Goal: Transaction & Acquisition: Download file/media

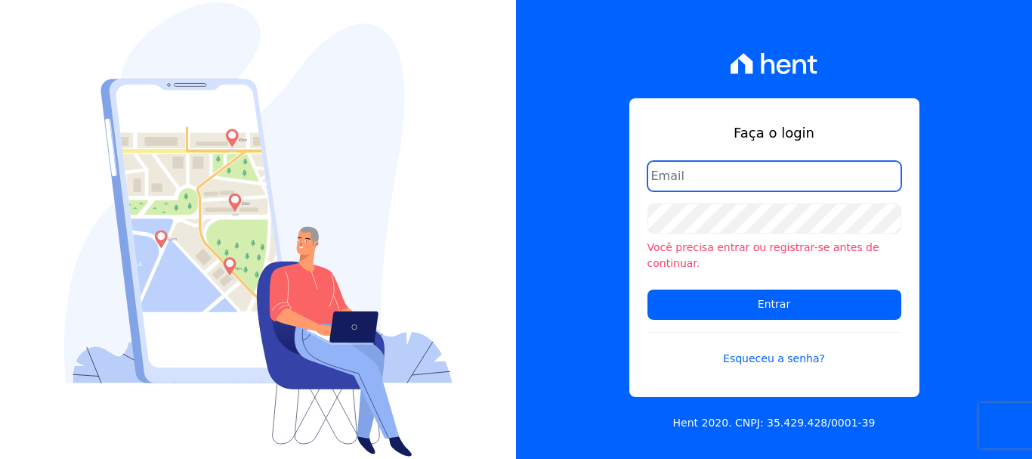
type input "[PERSON_NAME][EMAIL_ADDRESS][PERSON_NAME][DOMAIN_NAME]"
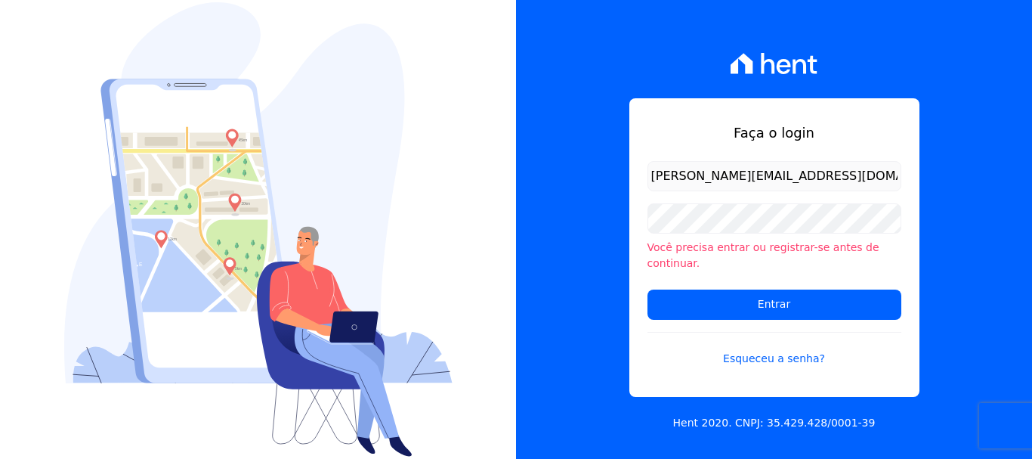
click at [751, 314] on form "renato.rodrigues@viasul.com Você precisa entrar ou registrar-se antes de contin…" at bounding box center [775, 273] width 254 height 224
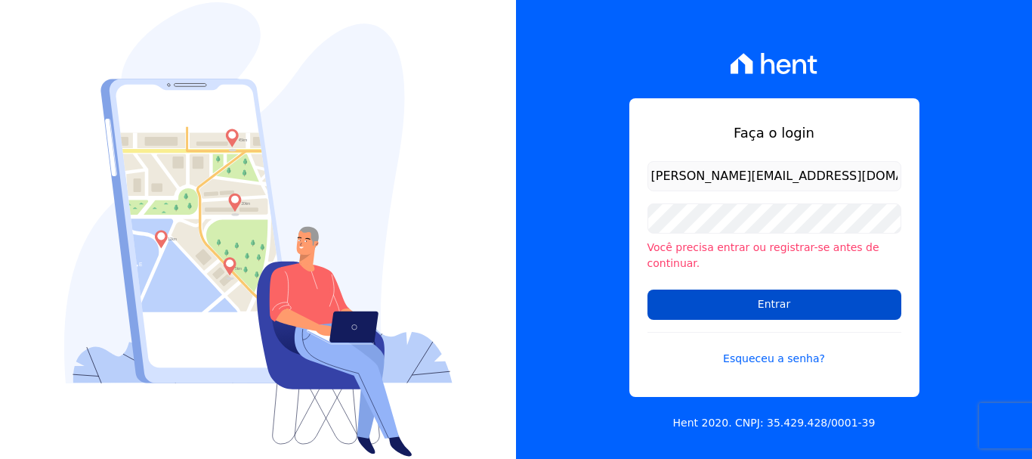
click at [754, 304] on input "Entrar" at bounding box center [775, 304] width 254 height 30
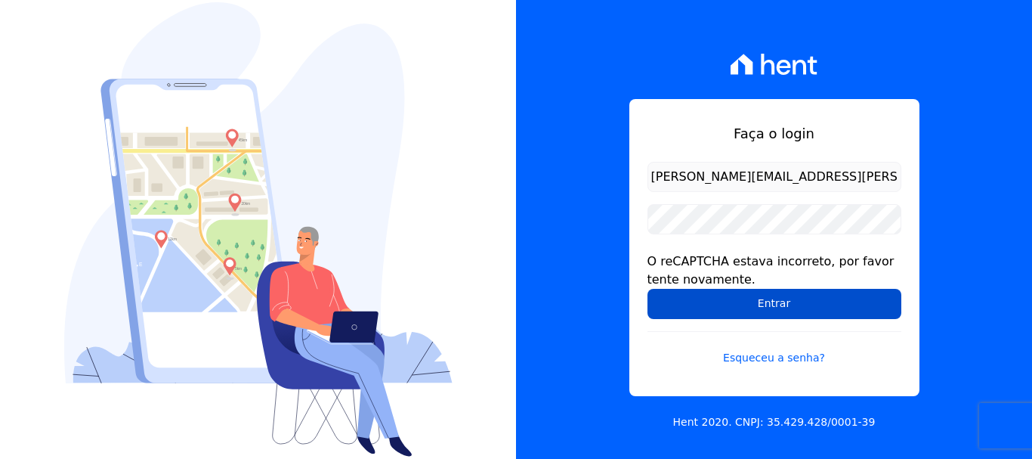
click at [682, 308] on input "Entrar" at bounding box center [775, 304] width 254 height 30
click at [791, 306] on input "Entrar" at bounding box center [775, 304] width 254 height 30
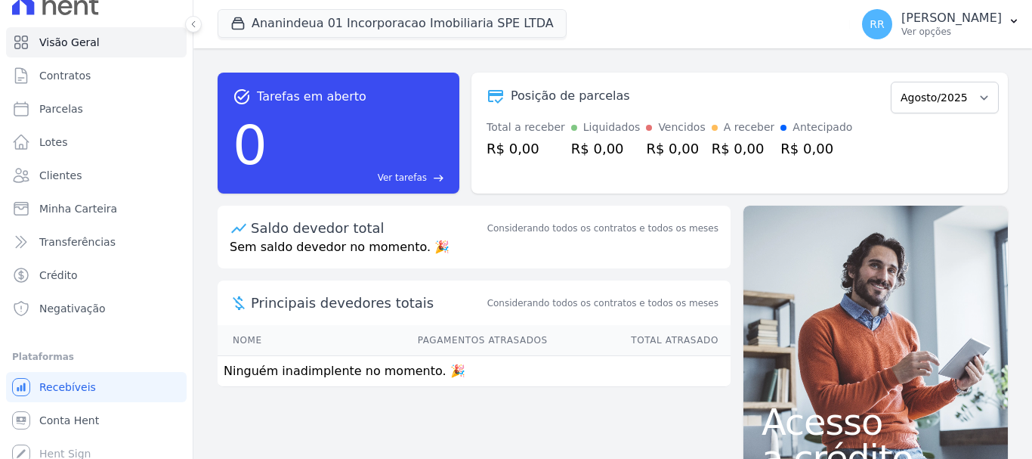
scroll to position [28, 0]
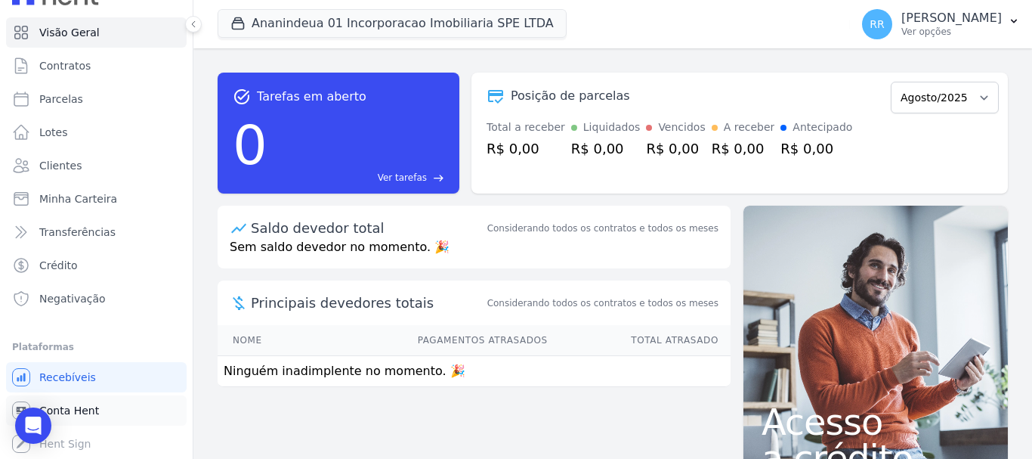
click at [63, 414] on span "Conta Hent" at bounding box center [69, 410] width 60 height 15
click at [66, 411] on span "Conta Hent" at bounding box center [69, 410] width 60 height 15
click at [88, 411] on span "Conta Hent" at bounding box center [69, 410] width 60 height 15
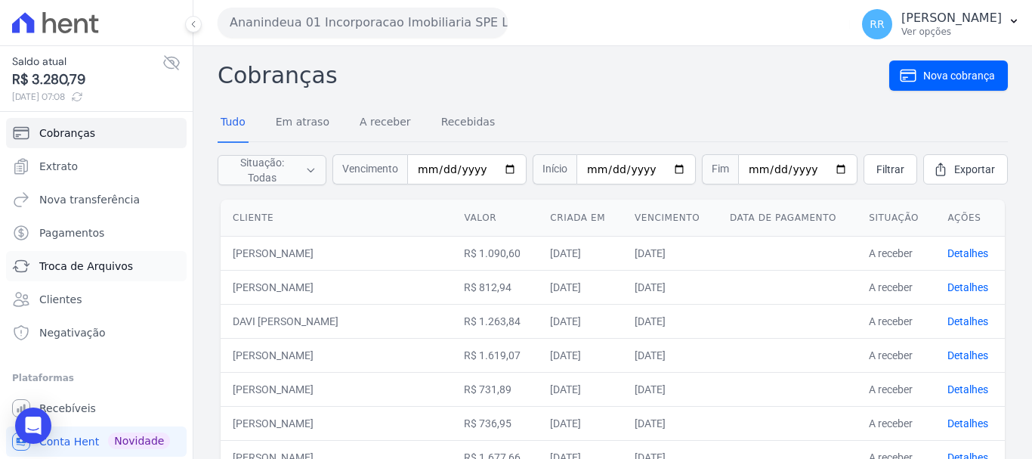
click at [85, 270] on span "Troca de Arquivos" at bounding box center [86, 265] width 94 height 15
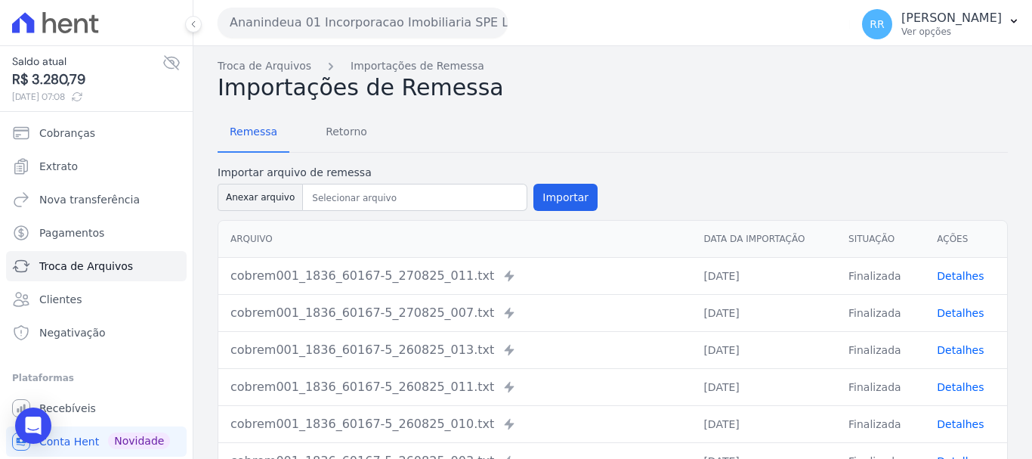
click at [366, 29] on button "Ananindeua 01 Incorporacao Imobiliaria SPE LTDA" at bounding box center [363, 23] width 290 height 30
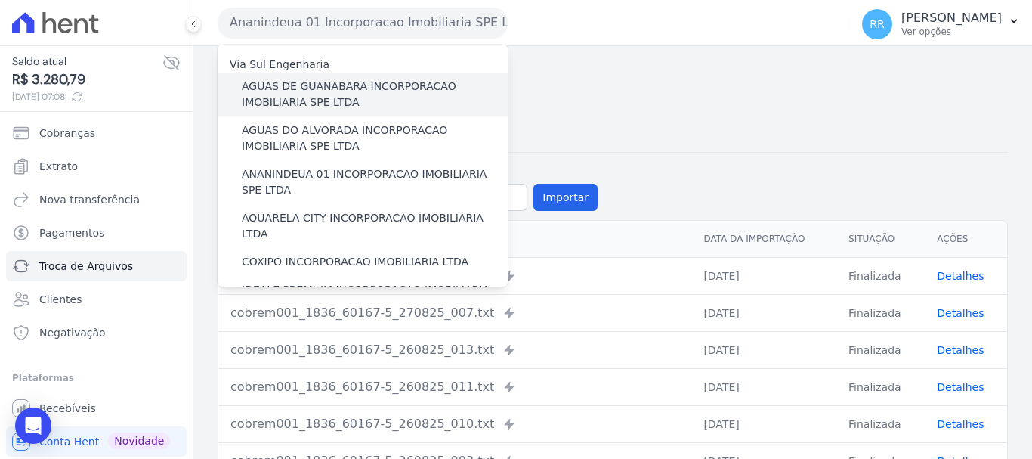
click at [329, 97] on label "AGUAS DE GUANABARA INCORPORACAO IMOBILIARIA SPE LTDA" at bounding box center [375, 95] width 266 height 32
click at [0, 0] on input "AGUAS DE GUANABARA INCORPORACAO IMOBILIARIA SPE LTDA" at bounding box center [0, 0] width 0 height 0
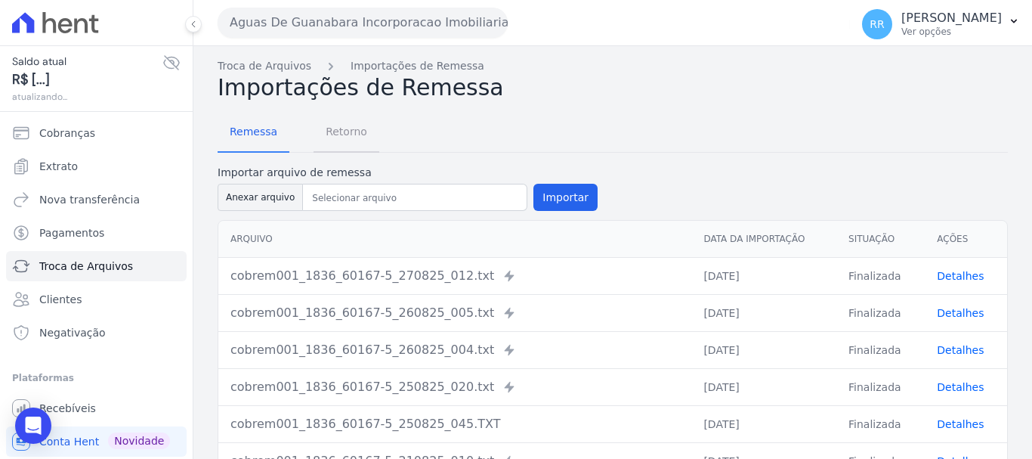
click at [342, 133] on span "Retorno" at bounding box center [347, 131] width 60 height 30
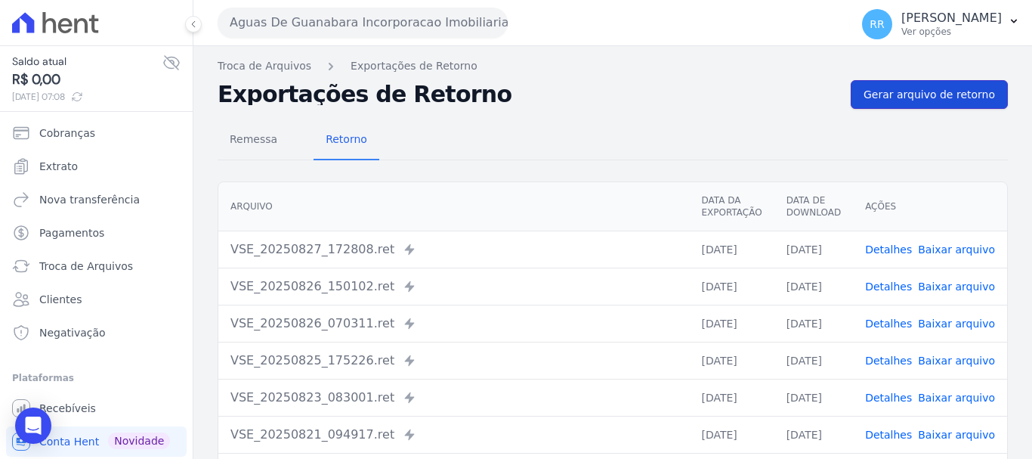
click at [929, 94] on span "Gerar arquivo de retorno" at bounding box center [929, 94] width 131 height 15
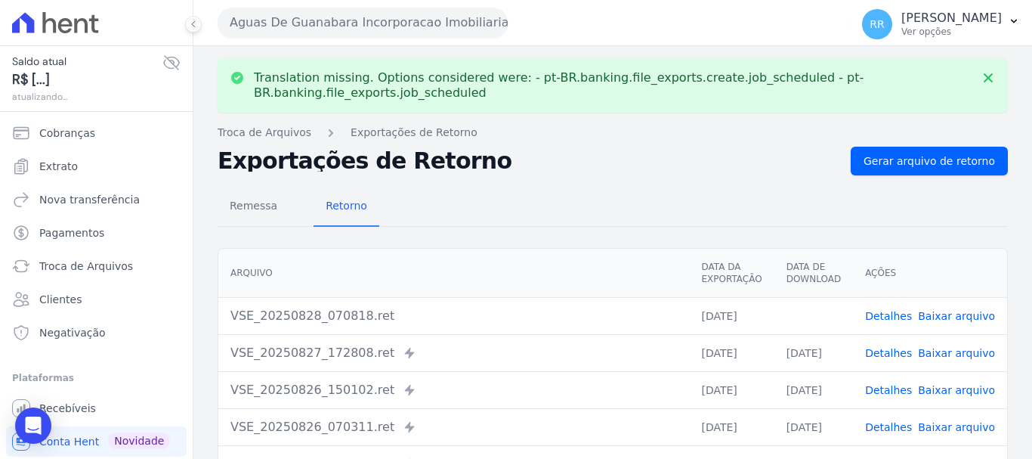
click at [961, 319] on link "Baixar arquivo" at bounding box center [956, 316] width 77 height 12
click at [324, 20] on button "Aguas De Guanabara Incorporacao Imobiliaria SPE LTDA" at bounding box center [363, 23] width 290 height 30
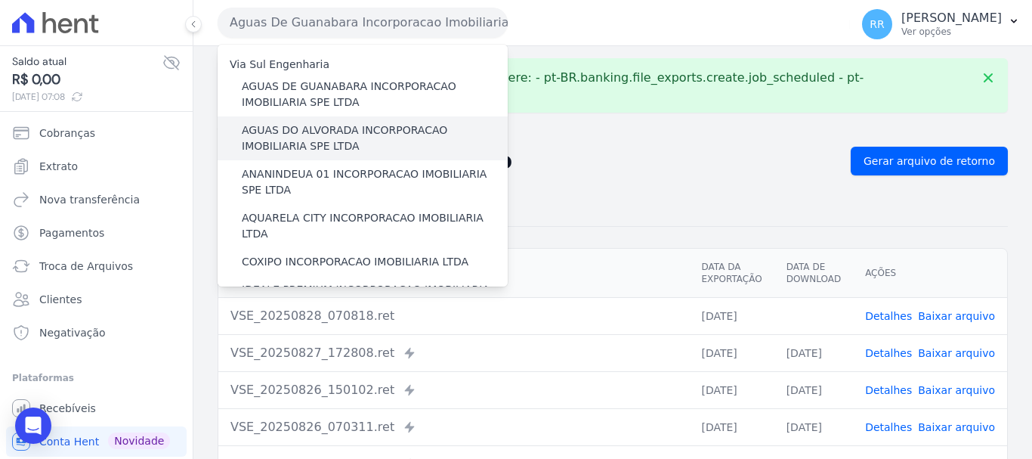
click at [348, 132] on label "AGUAS DO ALVORADA INCORPORACAO IMOBILIARIA SPE LTDA" at bounding box center [375, 138] width 266 height 32
click at [0, 0] on input "AGUAS DO ALVORADA INCORPORACAO IMOBILIARIA SPE LTDA" at bounding box center [0, 0] width 0 height 0
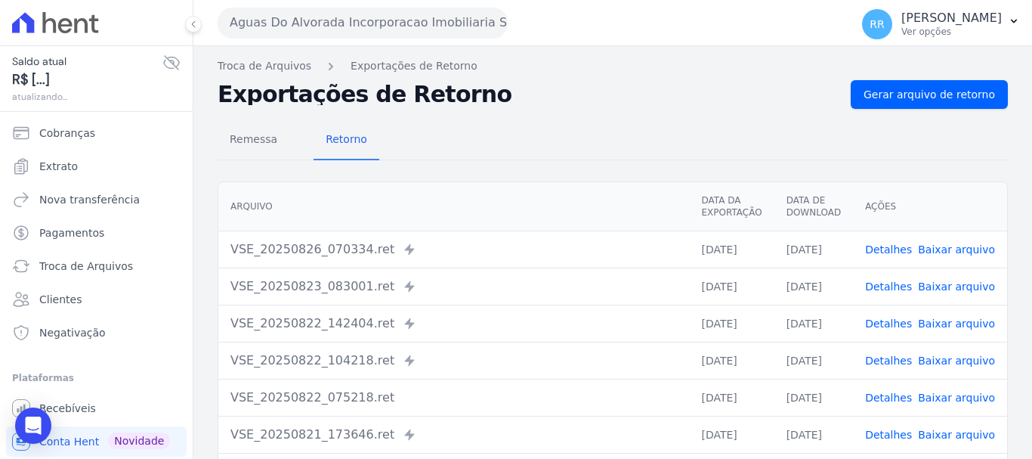
click at [941, 110] on div "Remessa Retorno Arquivo Data da Exportação Data de Download Ações VSE_20250826_…" at bounding box center [613, 382] width 790 height 546
click at [887, 86] on link "Gerar arquivo de retorno" at bounding box center [929, 94] width 157 height 29
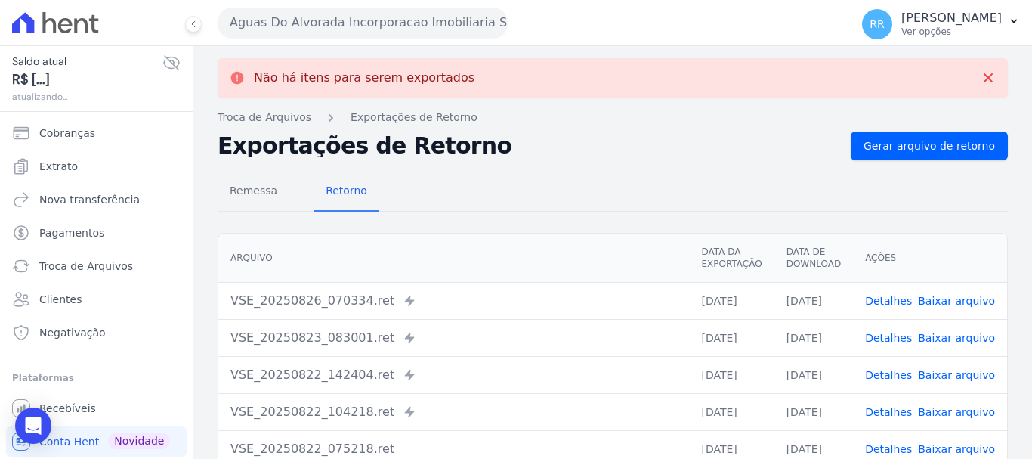
click at [295, 22] on button "Aguas Do Alvorada Incorporacao Imobiliaria SPE LTDA" at bounding box center [363, 23] width 290 height 30
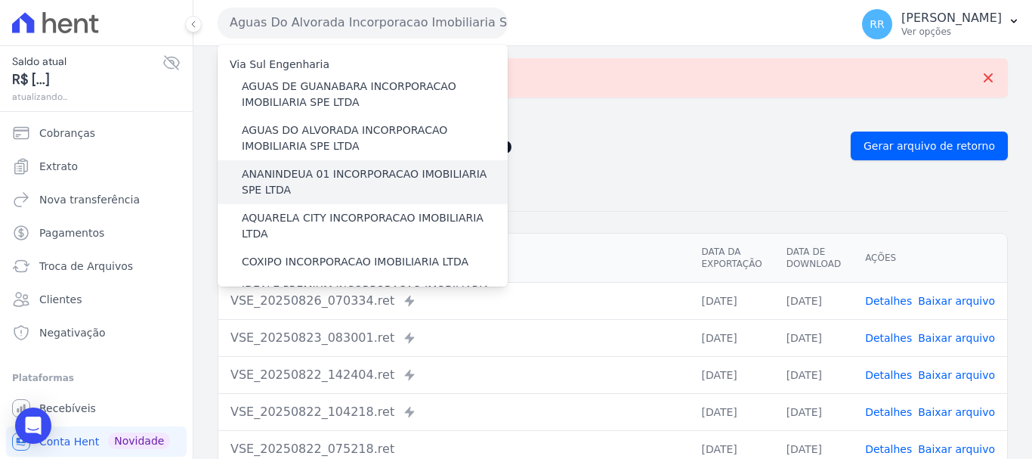
click at [305, 165] on div "ANANINDEUA 01 INCORPORACAO IMOBILIARIA SPE LTDA" at bounding box center [363, 182] width 290 height 44
click at [295, 180] on label "ANANINDEUA 01 INCORPORACAO IMOBILIARIA SPE LTDA" at bounding box center [375, 182] width 266 height 32
click at [0, 0] on input "ANANINDEUA 01 INCORPORACAO IMOBILIARIA SPE LTDA" at bounding box center [0, 0] width 0 height 0
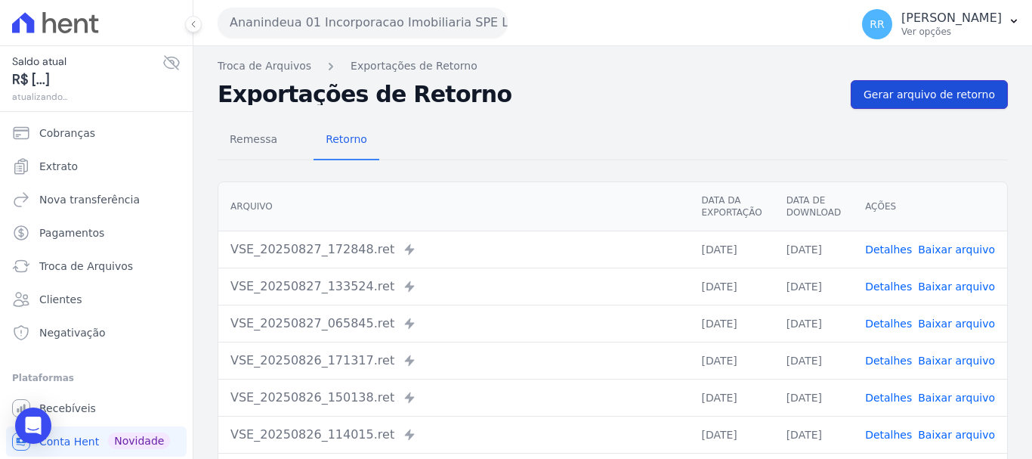
click at [913, 103] on link "Gerar arquivo de retorno" at bounding box center [929, 94] width 157 height 29
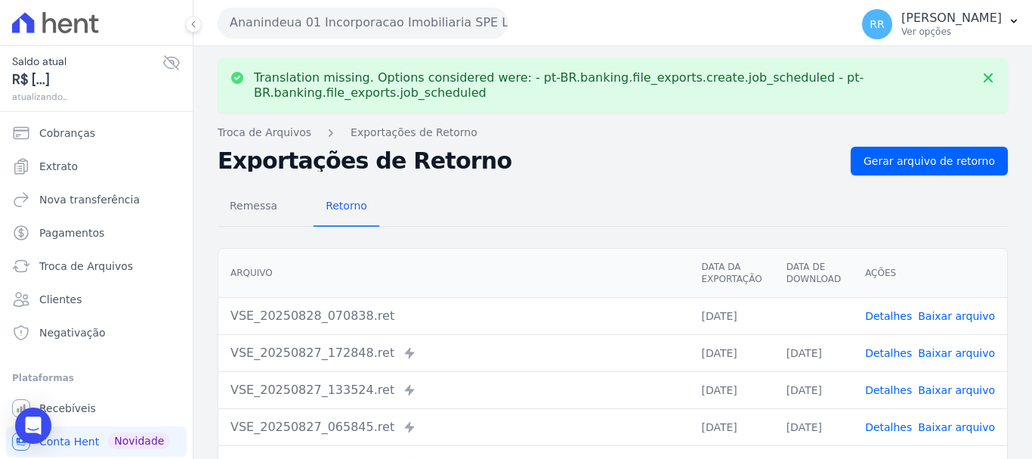
click at [944, 315] on link "Baixar arquivo" at bounding box center [956, 316] width 77 height 12
click at [361, 20] on button "Ananindeua 01 Incorporacao Imobiliaria SPE LTDA" at bounding box center [363, 23] width 290 height 30
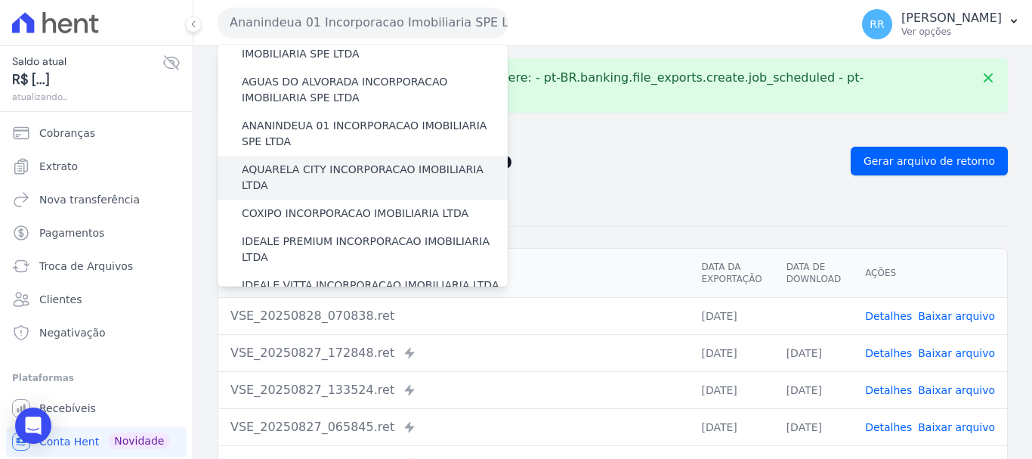
scroll to position [76, 0]
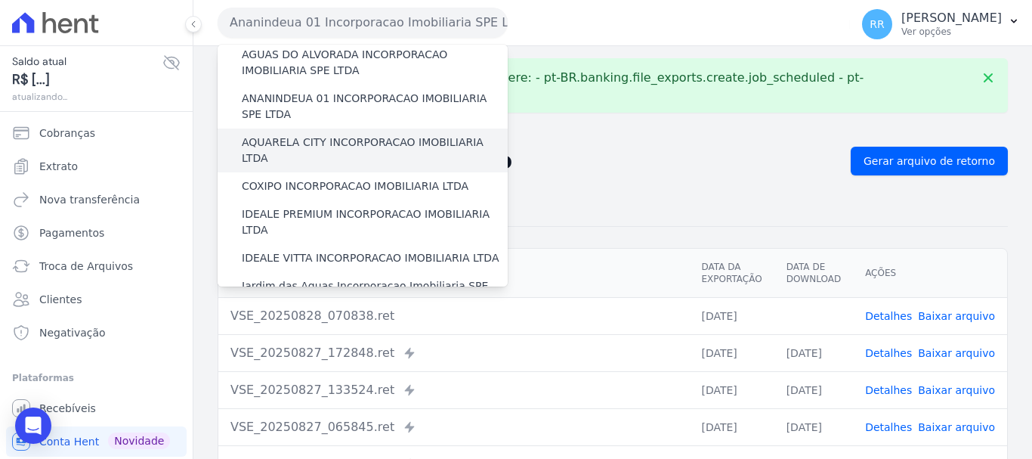
click at [308, 148] on label "AQUARELA CITY INCORPORACAO IMOBILIARIA LTDA" at bounding box center [375, 150] width 266 height 32
click at [0, 0] on input "AQUARELA CITY INCORPORACAO IMOBILIARIA LTDA" at bounding box center [0, 0] width 0 height 0
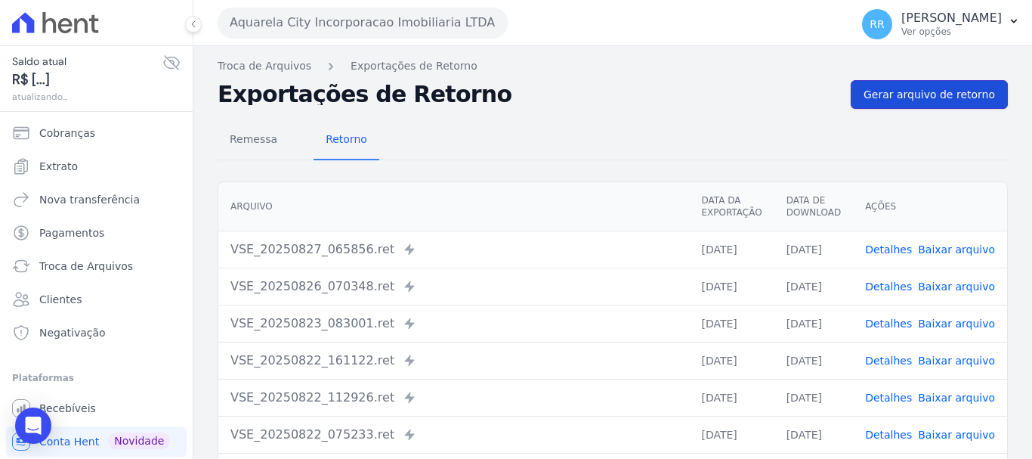
click at [884, 99] on span "Gerar arquivo de retorno" at bounding box center [929, 94] width 131 height 15
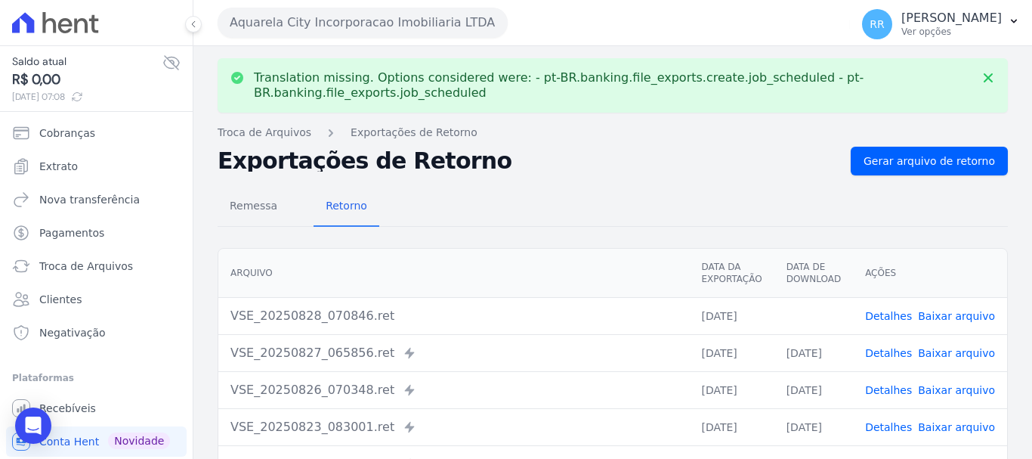
click at [963, 318] on link "Baixar arquivo" at bounding box center [956, 316] width 77 height 12
click at [321, 23] on button "Aquarela City Incorporacao Imobiliaria LTDA" at bounding box center [363, 23] width 290 height 30
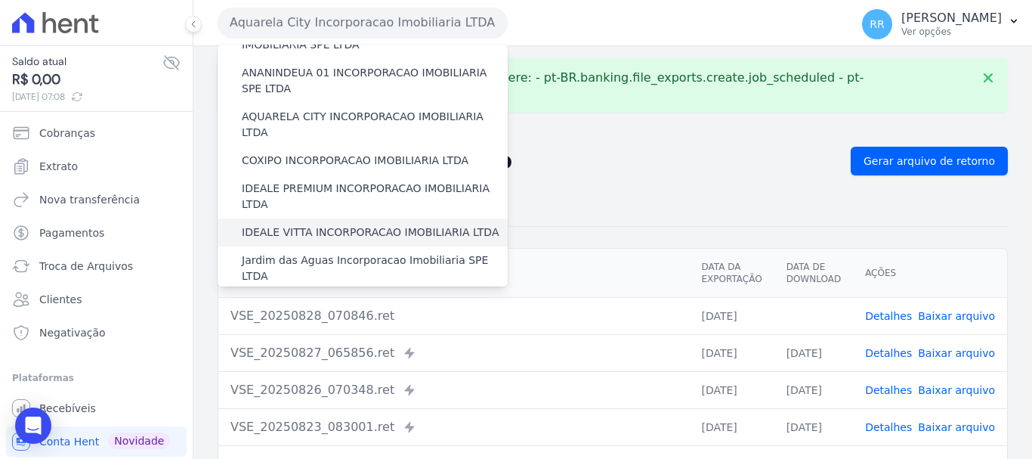
scroll to position [151, 0]
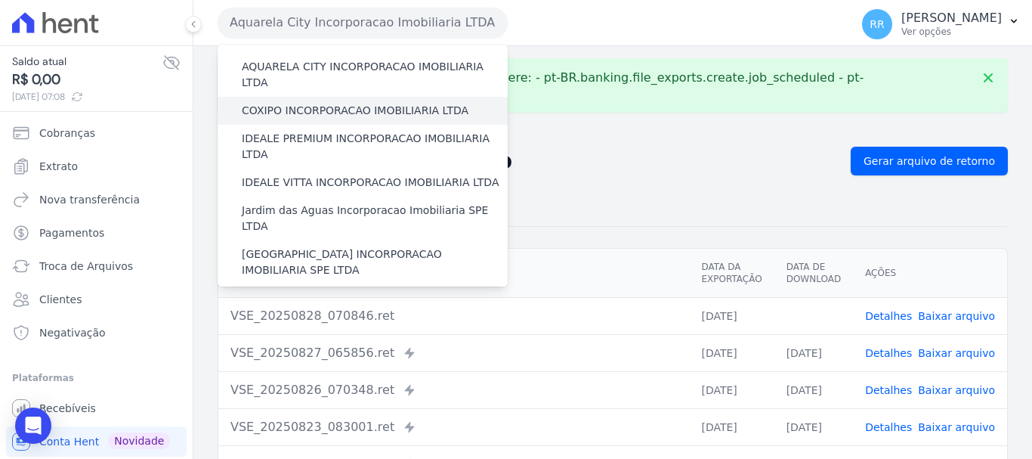
click at [348, 103] on label "COXIPO INCORPORACAO IMOBILIARIA LTDA" at bounding box center [355, 111] width 227 height 16
click at [0, 0] on input "COXIPO INCORPORACAO IMOBILIARIA LTDA" at bounding box center [0, 0] width 0 height 0
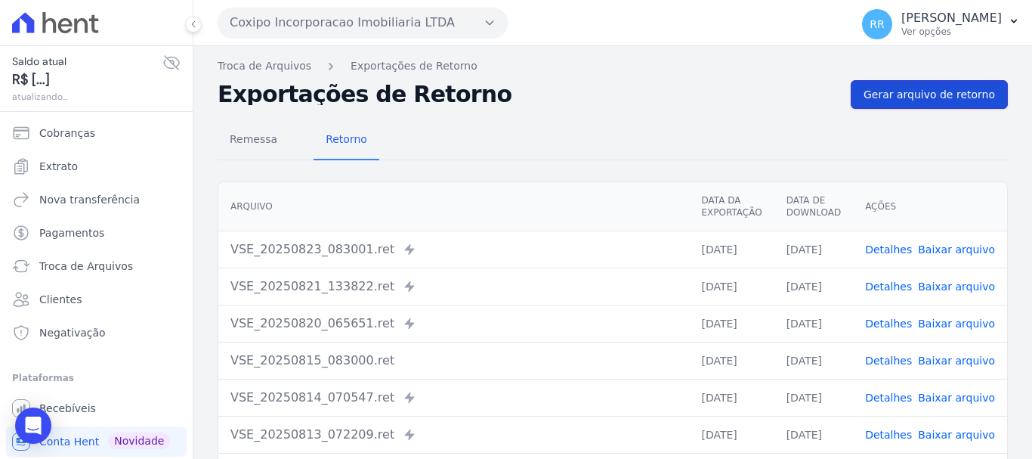
drag, startPoint x: 943, startPoint y: 101, endPoint x: 691, endPoint y: 98, distance: 252.4
click at [942, 101] on span "Gerar arquivo de retorno" at bounding box center [929, 94] width 131 height 15
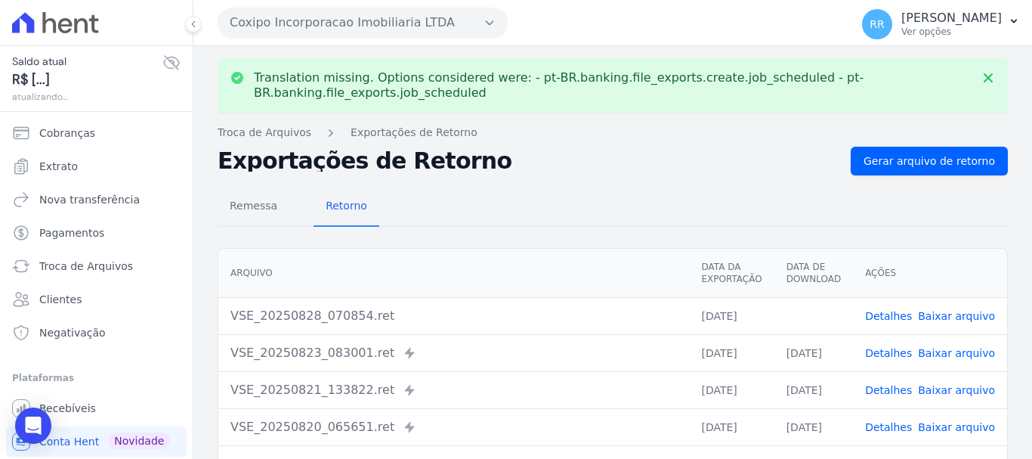
click at [960, 317] on link "Baixar arquivo" at bounding box center [956, 316] width 77 height 12
click at [340, 21] on button "Coxipo Incorporacao Imobiliaria LTDA" at bounding box center [363, 23] width 290 height 30
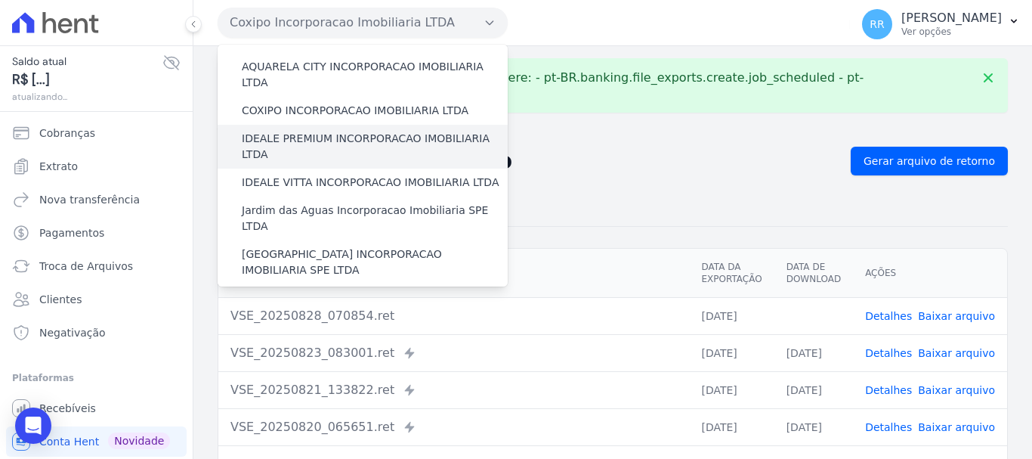
click at [314, 131] on label "IDEALE PREMIUM INCORPORACAO IMOBILIARIA LTDA" at bounding box center [375, 147] width 266 height 32
click at [0, 0] on input "IDEALE PREMIUM INCORPORACAO IMOBILIARIA LTDA" at bounding box center [0, 0] width 0 height 0
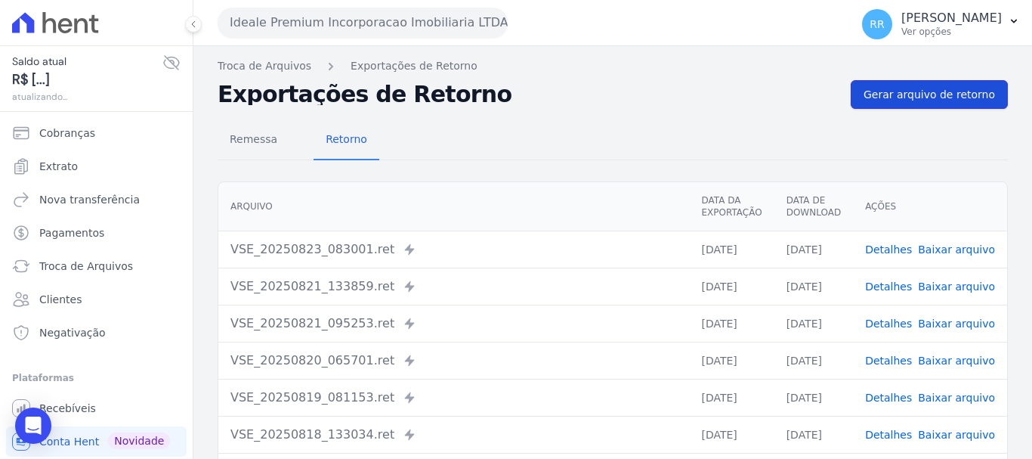
click at [913, 100] on span "Gerar arquivo de retorno" at bounding box center [929, 94] width 131 height 15
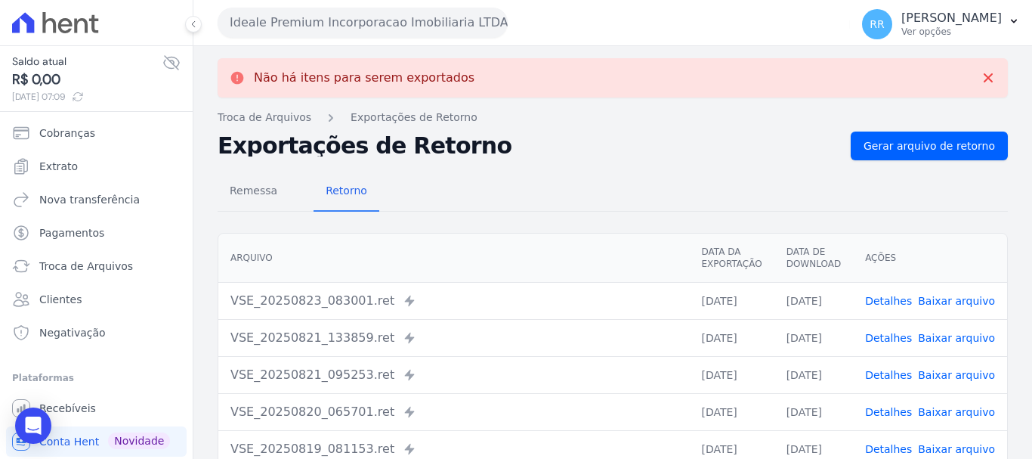
click at [354, 17] on button "Ideale Premium Incorporacao Imobiliaria LTDA" at bounding box center [363, 23] width 290 height 30
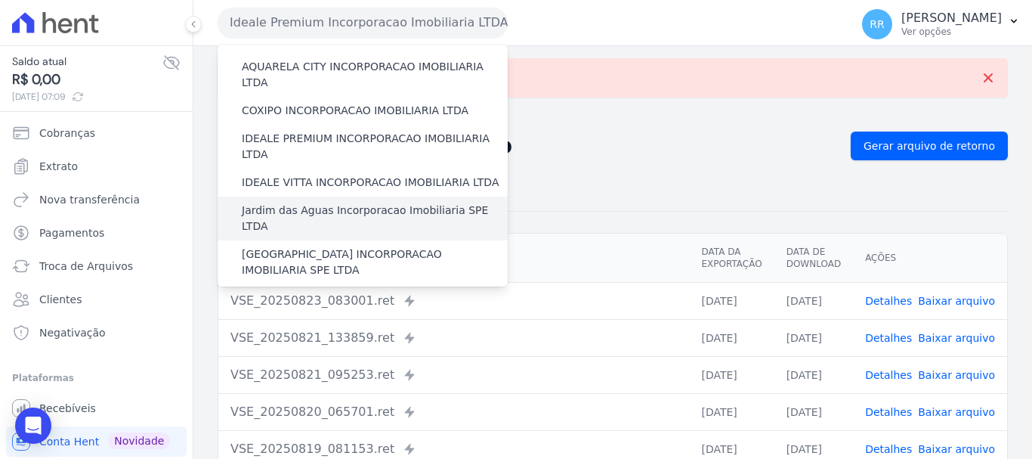
click at [342, 202] on label "Jardim das Aguas Incorporacao Imobiliaria SPE LTDA" at bounding box center [375, 218] width 266 height 32
click at [0, 0] on input "Jardim das Aguas Incorporacao Imobiliaria SPE LTDA" at bounding box center [0, 0] width 0 height 0
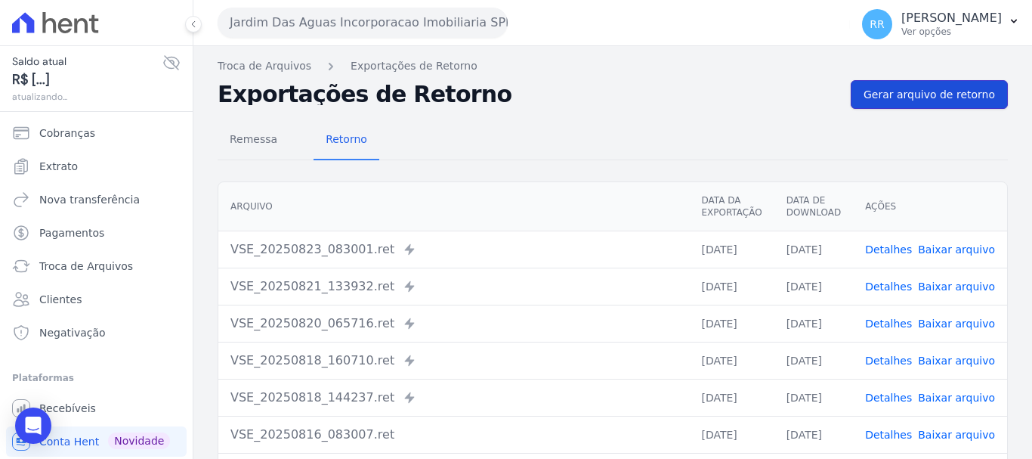
click at [908, 85] on link "Gerar arquivo de retorno" at bounding box center [929, 94] width 157 height 29
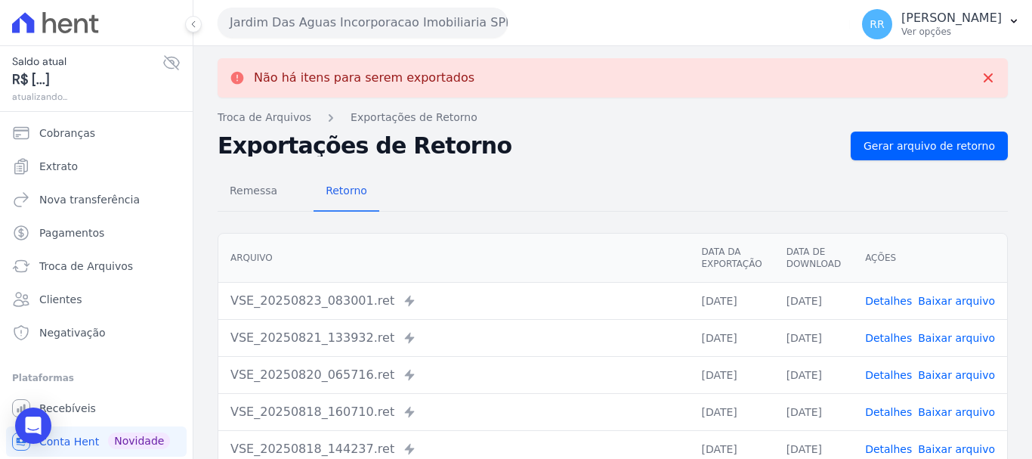
click at [402, 14] on button "Jardim Das Aguas Incorporacao Imobiliaria SPE LTDA" at bounding box center [363, 23] width 290 height 30
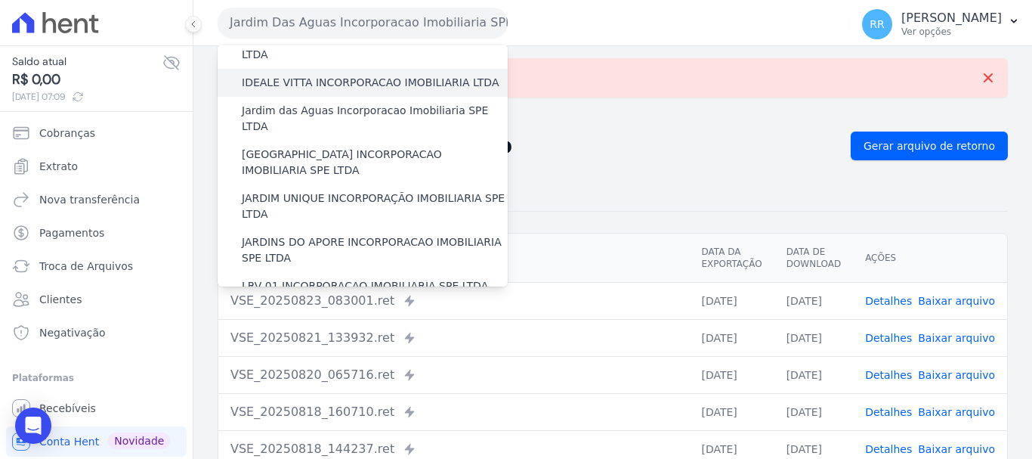
scroll to position [227, 0]
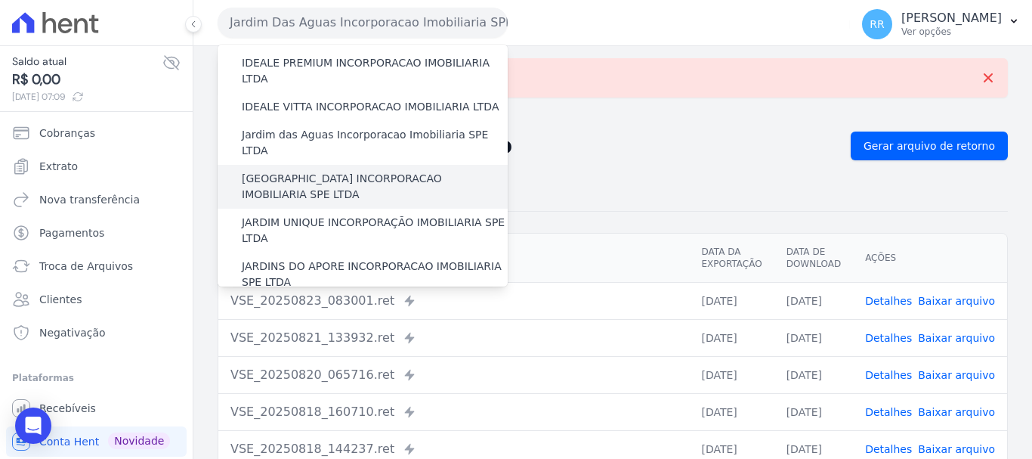
click at [333, 171] on label "[GEOGRAPHIC_DATA] INCORPORACAO IMOBILIARIA SPE LTDA" at bounding box center [375, 187] width 266 height 32
click at [0, 0] on input "[GEOGRAPHIC_DATA] INCORPORACAO IMOBILIARIA SPE LTDA" at bounding box center [0, 0] width 0 height 0
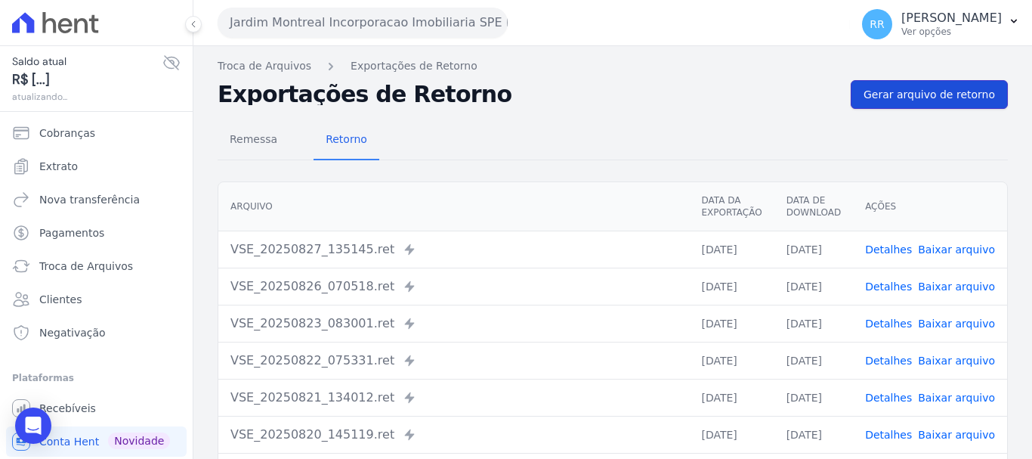
click at [915, 95] on span "Gerar arquivo de retorno" at bounding box center [929, 94] width 131 height 15
drag, startPoint x: 907, startPoint y: 100, endPoint x: 901, endPoint y: 130, distance: 31.0
click at [907, 99] on span "Gerar arquivo de retorno" at bounding box center [929, 94] width 131 height 15
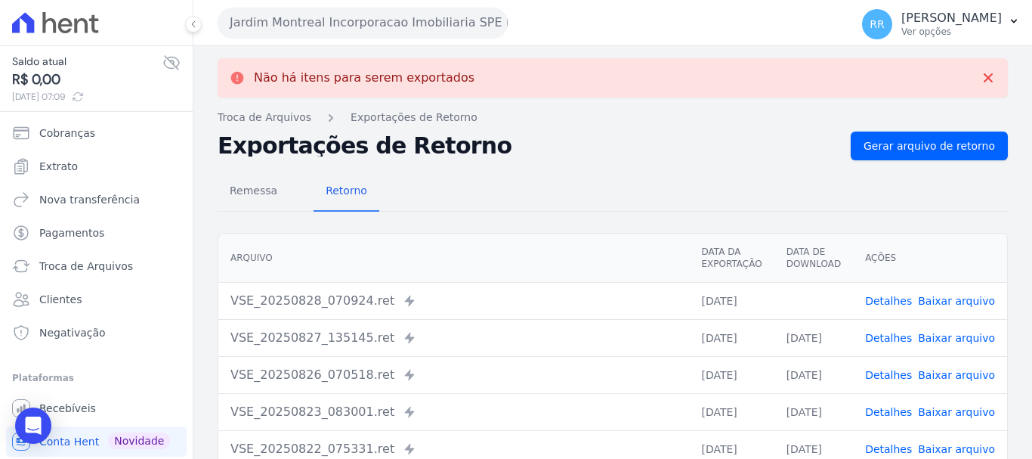
click at [956, 295] on link "Baixar arquivo" at bounding box center [956, 301] width 77 height 12
click at [390, 20] on button "Jardim Montreal Incorporacao Imobiliaria SPE LTDA" at bounding box center [363, 23] width 290 height 30
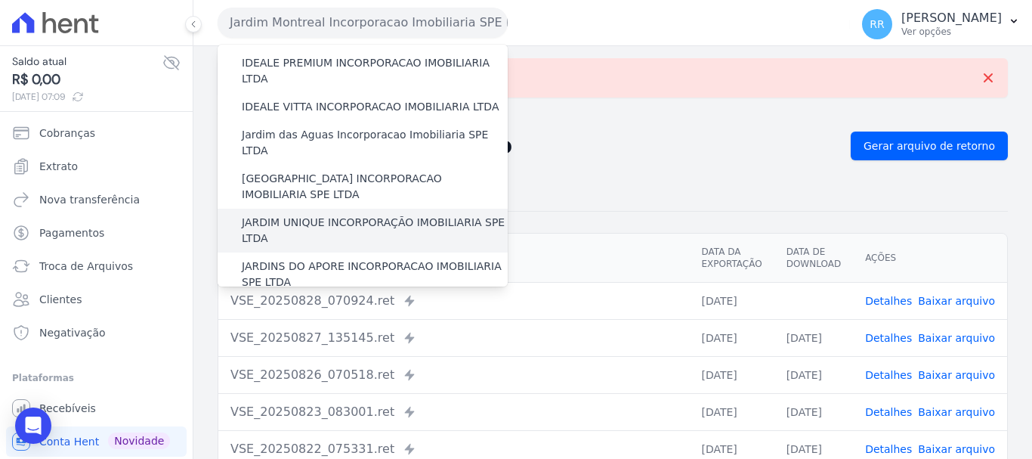
click at [322, 215] on label "JARDIM UNIQUE INCORPORAÇÃO IMOBILIARIA SPE LTDA" at bounding box center [375, 231] width 266 height 32
click at [0, 0] on input "JARDIM UNIQUE INCORPORAÇÃO IMOBILIARIA SPE LTDA" at bounding box center [0, 0] width 0 height 0
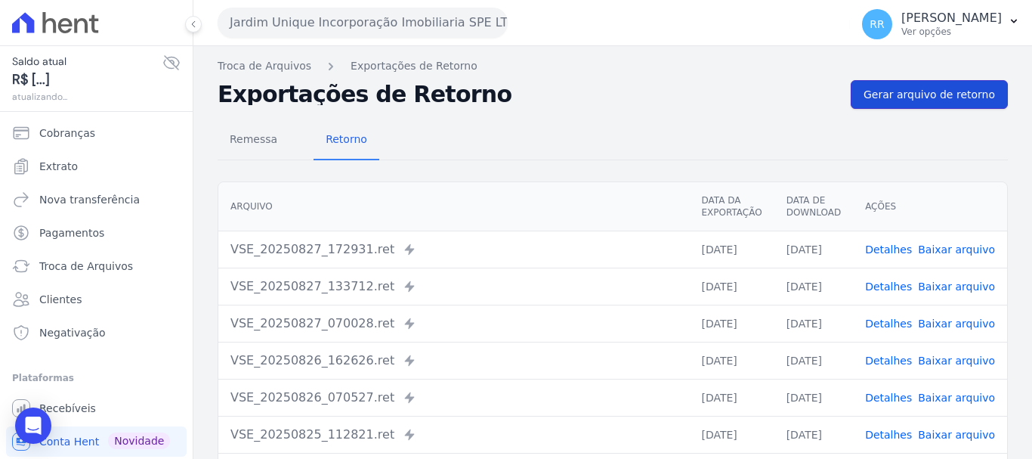
click at [941, 80] on link "Gerar arquivo de retorno" at bounding box center [929, 94] width 157 height 29
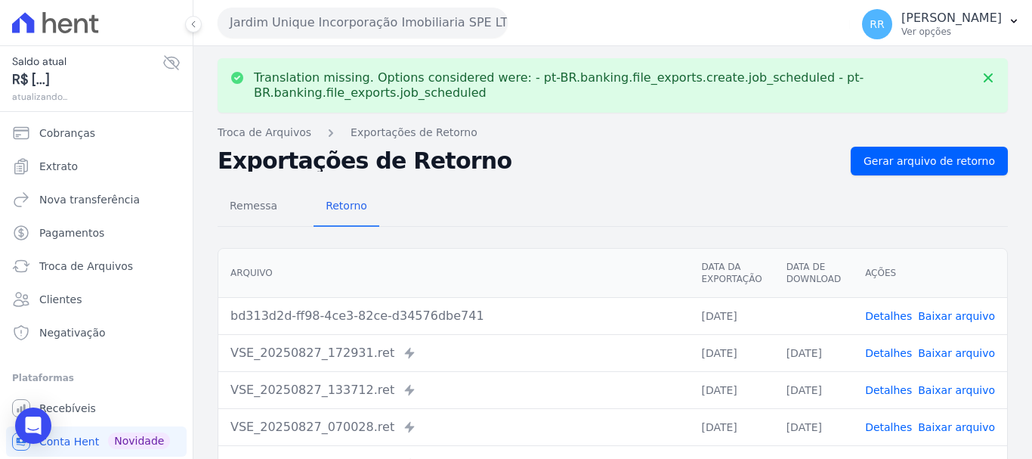
click at [963, 322] on link "Baixar arquivo" at bounding box center [956, 316] width 77 height 12
click at [424, 26] on button "Jardim Unique Incorporação Imobiliaria SPE LTDA" at bounding box center [363, 23] width 290 height 30
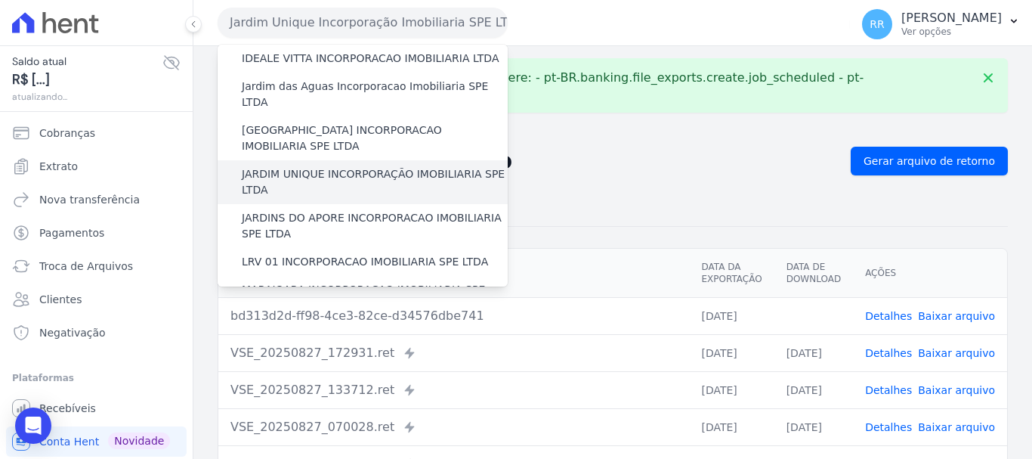
scroll to position [302, 0]
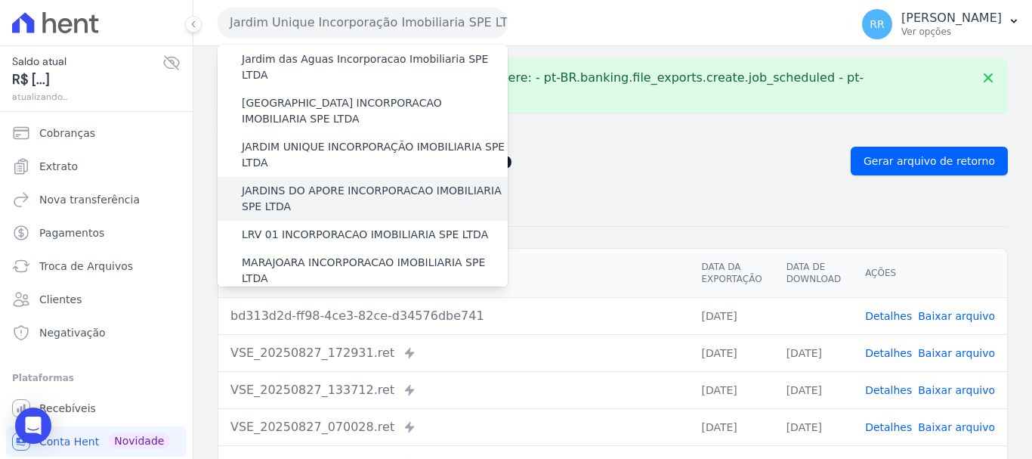
click at [297, 183] on label "JARDINS DO APORE INCORPORACAO IMOBILIARIA SPE LTDA" at bounding box center [375, 199] width 266 height 32
click at [0, 0] on input "JARDINS DO APORE INCORPORACAO IMOBILIARIA SPE LTDA" at bounding box center [0, 0] width 0 height 0
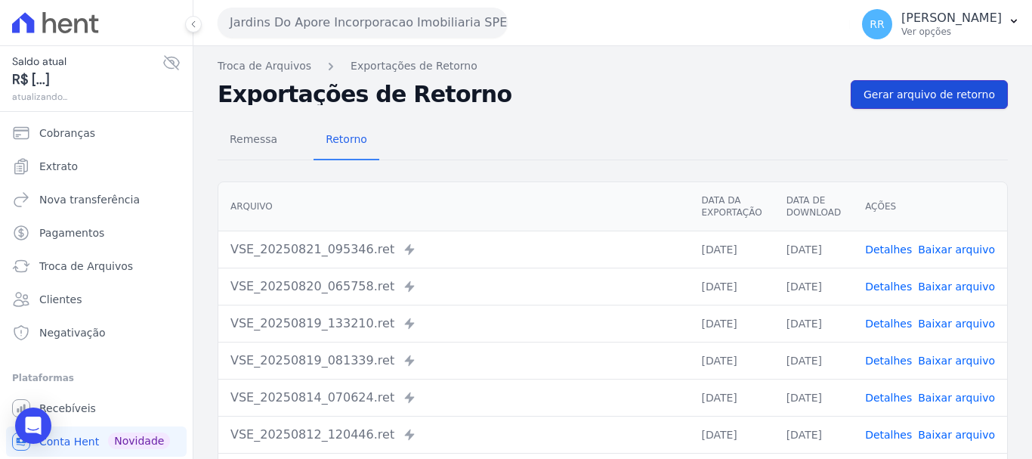
click at [957, 99] on span "Gerar arquivo de retorno" at bounding box center [929, 94] width 131 height 15
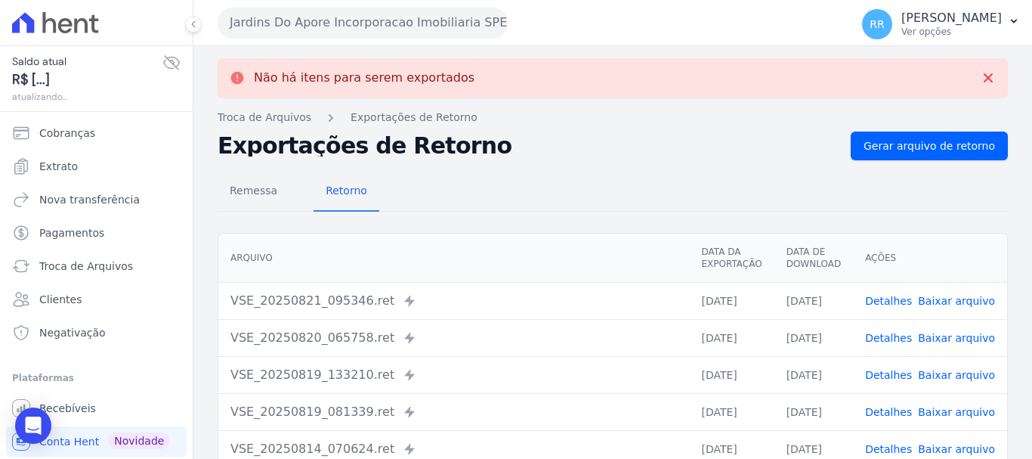
click at [308, 26] on button "Jardins Do Apore Incorporacao Imobiliaria SPE LTDA" at bounding box center [363, 23] width 290 height 30
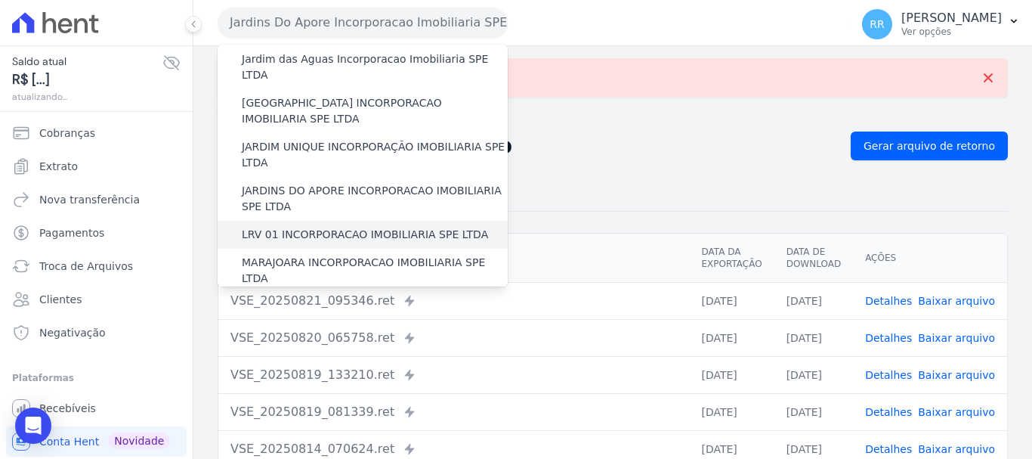
click at [292, 221] on div "LRV 01 INCORPORACAO IMOBILIARIA SPE LTDA" at bounding box center [363, 235] width 290 height 28
click at [292, 227] on label "LRV 01 INCORPORACAO IMOBILIARIA SPE LTDA" at bounding box center [365, 235] width 246 height 16
click at [0, 0] on input "LRV 01 INCORPORACAO IMOBILIARIA SPE LTDA" at bounding box center [0, 0] width 0 height 0
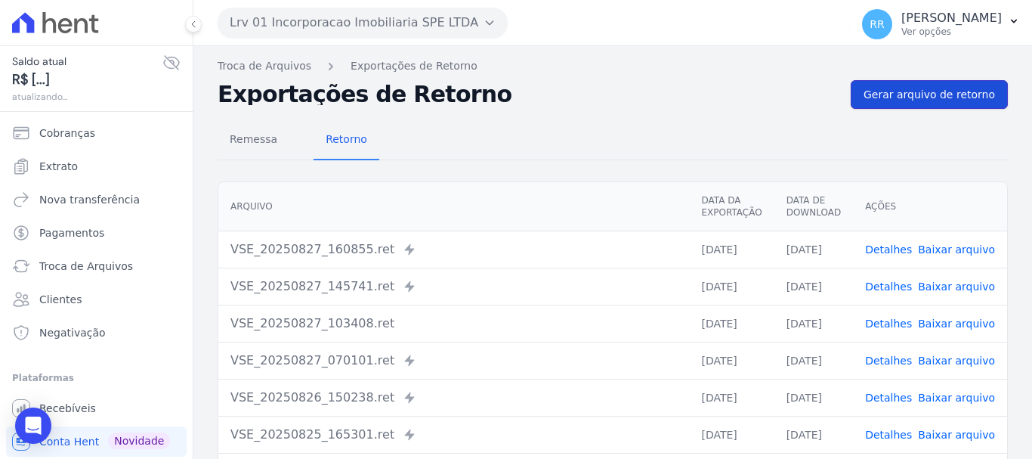
click at [950, 107] on link "Gerar arquivo de retorno" at bounding box center [929, 94] width 157 height 29
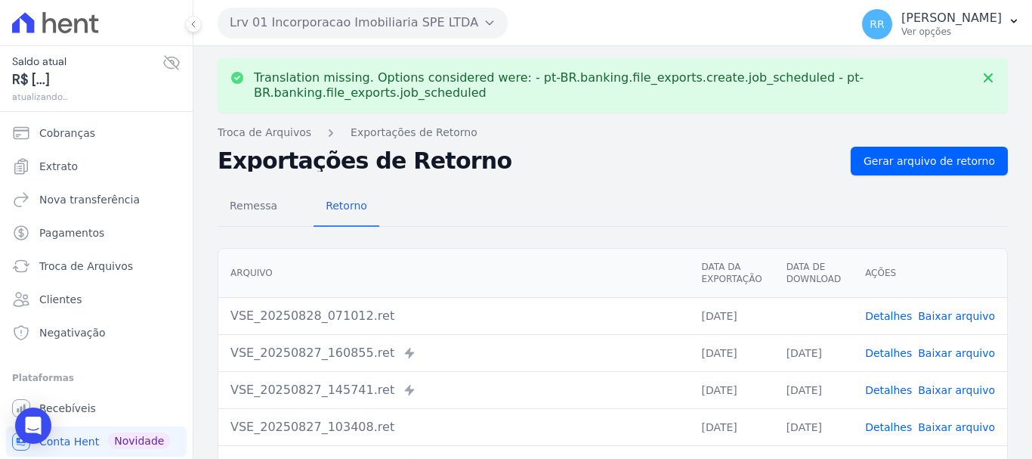
click at [935, 311] on link "Baixar arquivo" at bounding box center [956, 316] width 77 height 12
click at [277, 20] on button "Lrv 01 Incorporacao Imobiliaria SPE LTDA" at bounding box center [363, 23] width 290 height 30
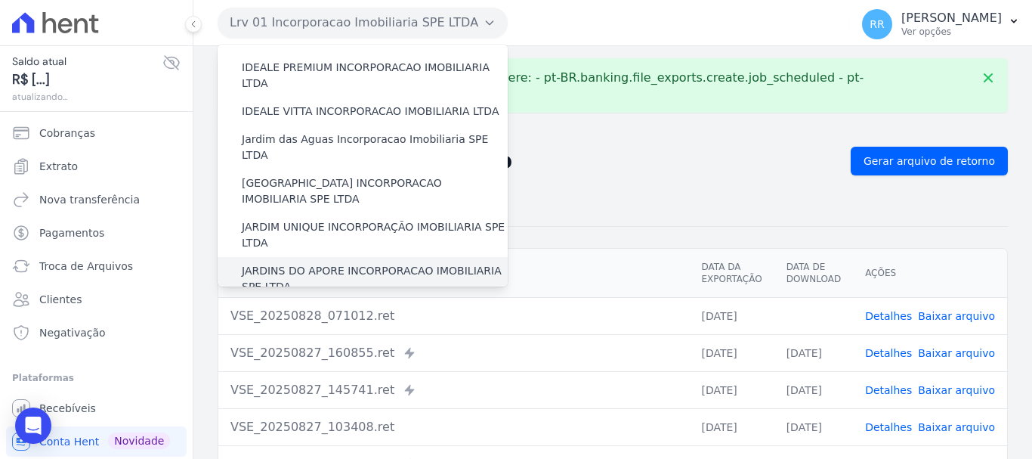
scroll to position [378, 0]
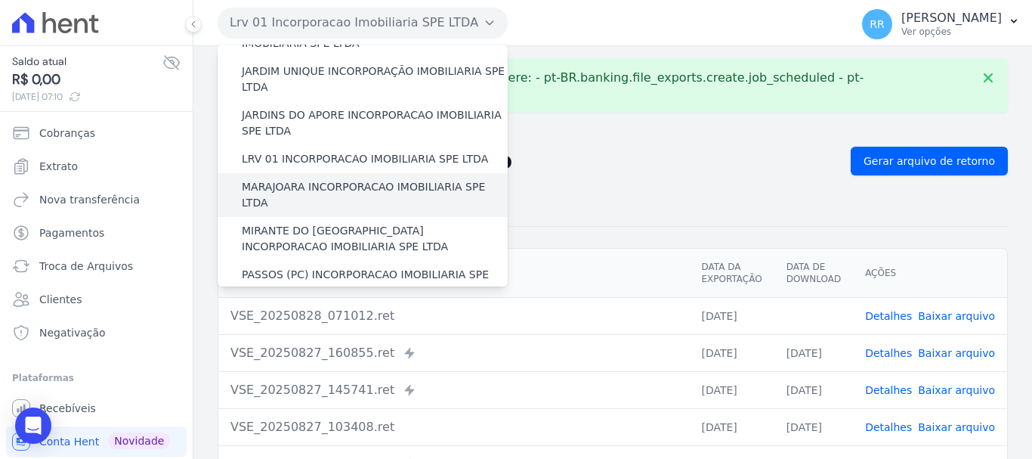
click at [329, 173] on div "MARAJOARA INCORPORACAO IMOBILIARIA SPE LTDA" at bounding box center [363, 195] width 290 height 44
click at [336, 179] on label "MARAJOARA INCORPORACAO IMOBILIARIA SPE LTDA" at bounding box center [375, 195] width 266 height 32
click at [0, 0] on input "MARAJOARA INCORPORACAO IMOBILIARIA SPE LTDA" at bounding box center [0, 0] width 0 height 0
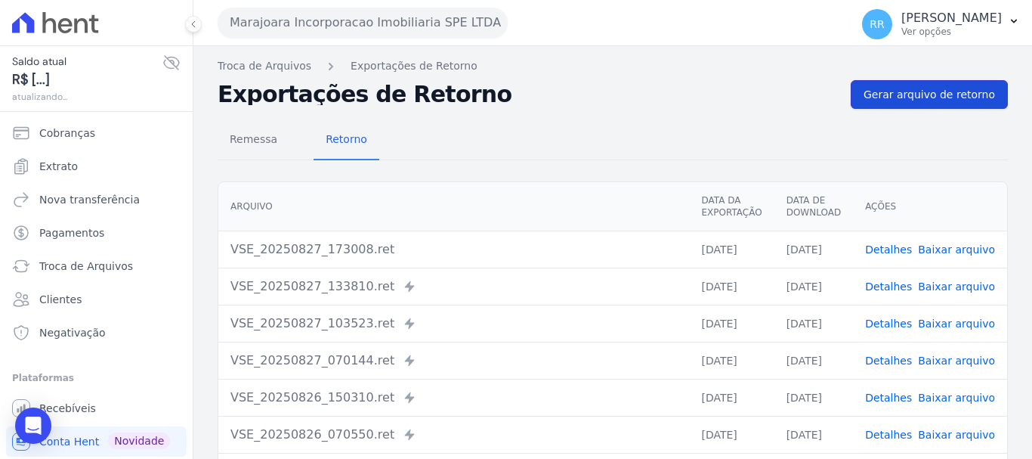
click at [894, 99] on span "Gerar arquivo de retorno" at bounding box center [929, 94] width 131 height 15
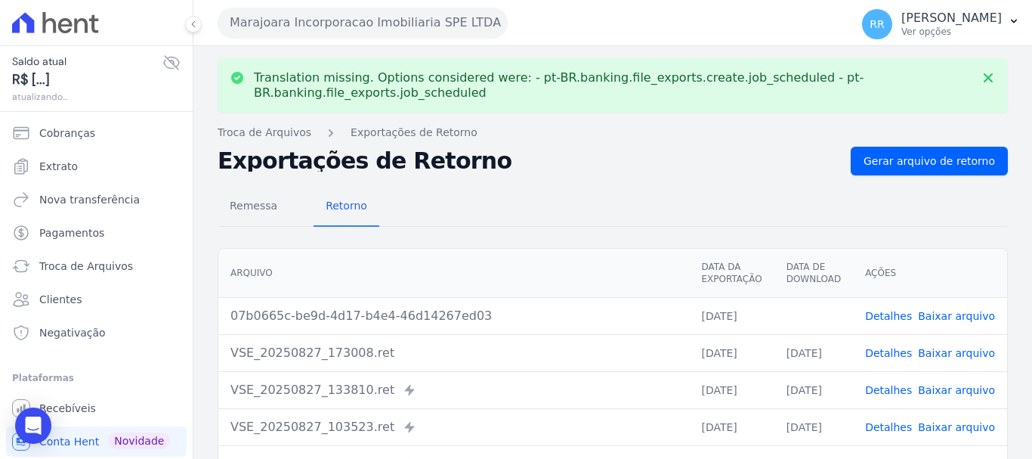
click at [960, 316] on link "Baixar arquivo" at bounding box center [956, 316] width 77 height 12
click at [363, 28] on button "Marajoara Incorporacao Imobiliaria SPE LTDA" at bounding box center [363, 23] width 290 height 30
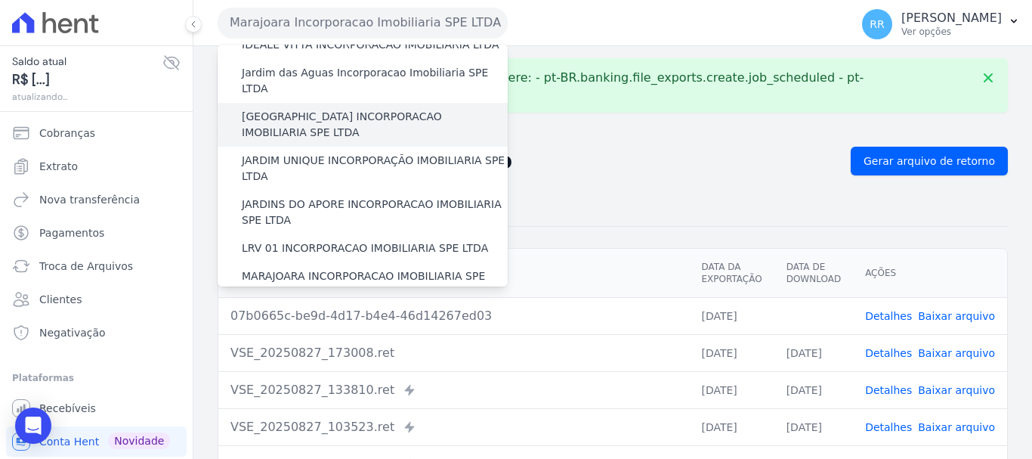
scroll to position [302, 0]
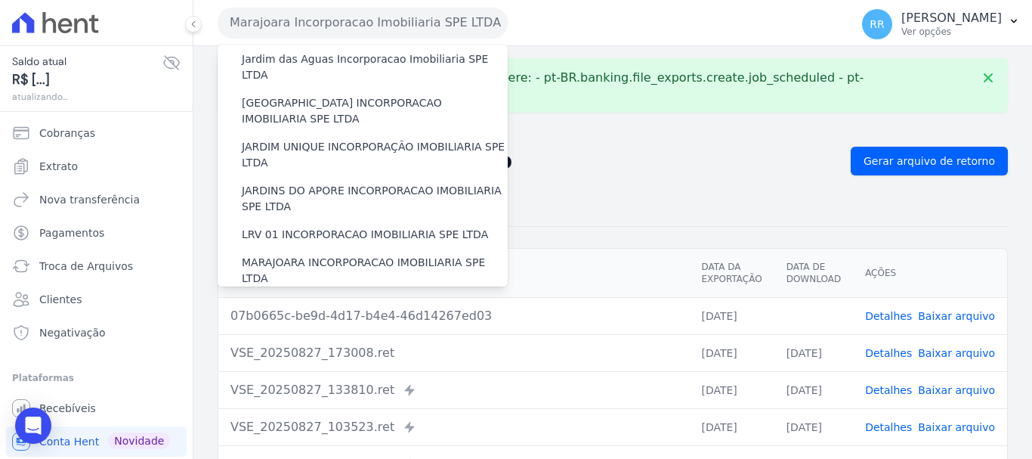
click at [297, 298] on label "MIRANTE DO [GEOGRAPHIC_DATA] INCORPORACAO IMOBILIARIA SPE LTDA" at bounding box center [375, 314] width 266 height 32
click at [0, 0] on input "MIRANTE DO [GEOGRAPHIC_DATA] INCORPORACAO IMOBILIARIA SPE LTDA" at bounding box center [0, 0] width 0 height 0
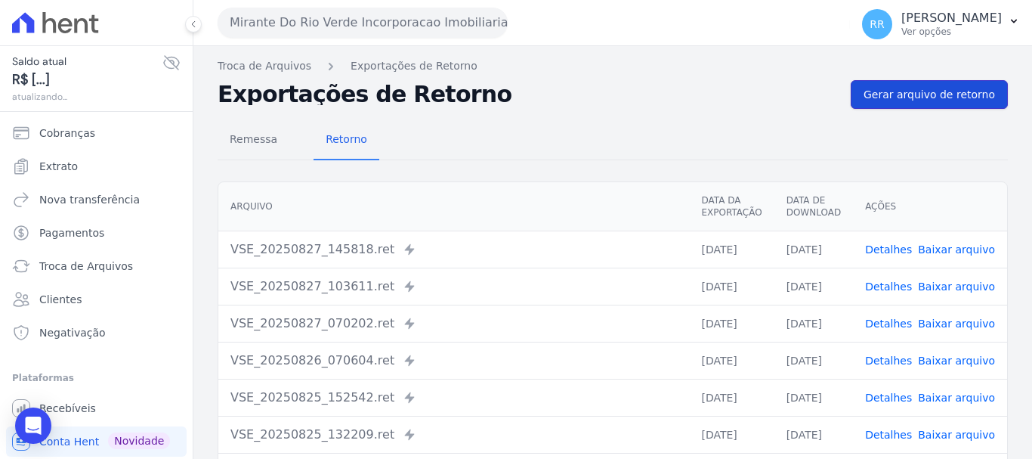
click at [934, 94] on span "Gerar arquivo de retorno" at bounding box center [929, 94] width 131 height 15
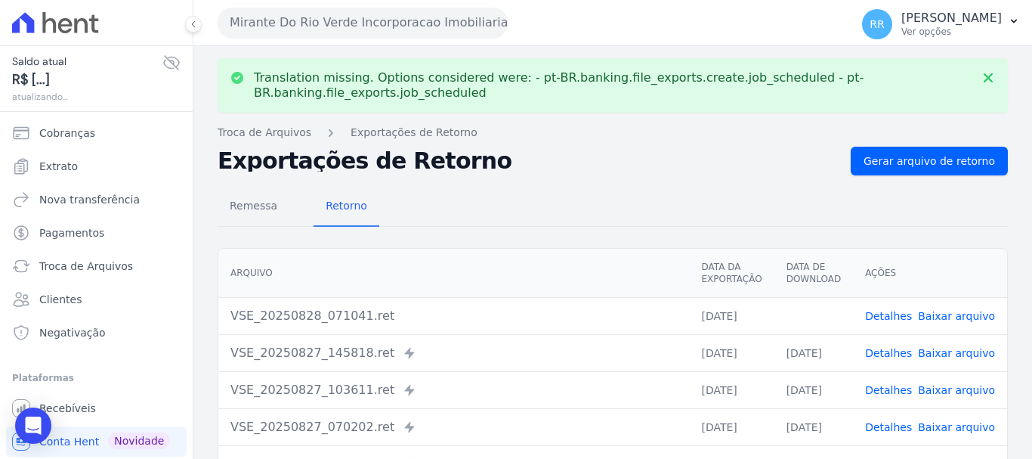
drag, startPoint x: 958, startPoint y: 316, endPoint x: 864, endPoint y: 311, distance: 93.8
click at [958, 315] on link "Baixar arquivo" at bounding box center [956, 316] width 77 height 12
click at [363, 24] on button "Mirante Do Rio Verde Incorporacao Imobiliaria SPE LTDA" at bounding box center [363, 23] width 290 height 30
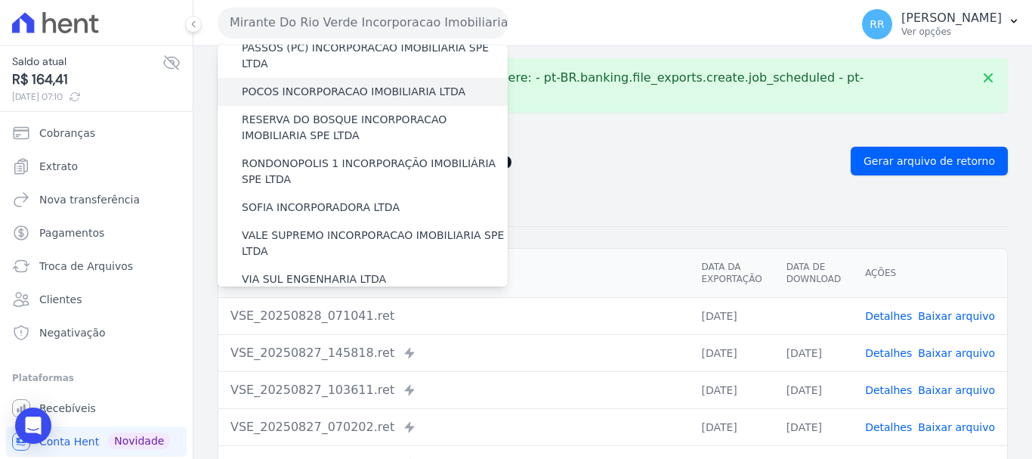
scroll to position [529, 0]
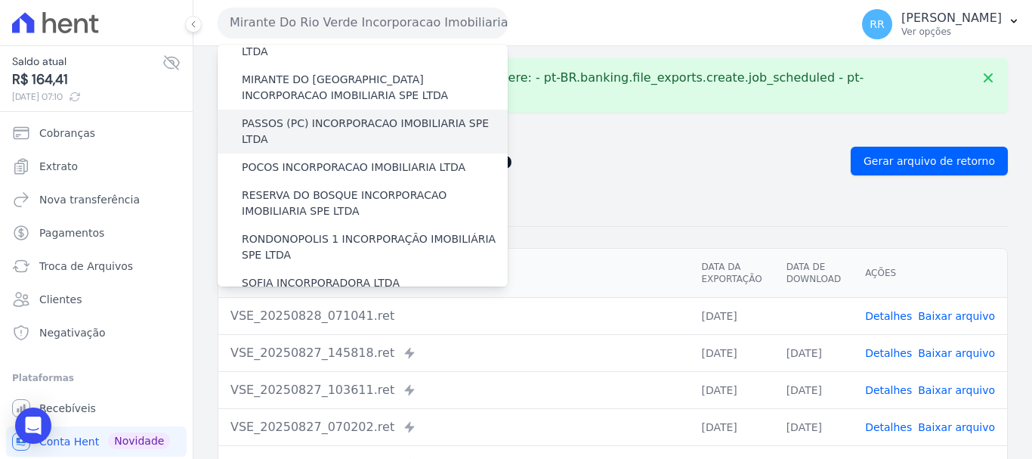
click at [301, 116] on label "PASSOS (PC) INCORPORACAO IMOBILIARIA SPE LTDA" at bounding box center [375, 132] width 266 height 32
click at [0, 0] on input "PASSOS (PC) INCORPORACAO IMOBILIARIA SPE LTDA" at bounding box center [0, 0] width 0 height 0
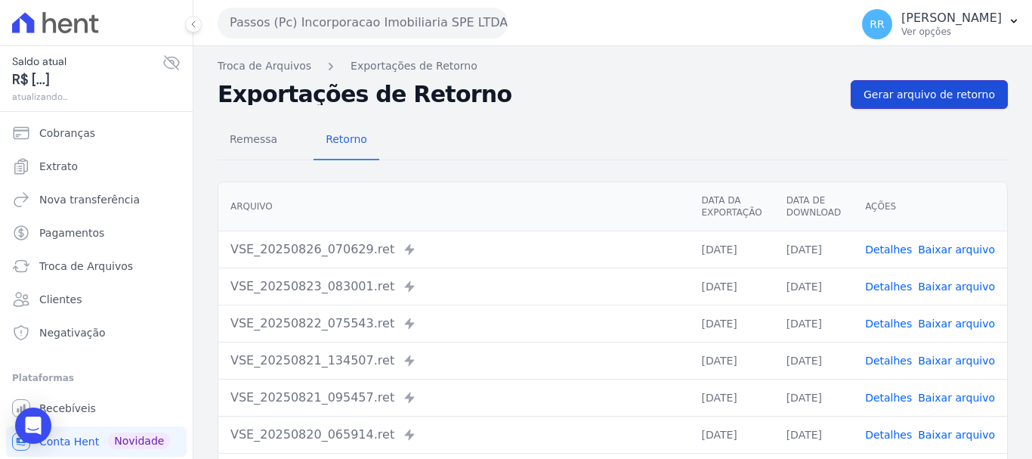
click at [921, 88] on span "Gerar arquivo de retorno" at bounding box center [929, 94] width 131 height 15
click at [947, 87] on span "Gerar arquivo de retorno" at bounding box center [929, 94] width 131 height 15
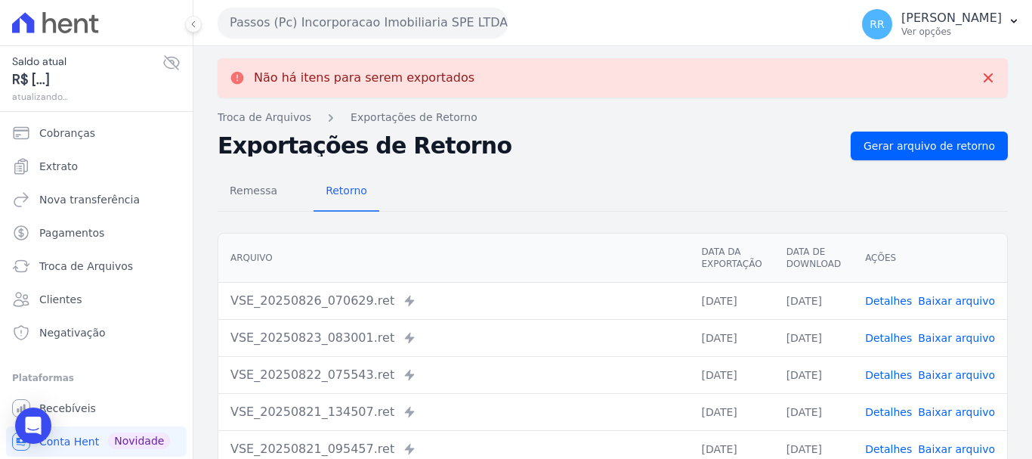
drag, startPoint x: 371, startPoint y: 17, endPoint x: 363, endPoint y: 68, distance: 52.0
click at [369, 18] on button "Passos (Pc) Incorporacao Imobiliaria SPE LTDA" at bounding box center [363, 23] width 290 height 30
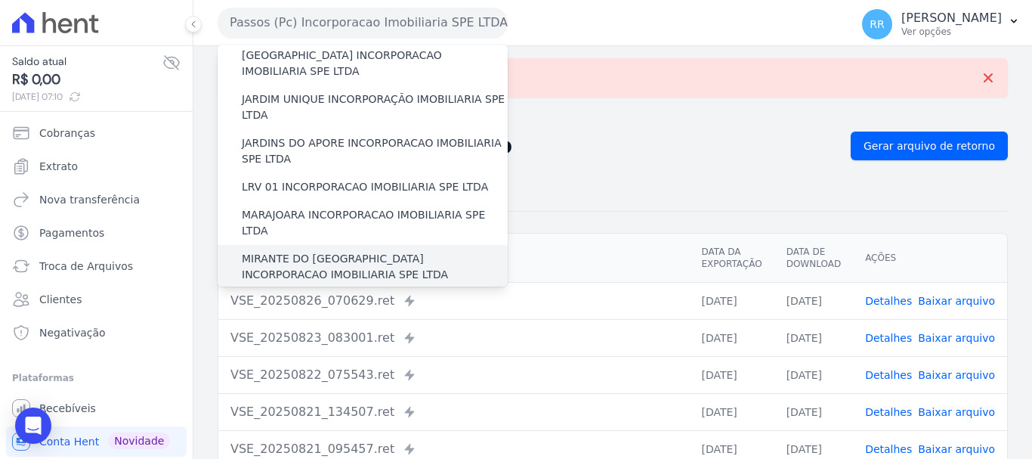
scroll to position [378, 0]
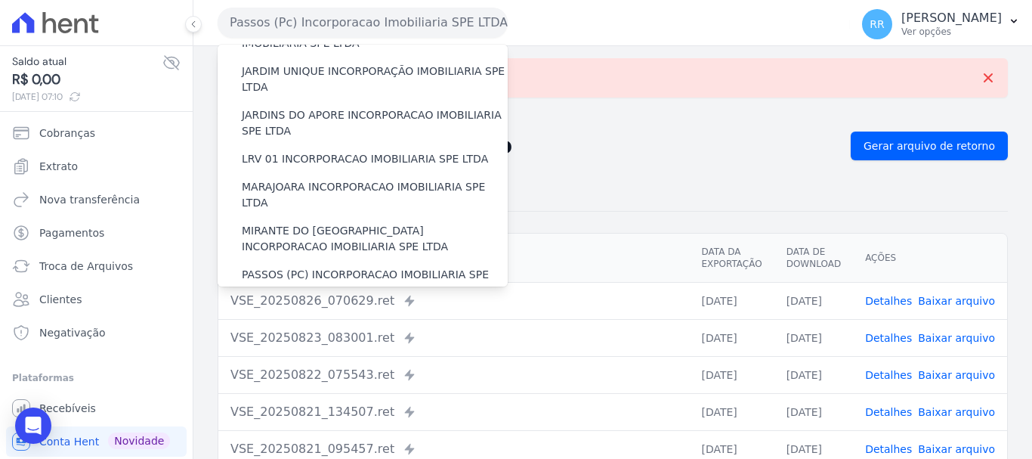
click at [312, 311] on label "POCOS INCORPORACAO IMOBILIARIA LTDA" at bounding box center [354, 319] width 224 height 16
click at [398, 311] on label "POCOS INCORPORACAO IMOBILIARIA LTDA" at bounding box center [354, 319] width 224 height 16
click at [0, 0] on input "POCOS INCORPORACAO IMOBILIARIA LTDA" at bounding box center [0, 0] width 0 height 0
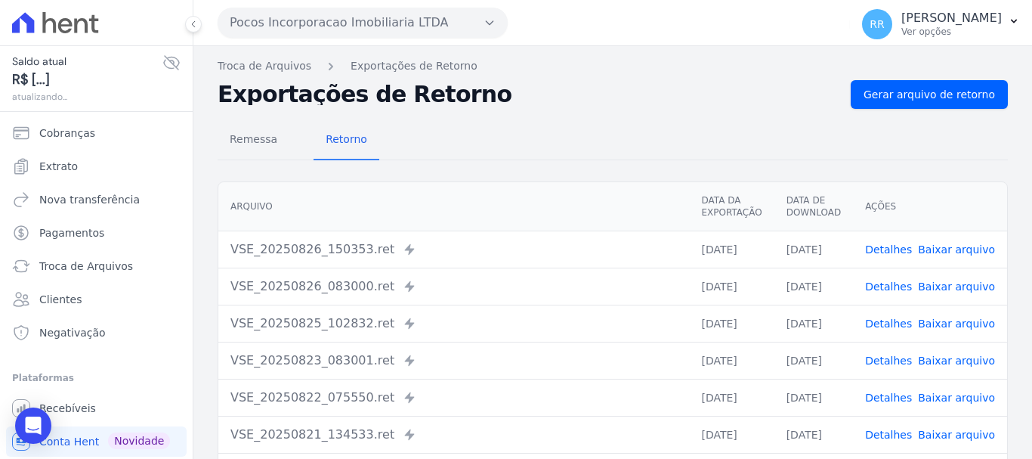
click at [898, 126] on div "Remessa Retorno" at bounding box center [613, 140] width 790 height 39
click at [895, 107] on link "Gerar arquivo de retorno" at bounding box center [929, 94] width 157 height 29
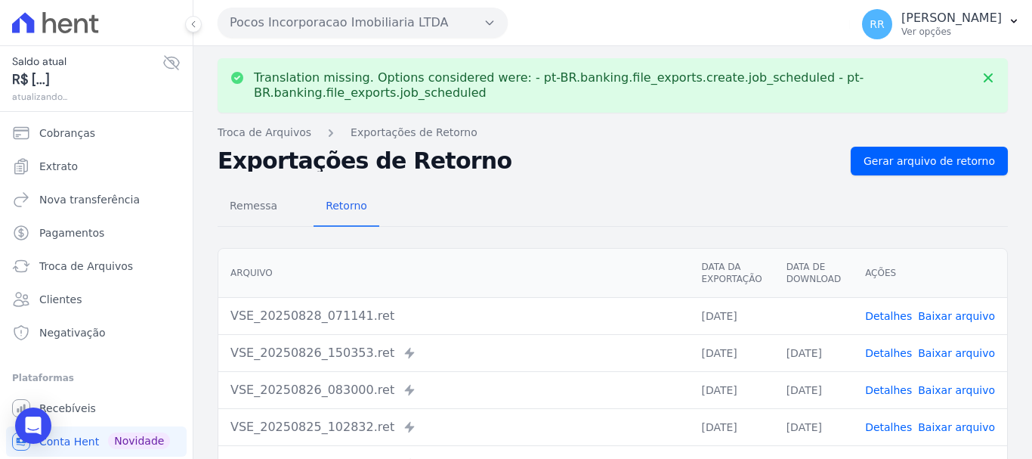
click at [285, 26] on button "Pocos Incorporacao Imobiliaria LTDA" at bounding box center [363, 23] width 290 height 30
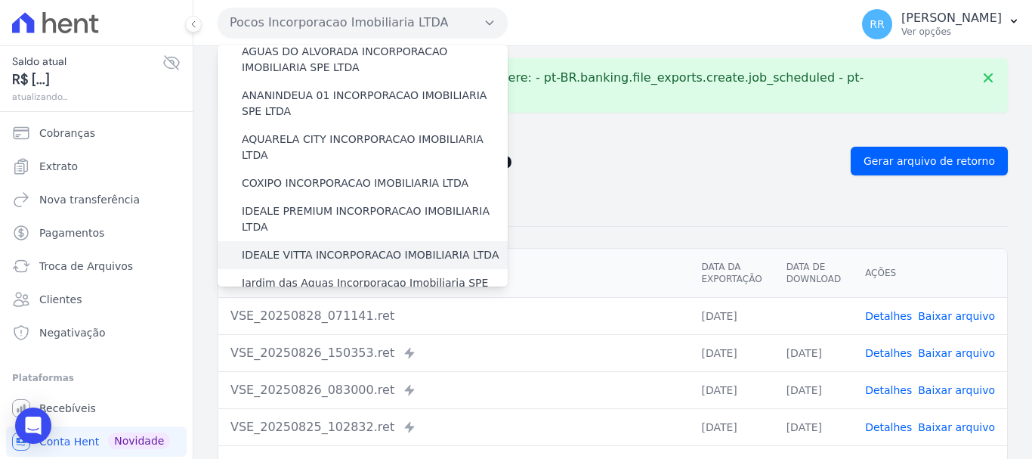
scroll to position [227, 0]
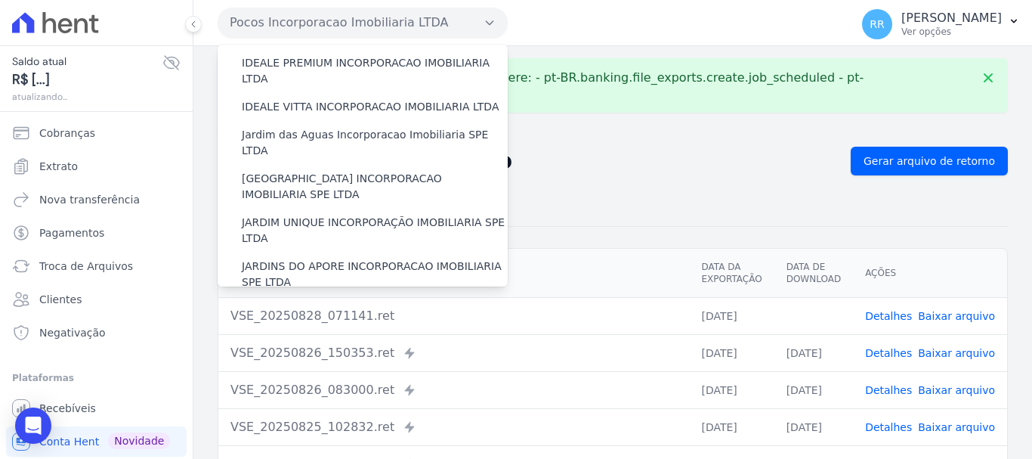
click at [955, 313] on link "Baixar arquivo" at bounding box center [956, 316] width 77 height 12
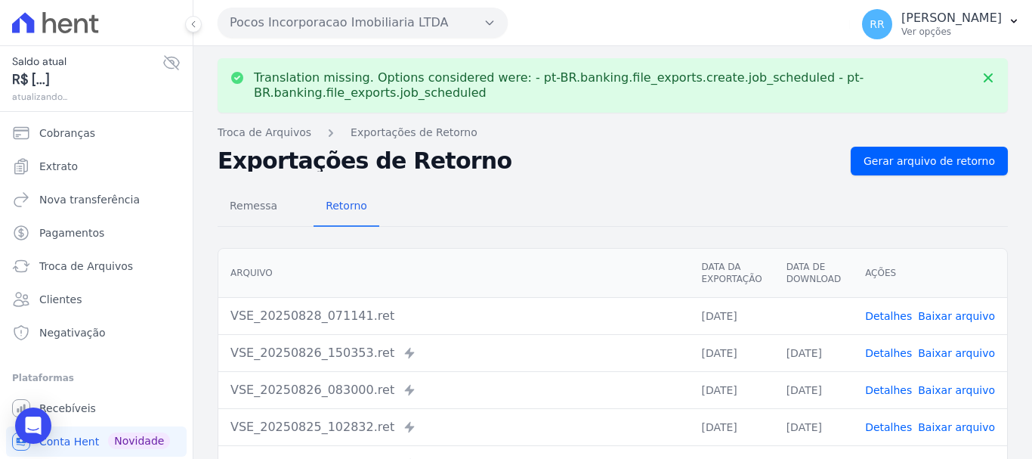
click at [336, 21] on button "Pocos Incorporacao Imobiliaria LTDA" at bounding box center [363, 23] width 290 height 30
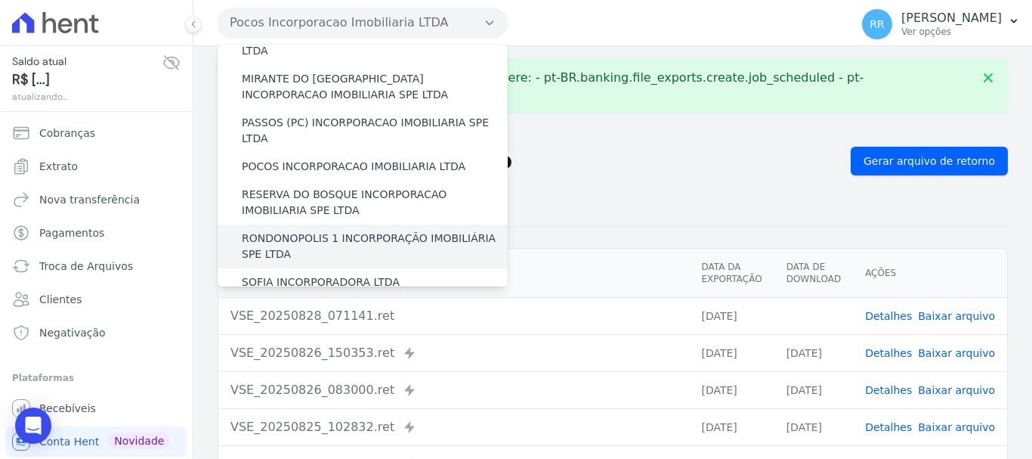
scroll to position [529, 0]
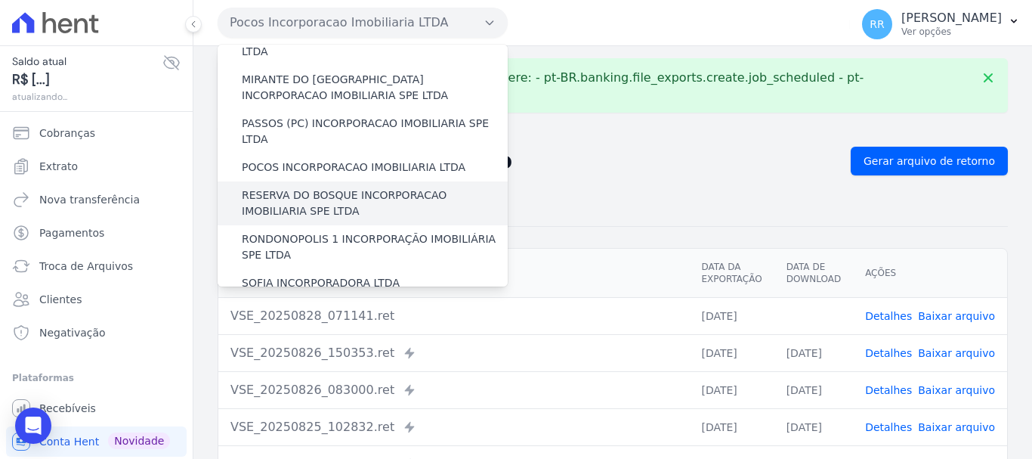
click at [286, 187] on label "RESERVA DO BOSQUE INCORPORACAO IMOBILIARIA SPE LTDA" at bounding box center [375, 203] width 266 height 32
click at [0, 0] on input "RESERVA DO BOSQUE INCORPORACAO IMOBILIARIA SPE LTDA" at bounding box center [0, 0] width 0 height 0
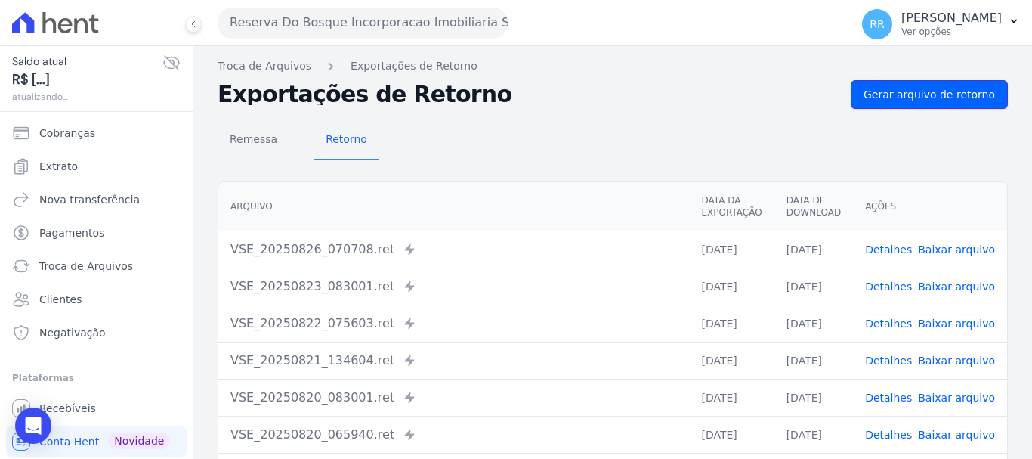
drag, startPoint x: 932, startPoint y: 83, endPoint x: 165, endPoint y: 149, distance: 769.0
click at [931, 82] on link "Gerar arquivo de retorno" at bounding box center [929, 94] width 157 height 29
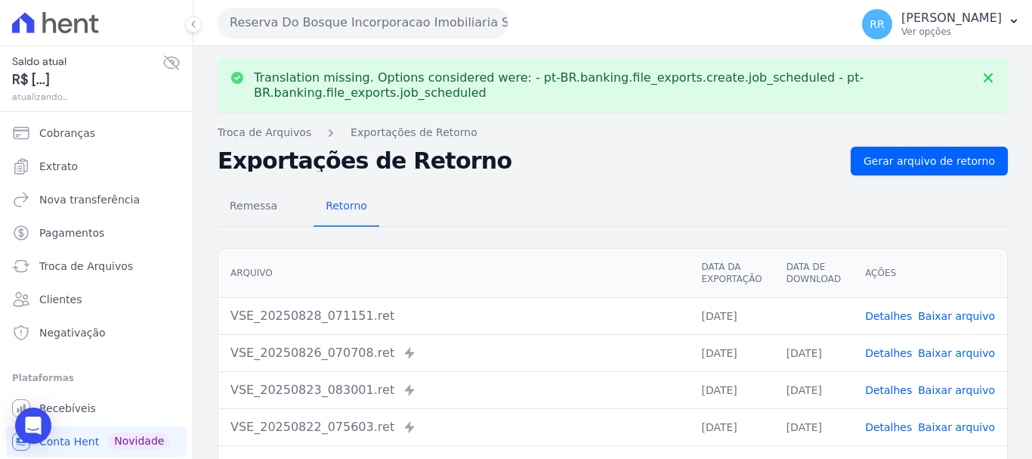
click at [978, 320] on link "Baixar arquivo" at bounding box center [956, 316] width 77 height 12
click at [382, 16] on button "Reserva Do Bosque Incorporacao Imobiliaria SPE LTDA" at bounding box center [363, 23] width 290 height 30
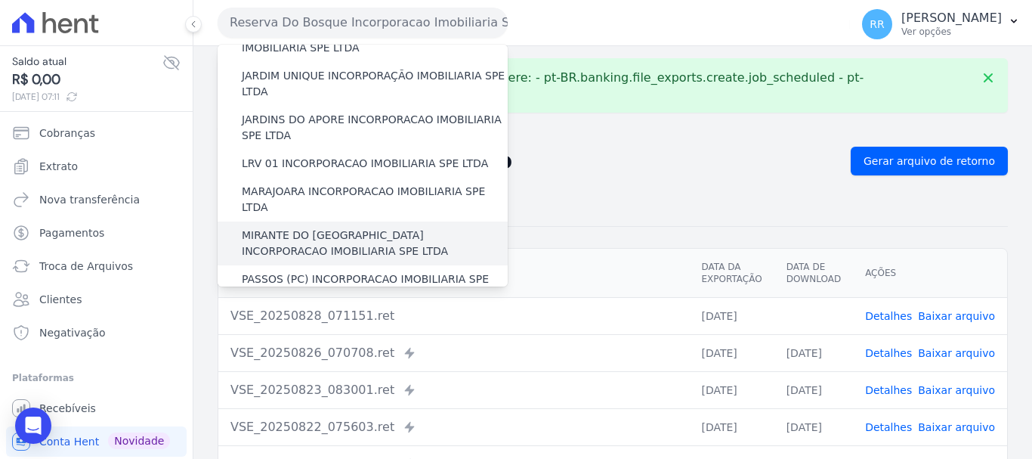
scroll to position [453, 0]
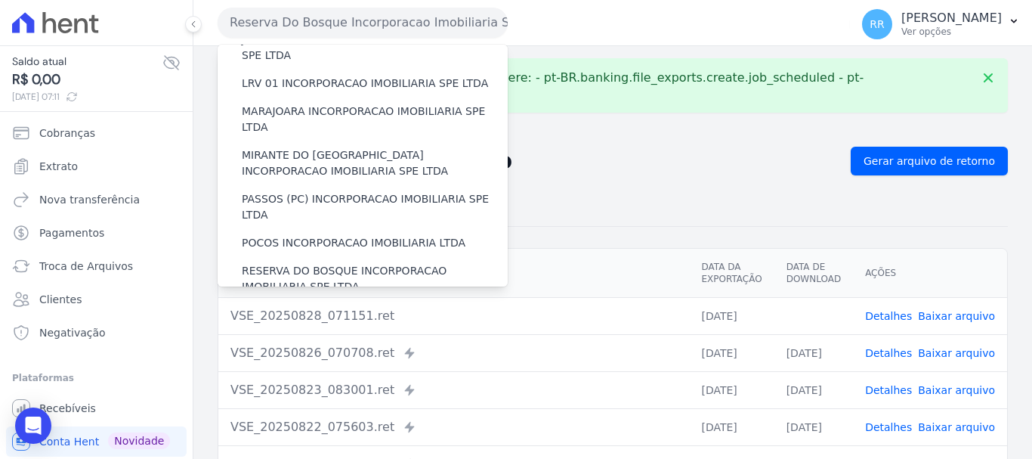
click at [304, 307] on label "RONDONOPOLIS 1 INCORPORAÇÃO IMOBILIÁRIA SPE LTDA" at bounding box center [375, 323] width 266 height 32
click at [0, 0] on input "RONDONOPOLIS 1 INCORPORAÇÃO IMOBILIÁRIA SPE LTDA" at bounding box center [0, 0] width 0 height 0
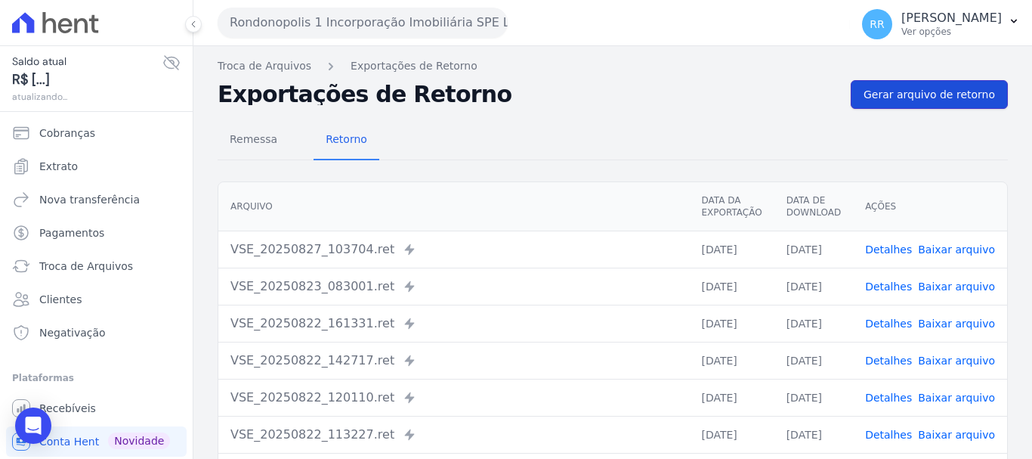
click at [910, 107] on link "Gerar arquivo de retorno" at bounding box center [929, 94] width 157 height 29
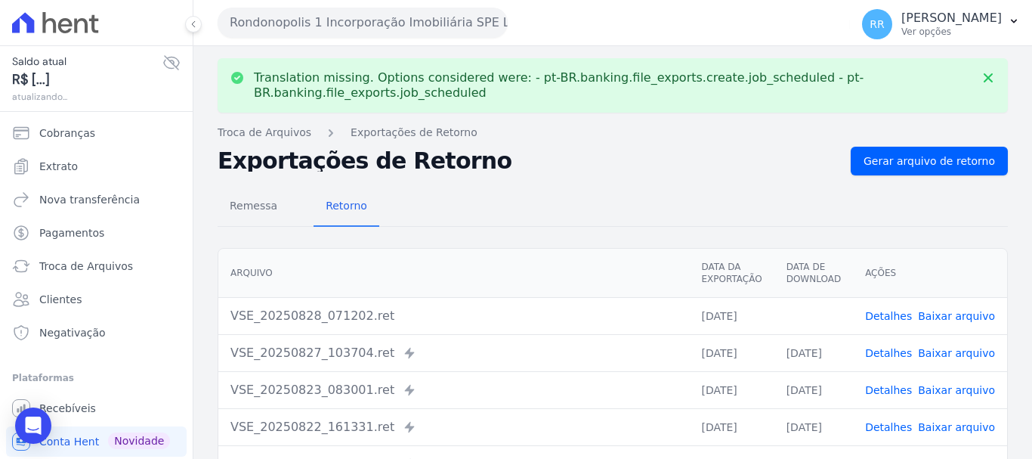
click at [955, 319] on link "Baixar arquivo" at bounding box center [956, 316] width 77 height 12
click at [393, 29] on button "Rondonopolis 1 Incorporação Imobiliária SPE LTDA" at bounding box center [363, 23] width 290 height 30
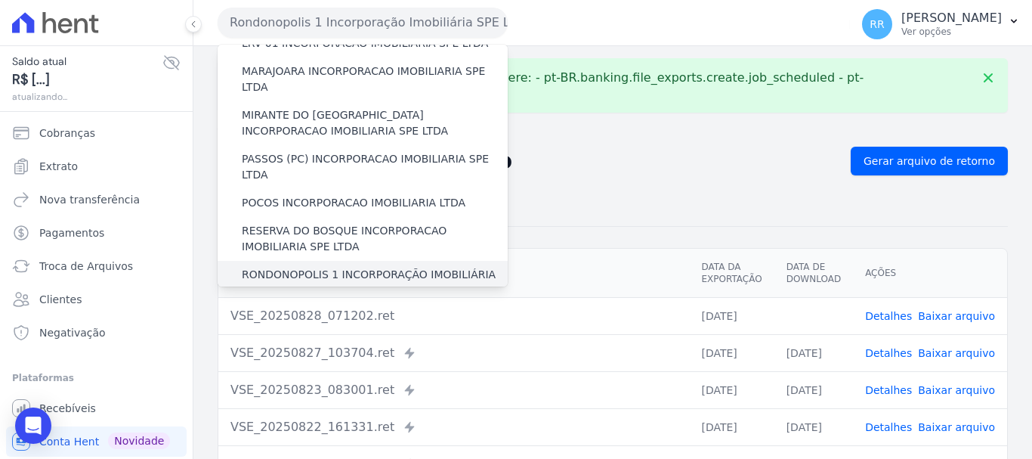
scroll to position [604, 0]
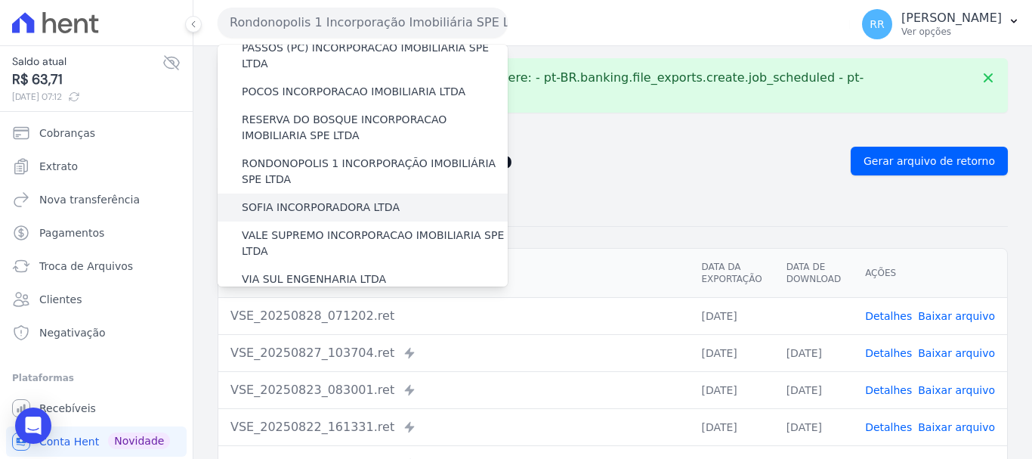
click at [327, 199] on label "SOFIA INCORPORADORA LTDA" at bounding box center [321, 207] width 158 height 16
click at [0, 0] on input "SOFIA INCORPORADORA LTDA" at bounding box center [0, 0] width 0 height 0
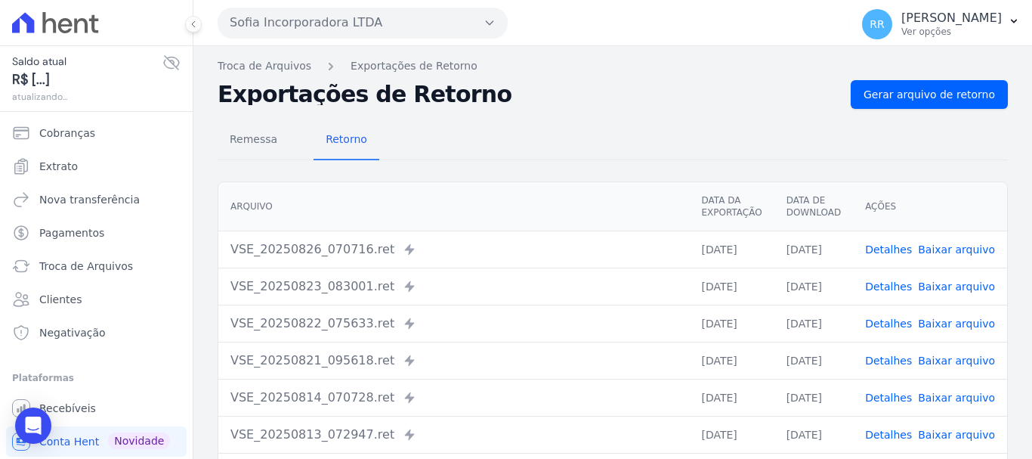
click at [915, 75] on div "Troca de Arquivos Exportações de Retorno Exportações de Retorno Gerar arquivo d…" at bounding box center [612, 356] width 839 height 621
click at [905, 92] on span "Gerar arquivo de retorno" at bounding box center [929, 94] width 131 height 15
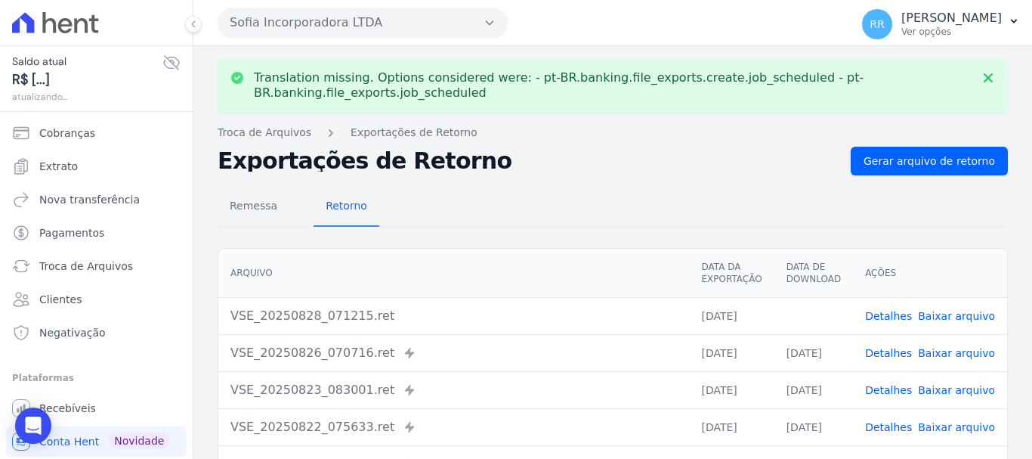
click at [935, 323] on td "Detalhes Baixar arquivo" at bounding box center [930, 315] width 154 height 37
click at [944, 314] on link "Baixar arquivo" at bounding box center [956, 316] width 77 height 12
click at [374, 30] on button "Sofia Incorporadora LTDA" at bounding box center [363, 23] width 290 height 30
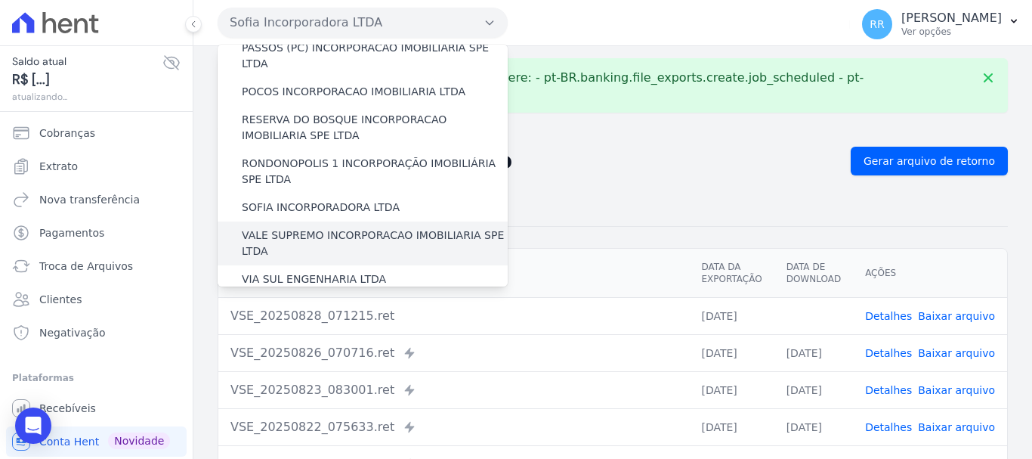
click at [332, 227] on label "VALE SUPREMO INCORPORACAO IMOBILIARIA SPE LTDA" at bounding box center [375, 243] width 266 height 32
click at [0, 0] on input "VALE SUPREMO INCORPORACAO IMOBILIARIA SPE LTDA" at bounding box center [0, 0] width 0 height 0
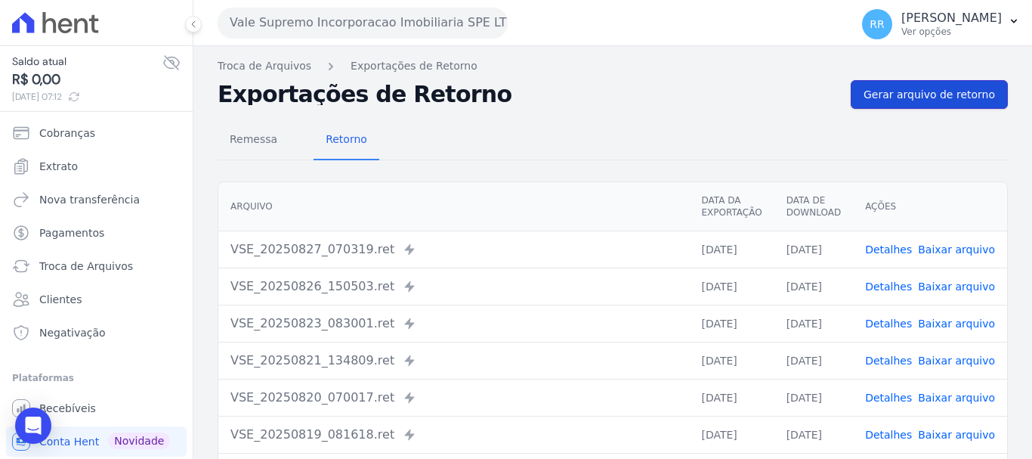
click at [960, 92] on span "Gerar arquivo de retorno" at bounding box center [929, 94] width 131 height 15
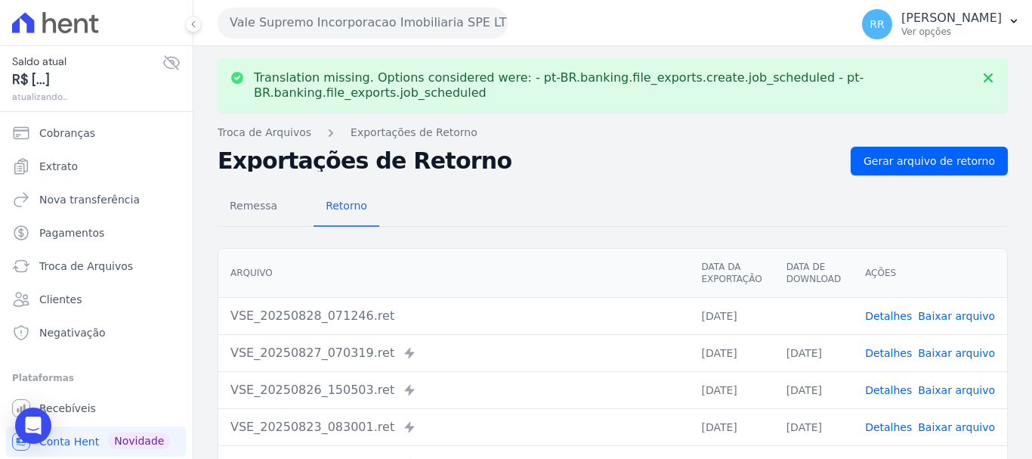
click at [951, 311] on link "Baixar arquivo" at bounding box center [956, 316] width 77 height 12
click at [412, 14] on button "Vale Supremo Incorporacao Imobiliaria SPE LTDA" at bounding box center [363, 23] width 290 height 30
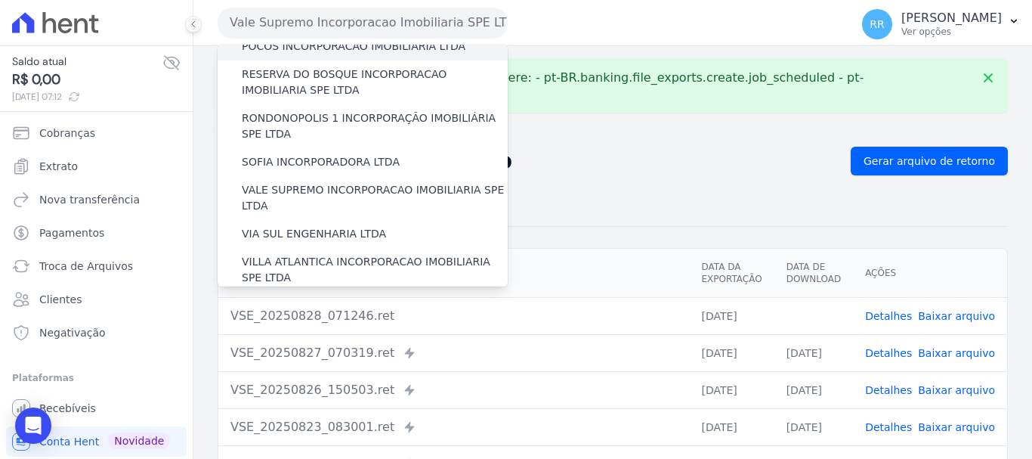
scroll to position [660, 0]
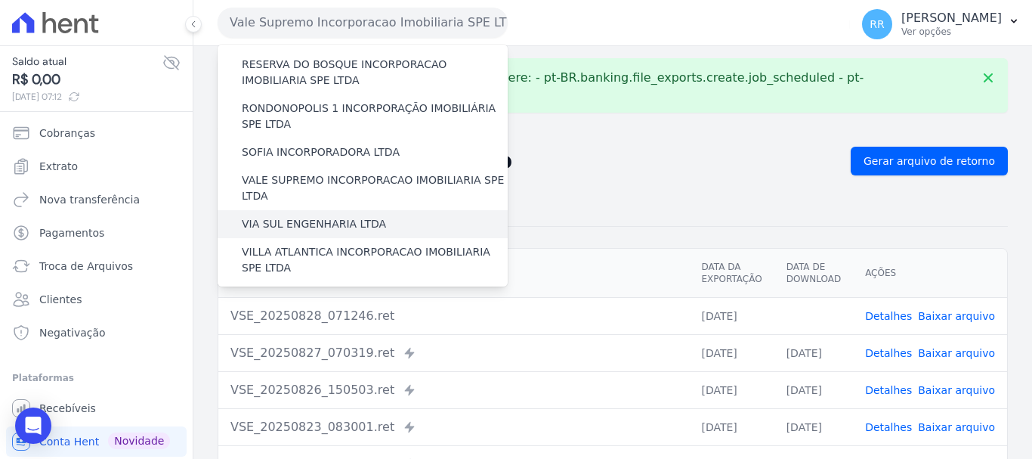
click at [320, 216] on label "VIA SUL ENGENHARIA LTDA" at bounding box center [314, 224] width 144 height 16
click at [0, 0] on input "VIA SUL ENGENHARIA LTDA" at bounding box center [0, 0] width 0 height 0
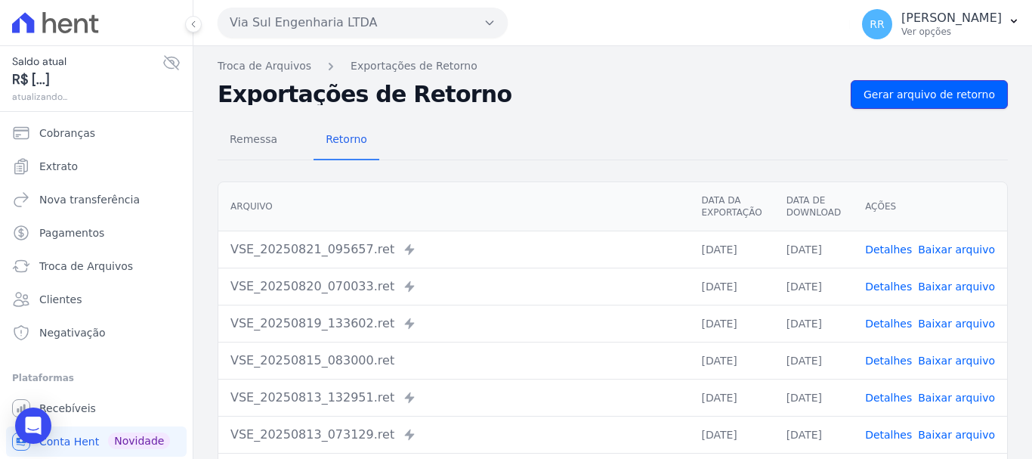
drag, startPoint x: 945, startPoint y: 96, endPoint x: 879, endPoint y: 112, distance: 68.4
click at [945, 96] on span "Gerar arquivo de retorno" at bounding box center [929, 94] width 131 height 15
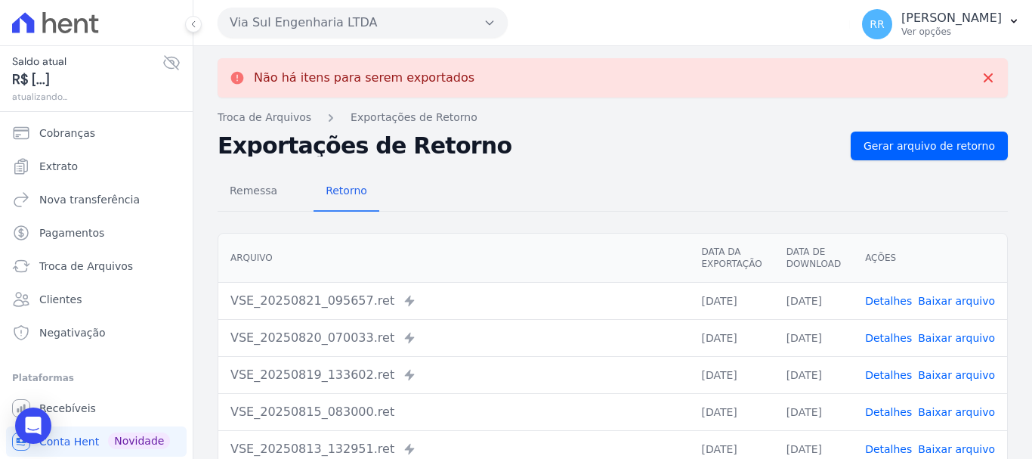
drag, startPoint x: 338, startPoint y: 18, endPoint x: 344, endPoint y: 25, distance: 8.6
click at [342, 23] on button "Via Sul Engenharia LTDA" at bounding box center [363, 23] width 290 height 30
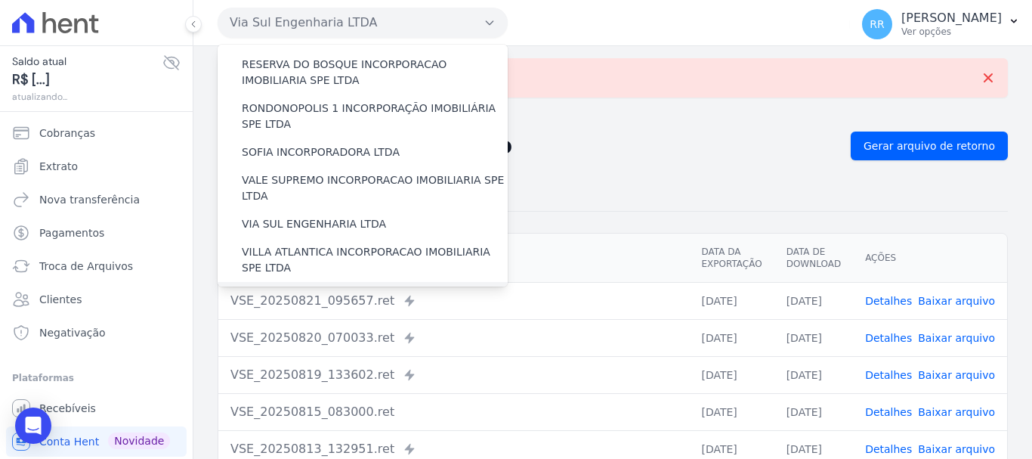
click at [319, 288] on label "[GEOGRAPHIC_DATA] INCORPORACAO IMOBILIARIA SPE LTDA" at bounding box center [375, 304] width 266 height 32
click at [0, 0] on input "[GEOGRAPHIC_DATA] INCORPORACAO IMOBILIARIA SPE LTDA" at bounding box center [0, 0] width 0 height 0
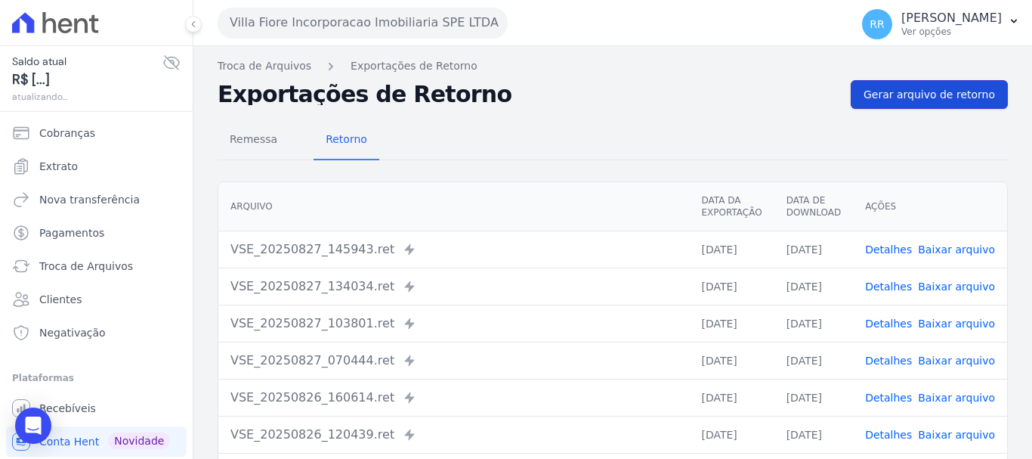
click at [944, 89] on span "Gerar arquivo de retorno" at bounding box center [929, 94] width 131 height 15
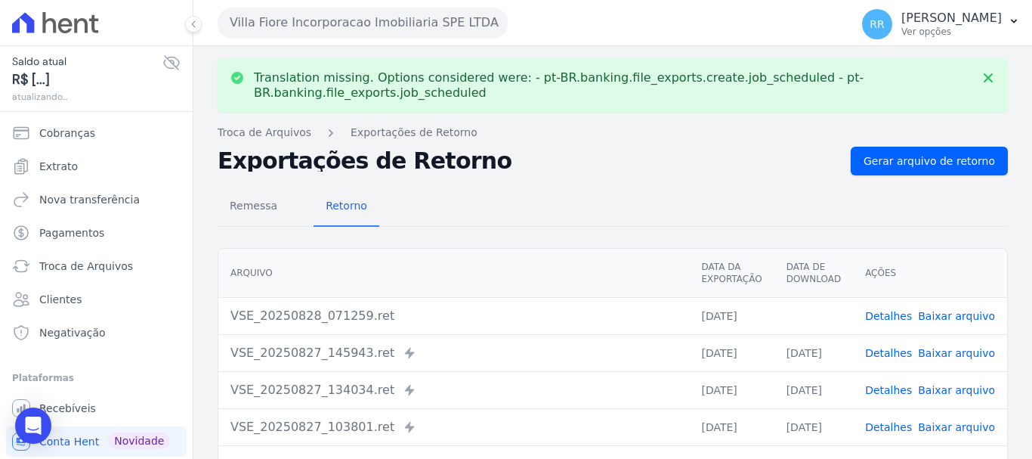
click at [944, 314] on link "Baixar arquivo" at bounding box center [956, 316] width 77 height 12
click at [388, 20] on button "Villa Fiore Incorporacao Imobiliaria SPE LTDA" at bounding box center [363, 23] width 290 height 30
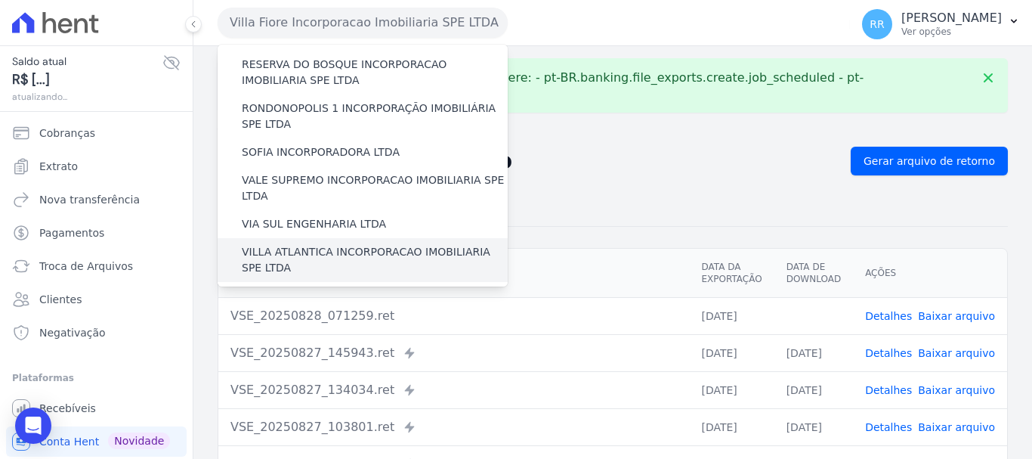
click at [303, 238] on div "VILLA ATLANTICA INCORPORACAO IMOBILIARIA SPE LTDA" at bounding box center [363, 260] width 290 height 44
click at [286, 244] on label "VILLA ATLANTICA INCORPORACAO IMOBILIARIA SPE LTDA" at bounding box center [375, 260] width 266 height 32
click at [0, 0] on input "VILLA ATLANTICA INCORPORACAO IMOBILIARIA SPE LTDA" at bounding box center [0, 0] width 0 height 0
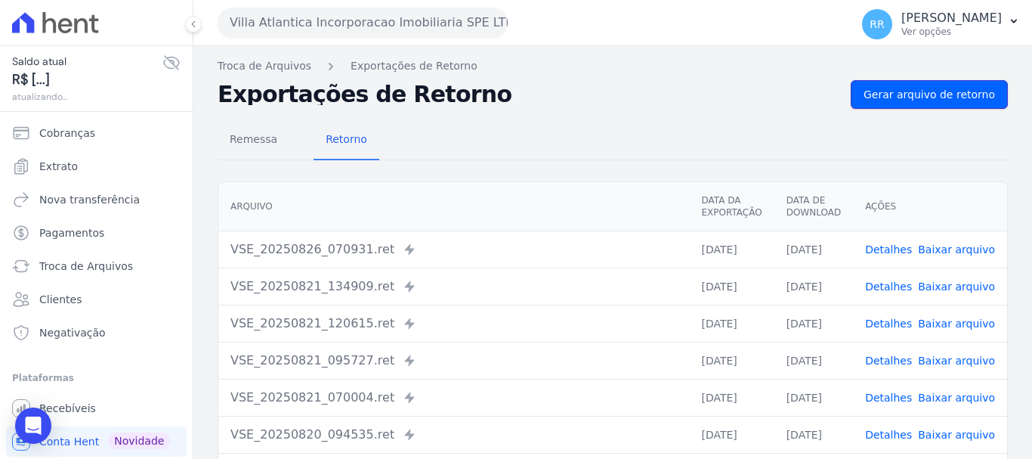
drag, startPoint x: 941, startPoint y: 86, endPoint x: 820, endPoint y: 88, distance: 120.9
click at [939, 86] on link "Gerar arquivo de retorno" at bounding box center [929, 94] width 157 height 29
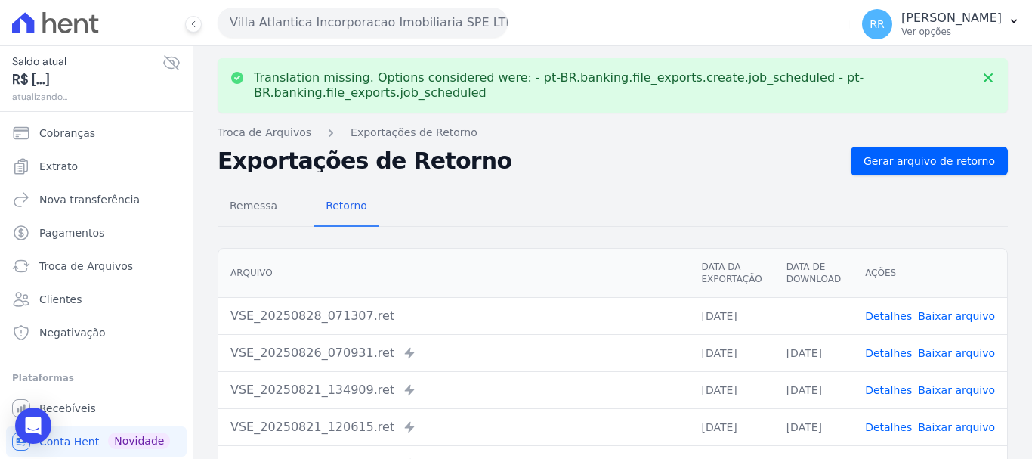
click at [943, 323] on span "Baixar arquivo" at bounding box center [956, 315] width 77 height 15
click at [947, 315] on link "Baixar arquivo" at bounding box center [956, 316] width 77 height 12
click at [357, 23] on button "Villa Atlantica Incorporacao Imobiliaria SPE LTDA" at bounding box center [363, 23] width 290 height 30
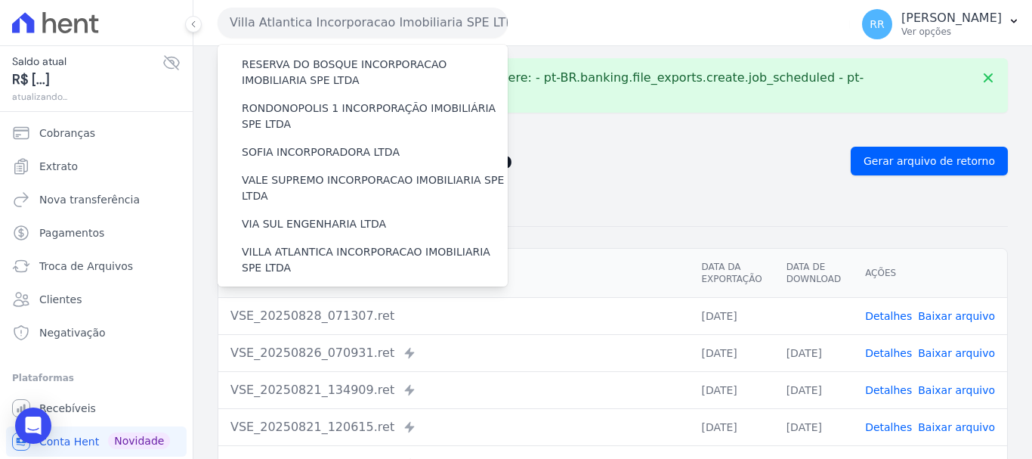
click at [310, 332] on label "VILLA TROPICAL INCORPORAÇÃO IMOBILIÁRIA SPE LTDA" at bounding box center [375, 348] width 266 height 32
click at [0, 0] on input "VILLA TROPICAL INCORPORAÇÃO IMOBILIÁRIA SPE LTDA" at bounding box center [0, 0] width 0 height 0
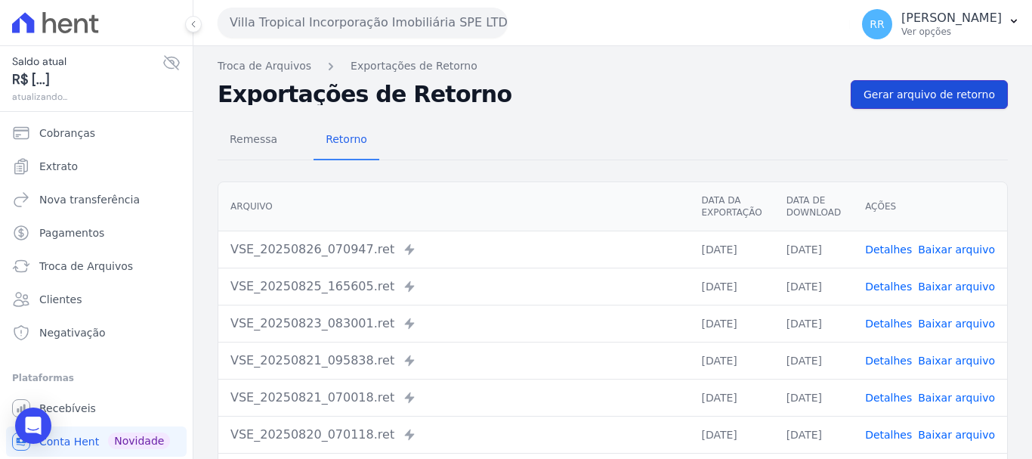
click at [937, 92] on span "Gerar arquivo de retorno" at bounding box center [929, 94] width 131 height 15
click at [267, 25] on button "Villa Tropical Incorporação Imobiliária SPE LTDA" at bounding box center [363, 23] width 290 height 30
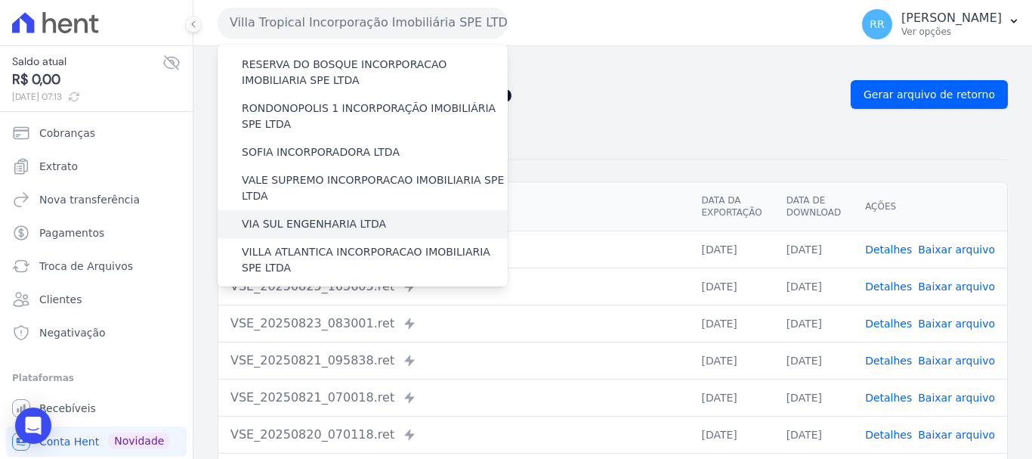
click at [288, 216] on label "VIA SUL ENGENHARIA LTDA" at bounding box center [314, 224] width 144 height 16
click at [0, 0] on input "VIA SUL ENGENHARIA LTDA" at bounding box center [0, 0] width 0 height 0
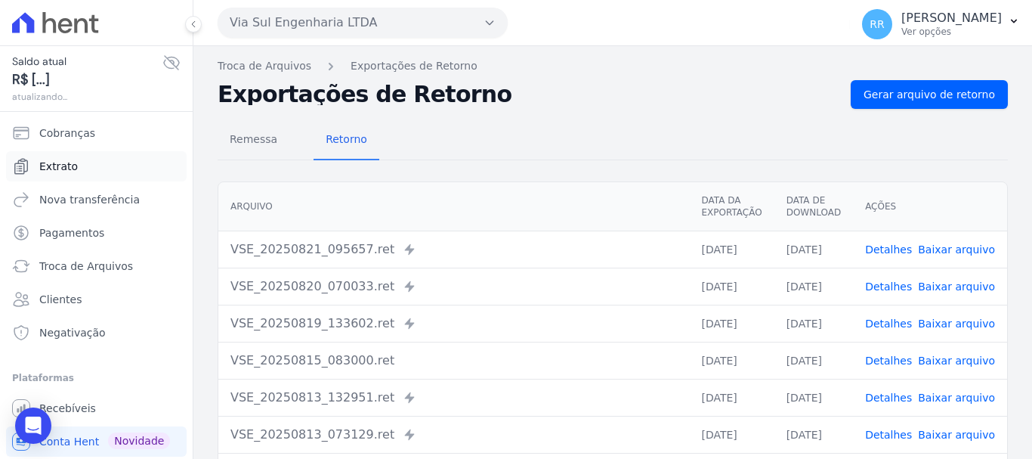
click at [44, 167] on span "Extrato" at bounding box center [58, 166] width 39 height 15
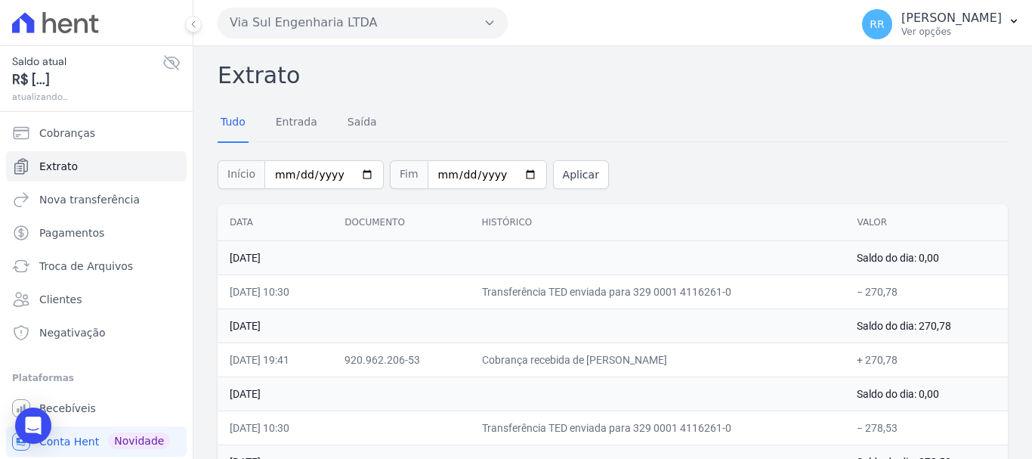
click at [378, 26] on button "Via Sul Engenharia LTDA" at bounding box center [363, 23] width 290 height 30
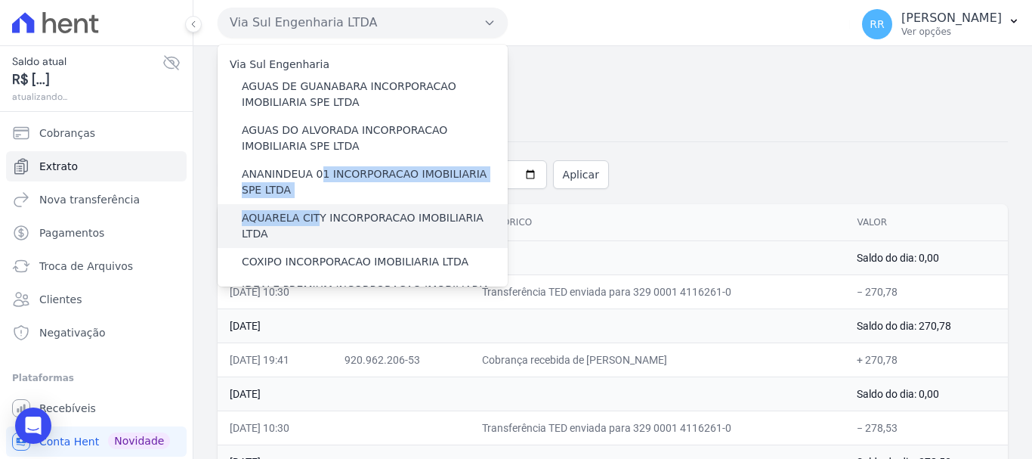
drag, startPoint x: 318, startPoint y: 181, endPoint x: 311, endPoint y: 223, distance: 42.2
click at [311, 223] on label "AQUARELA CITY INCORPORACAO IMOBILIARIA LTDA" at bounding box center [375, 226] width 266 height 32
click at [0, 0] on input "AQUARELA CITY INCORPORACAO IMOBILIARIA LTDA" at bounding box center [0, 0] width 0 height 0
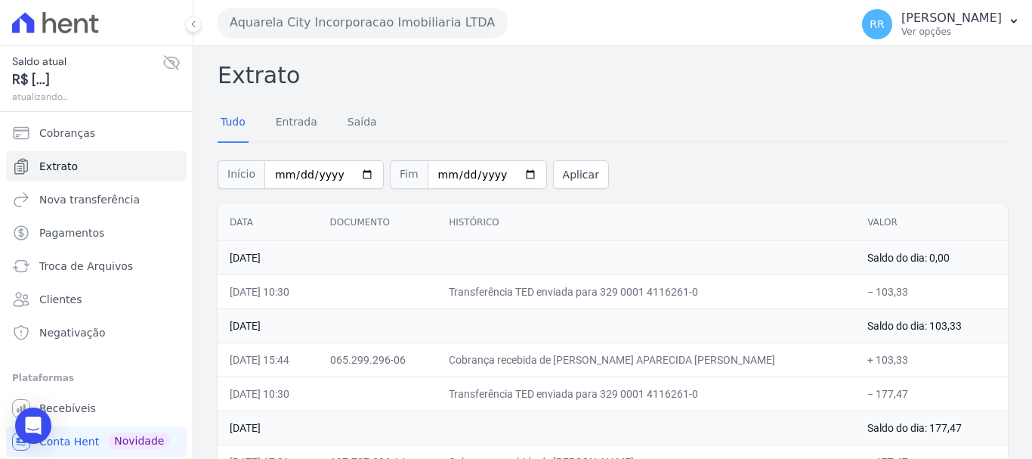
click at [345, 16] on button "Aquarela City Incorporacao Imobiliaria LTDA" at bounding box center [363, 23] width 290 height 30
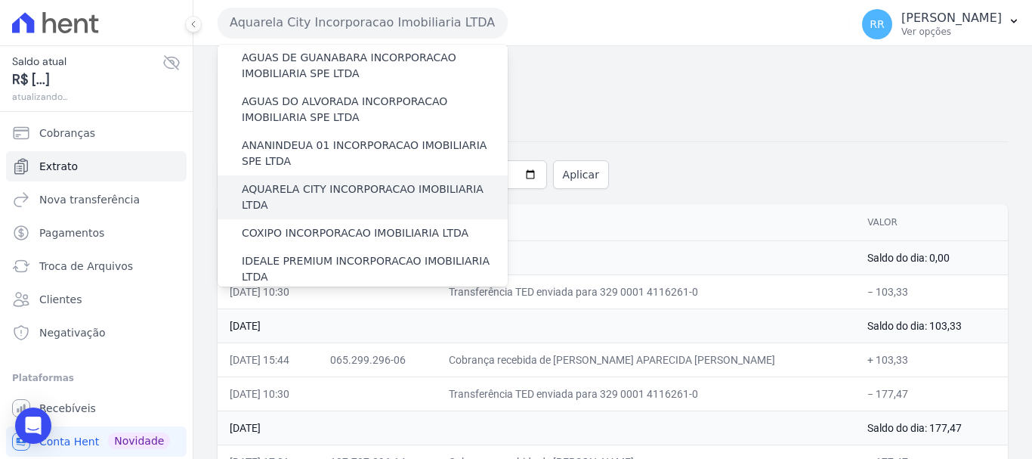
scroll to position [76, 0]
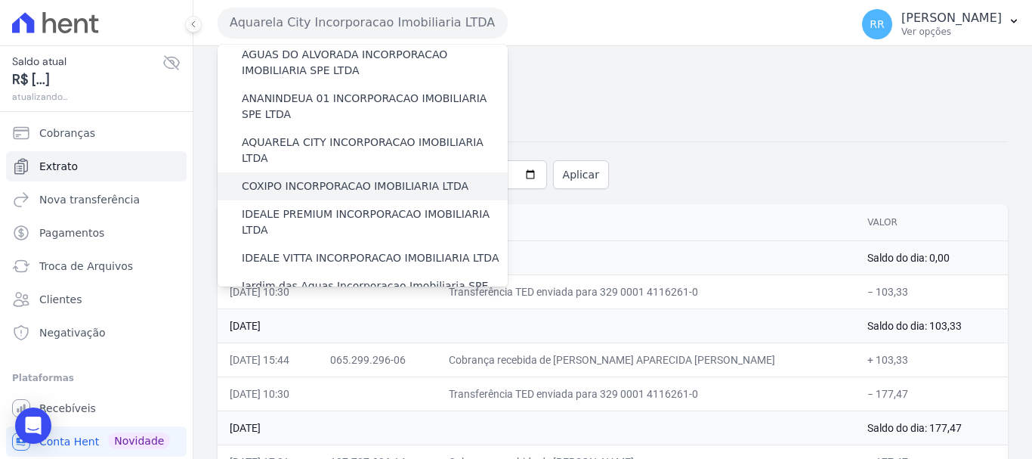
click at [312, 178] on label "COXIPO INCORPORACAO IMOBILIARIA LTDA" at bounding box center [355, 186] width 227 height 16
click at [0, 0] on input "COXIPO INCORPORACAO IMOBILIARIA LTDA" at bounding box center [0, 0] width 0 height 0
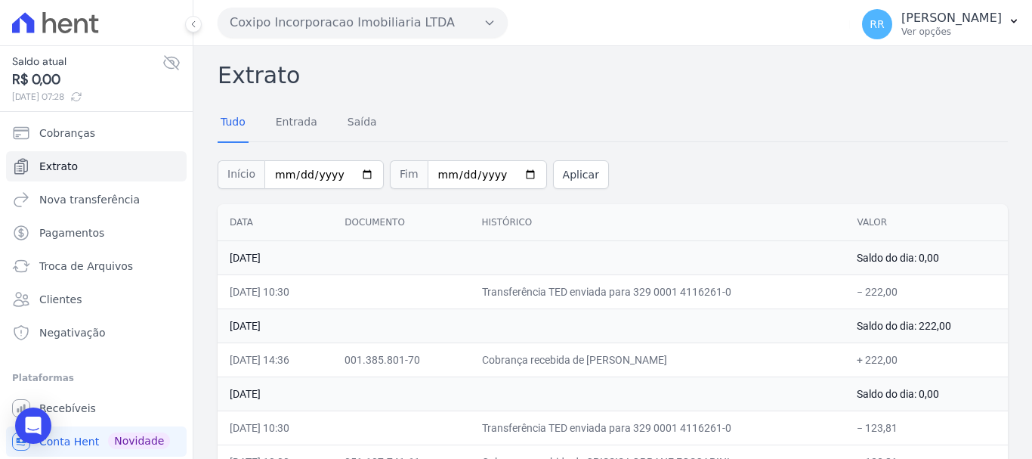
click at [378, 42] on div "Coxipo Incorporacao Imobiliaria LTDA Via Sul Engenharia AGUAS DE GUANABARA INCO…" at bounding box center [531, 22] width 626 height 47
click at [383, 28] on button "Coxipo Incorporacao Imobiliaria LTDA" at bounding box center [363, 23] width 290 height 30
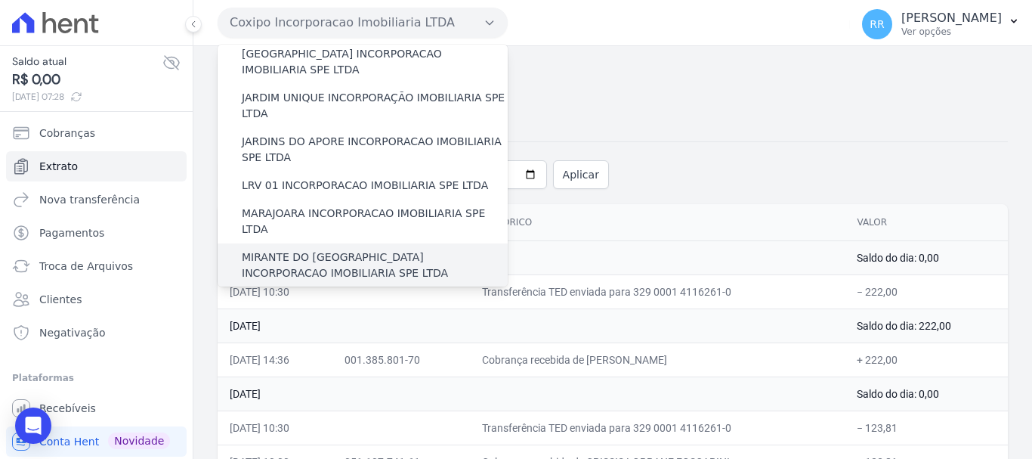
scroll to position [378, 0]
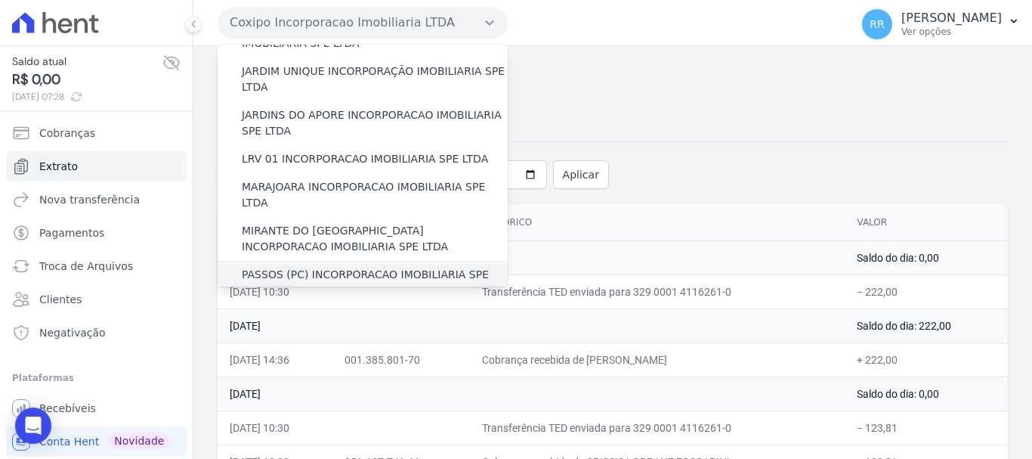
click at [304, 267] on label "PASSOS (PC) INCORPORACAO IMOBILIARIA SPE LTDA" at bounding box center [375, 283] width 266 height 32
click at [0, 0] on input "PASSOS (PC) INCORPORACAO IMOBILIARIA SPE LTDA" at bounding box center [0, 0] width 0 height 0
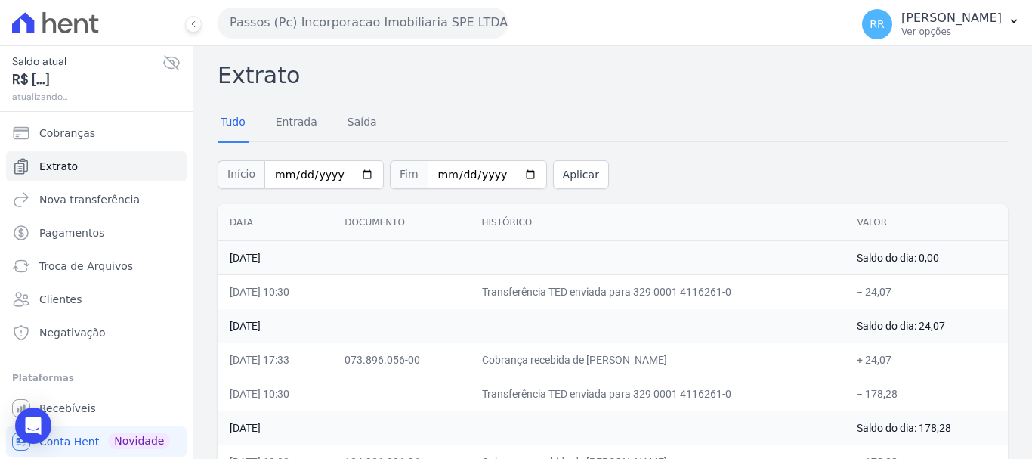
click at [324, 29] on button "Passos (Pc) Incorporacao Imobiliaria SPE LTDA" at bounding box center [363, 23] width 290 height 30
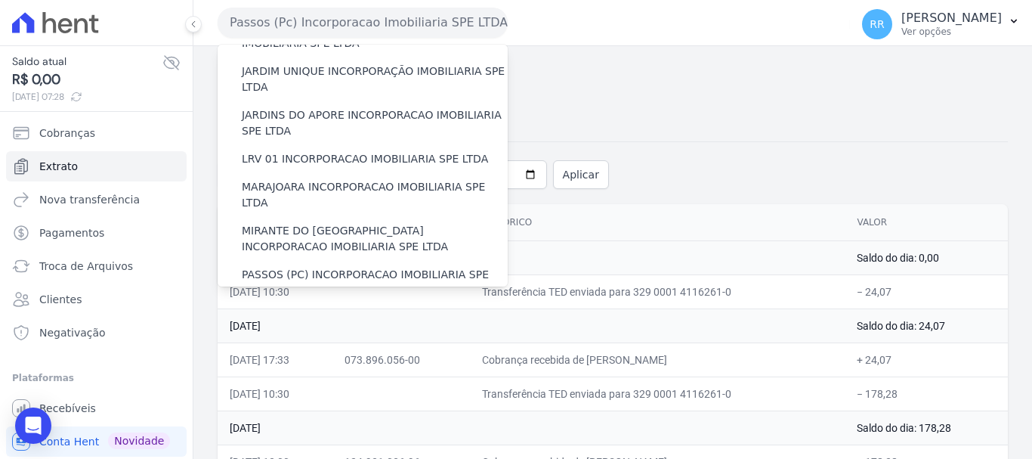
click at [274, 311] on label "POCOS INCORPORACAO IMOBILIARIA LTDA" at bounding box center [354, 319] width 224 height 16
click at [0, 0] on input "POCOS INCORPORACAO IMOBILIARIA LTDA" at bounding box center [0, 0] width 0 height 0
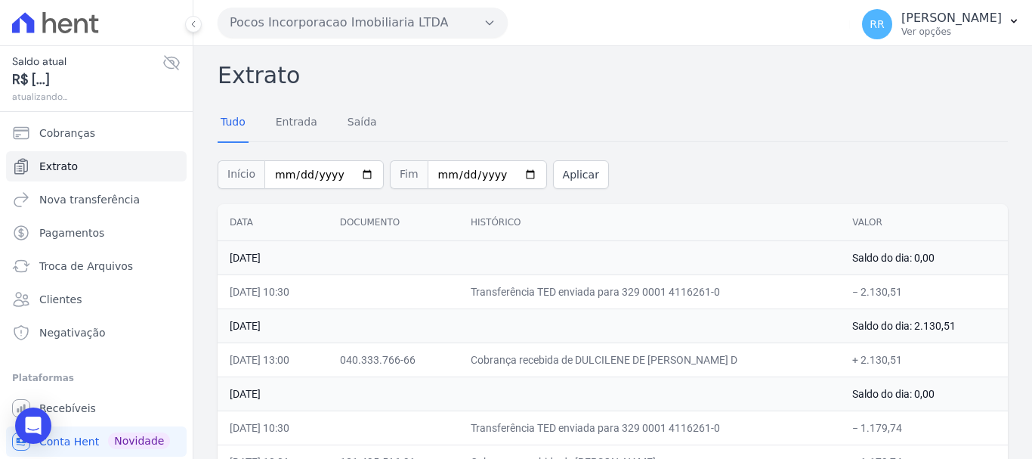
click at [334, 23] on button "Pocos Incorporacao Imobiliaria LTDA" at bounding box center [363, 23] width 290 height 30
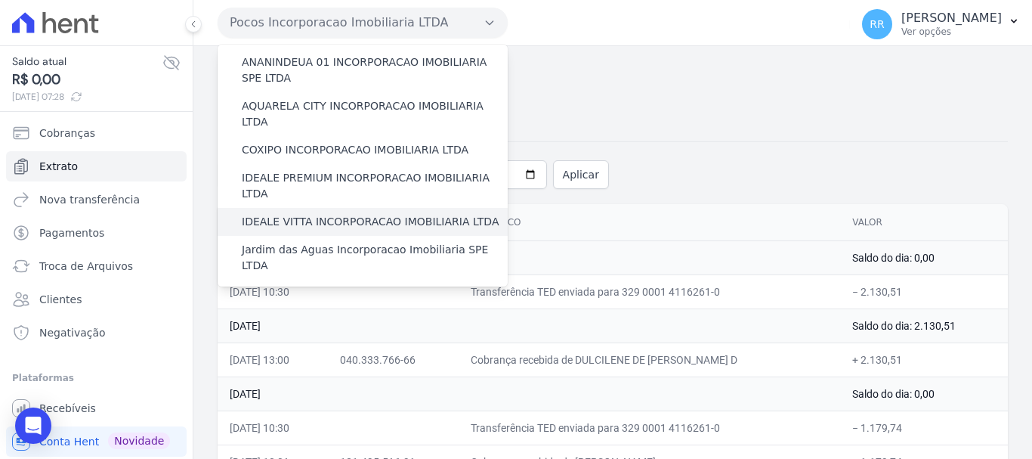
scroll to position [76, 0]
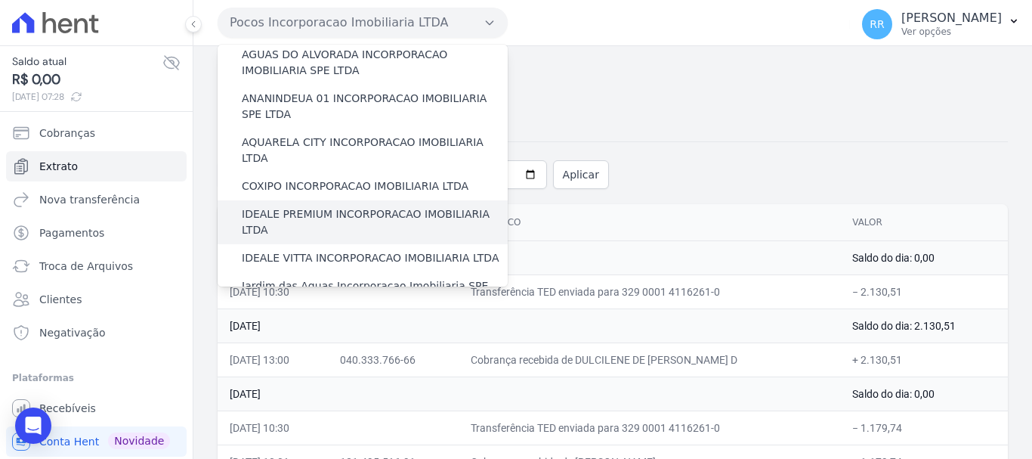
click at [270, 206] on label "IDEALE PREMIUM INCORPORACAO IMOBILIARIA LTDA" at bounding box center [375, 222] width 266 height 32
click at [0, 0] on input "IDEALE PREMIUM INCORPORACAO IMOBILIARIA LTDA" at bounding box center [0, 0] width 0 height 0
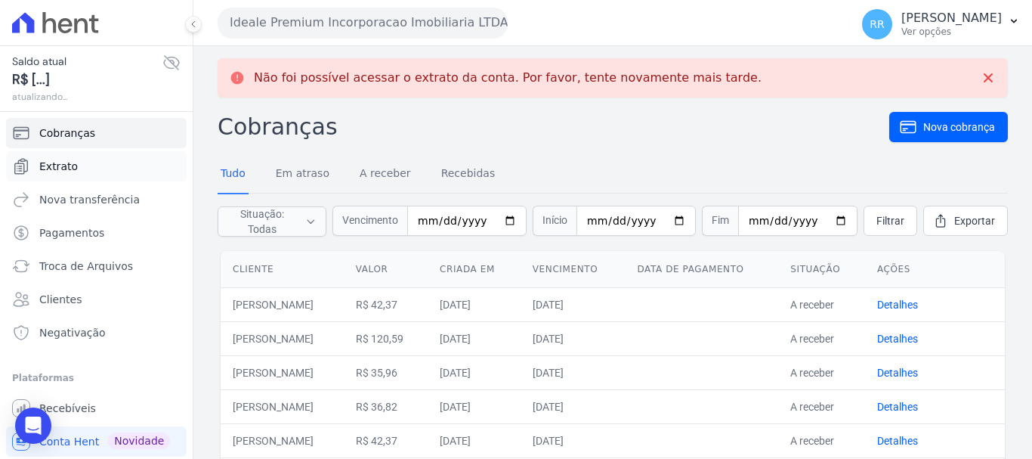
click at [68, 161] on span "Extrato" at bounding box center [58, 166] width 39 height 15
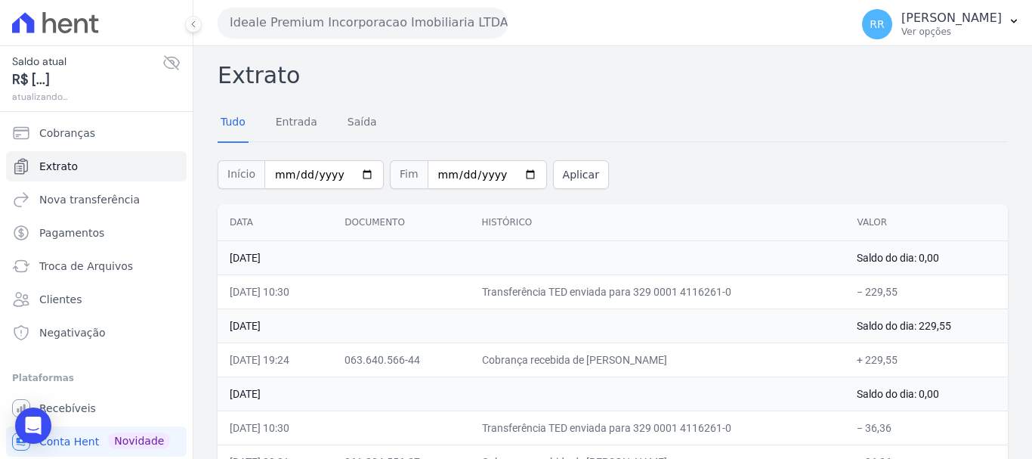
click at [341, 32] on button "Ideale Premium Incorporacao Imobiliaria LTDA" at bounding box center [363, 23] width 290 height 30
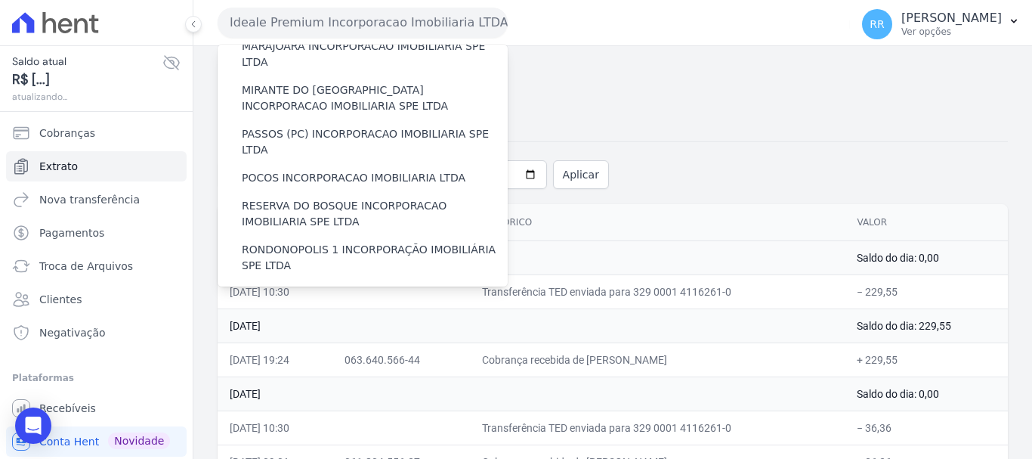
scroll to position [604, 0]
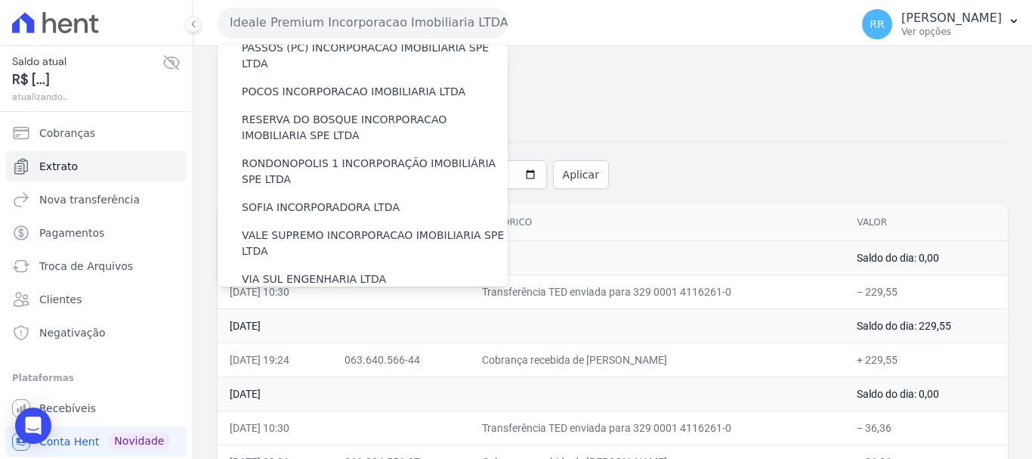
click at [300, 299] on label "VILLA ATLANTICA INCORPORACAO IMOBILIARIA SPE LTDA" at bounding box center [375, 315] width 266 height 32
click at [0, 0] on input "VILLA ATLANTICA INCORPORACAO IMOBILIARIA SPE LTDA" at bounding box center [0, 0] width 0 height 0
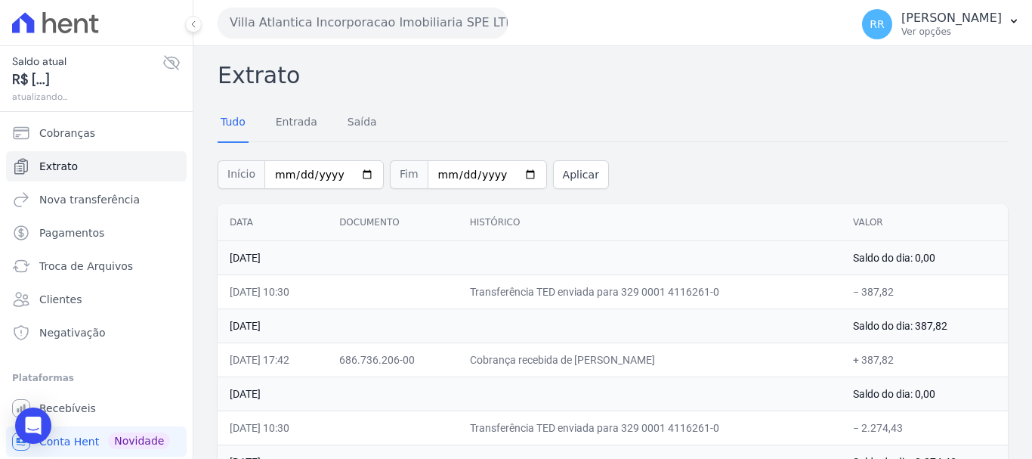
click at [356, 27] on button "Villa Atlantica Incorporacao Imobiliaria SPE LTDA" at bounding box center [363, 23] width 290 height 30
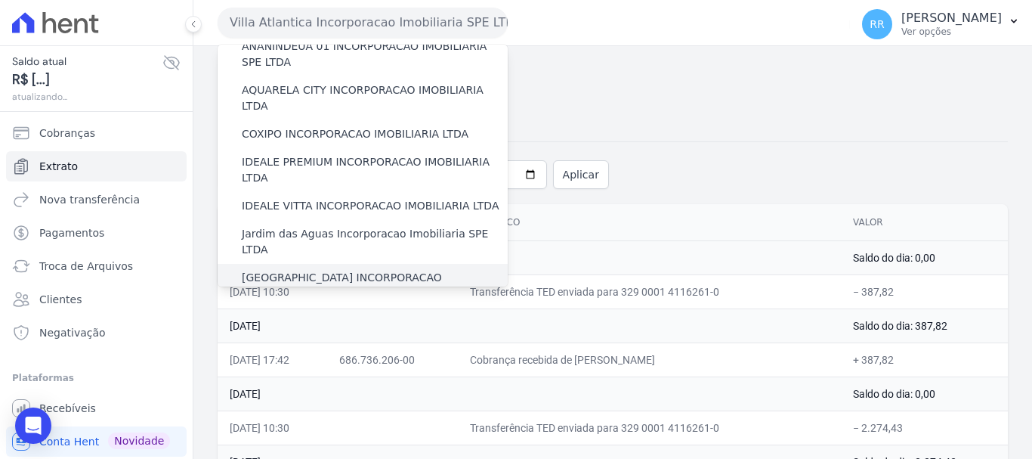
scroll to position [0, 0]
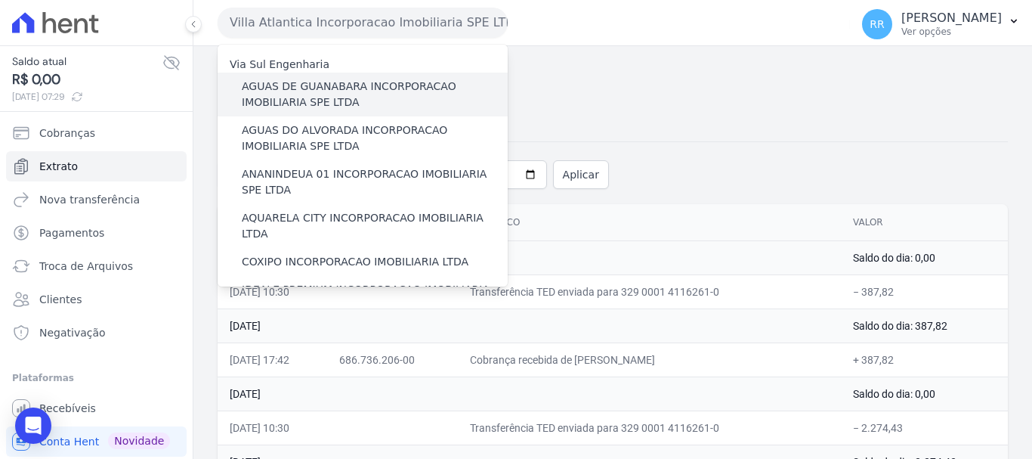
click at [328, 99] on label "AGUAS DE GUANABARA INCORPORACAO IMOBILIARIA SPE LTDA" at bounding box center [375, 95] width 266 height 32
click at [0, 0] on input "AGUAS DE GUANABARA INCORPORACAO IMOBILIARIA SPE LTDA" at bounding box center [0, 0] width 0 height 0
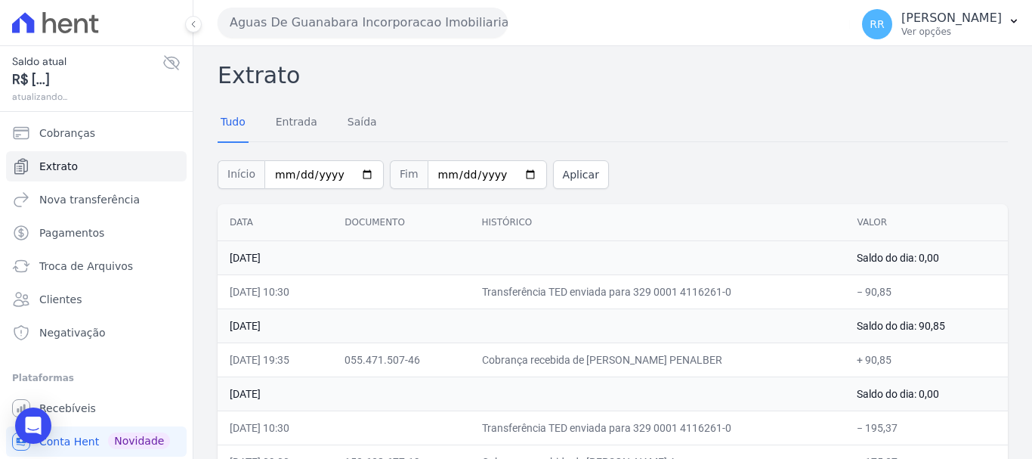
click at [348, 22] on button "Aguas De Guanabara Incorporacao Imobiliaria SPE LTDA" at bounding box center [363, 23] width 290 height 30
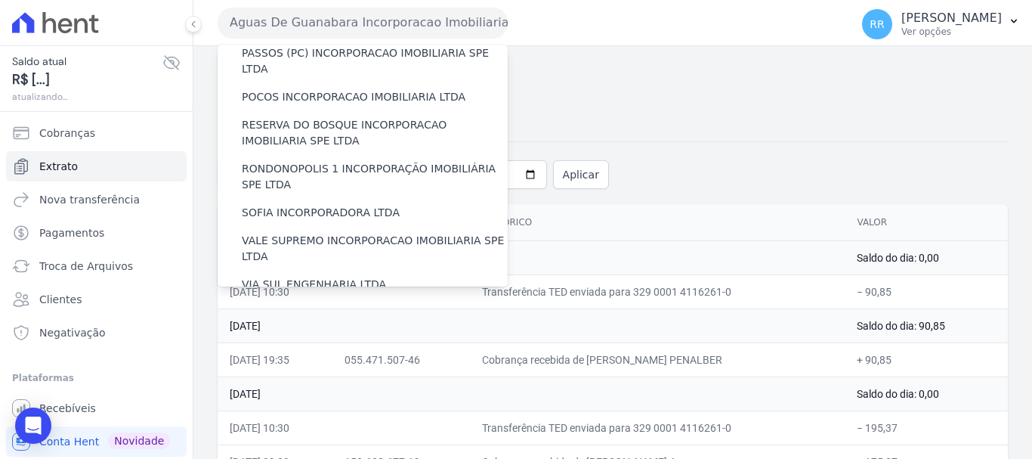
scroll to position [660, 0]
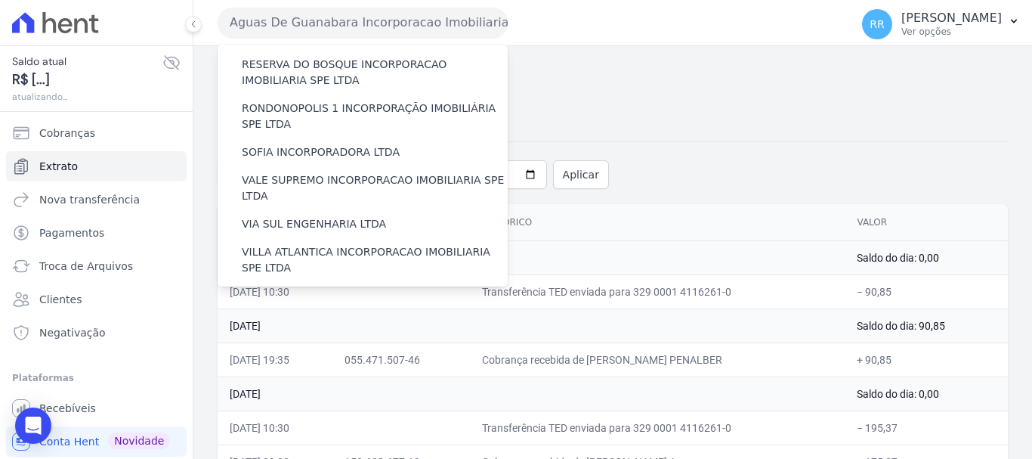
click at [330, 332] on label "VILLA TROPICAL INCORPORAÇÃO IMOBILIÁRIA SPE LTDA" at bounding box center [375, 348] width 266 height 32
click at [0, 0] on input "VILLA TROPICAL INCORPORAÇÃO IMOBILIÁRIA SPE LTDA" at bounding box center [0, 0] width 0 height 0
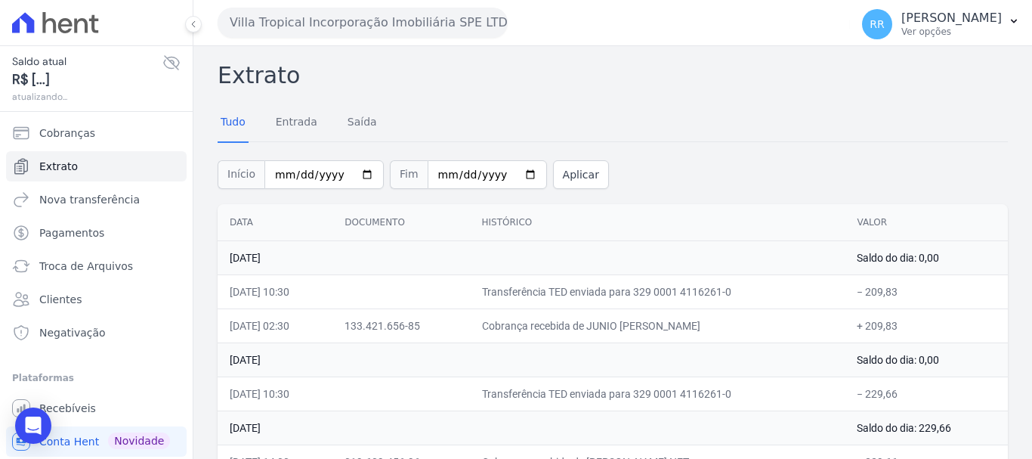
click at [344, 26] on button "Villa Tropical Incorporação Imobiliária SPE LTDA" at bounding box center [363, 23] width 290 height 30
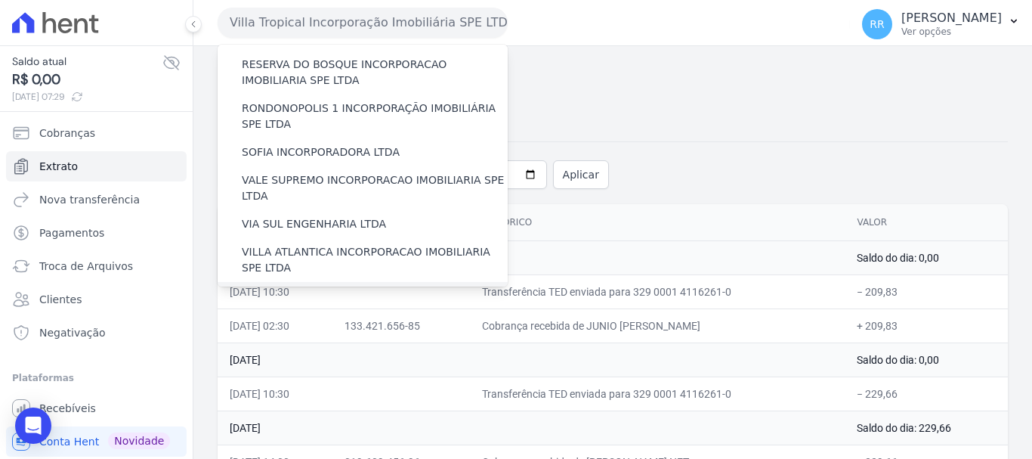
click at [335, 288] on label "[GEOGRAPHIC_DATA] INCORPORACAO IMOBILIARIA SPE LTDA" at bounding box center [375, 304] width 266 height 32
click at [0, 0] on input "[GEOGRAPHIC_DATA] INCORPORACAO IMOBILIARIA SPE LTDA" at bounding box center [0, 0] width 0 height 0
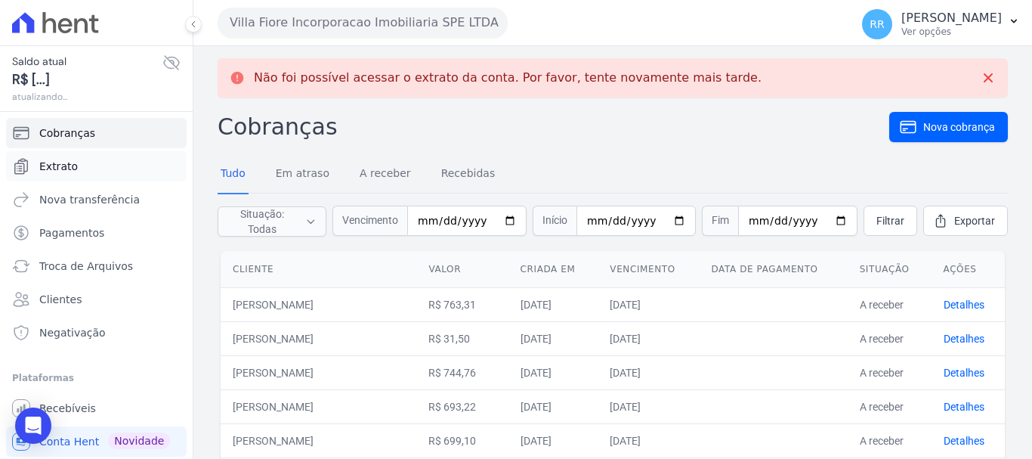
click at [72, 163] on span "Extrato" at bounding box center [58, 166] width 39 height 15
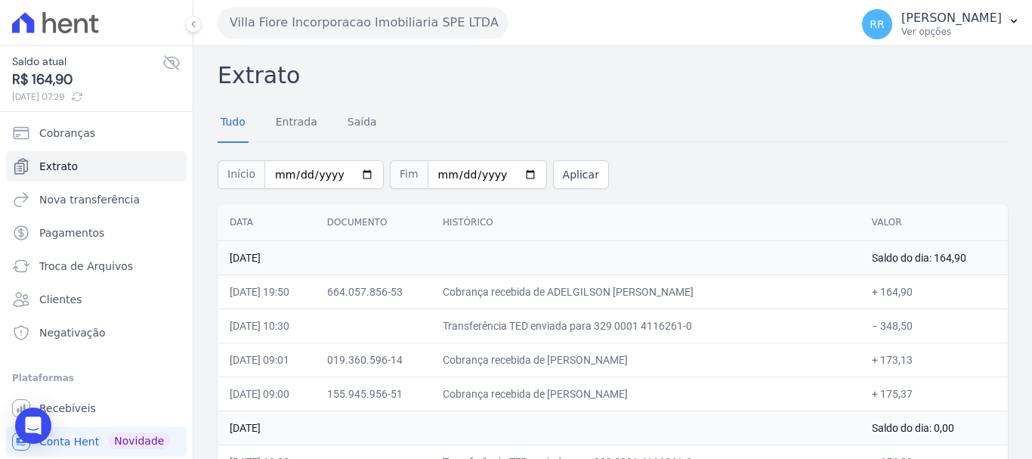
click at [700, 206] on th "Histórico" at bounding box center [645, 222] width 429 height 37
click at [358, 11] on button "Villa Fiore Incorporacao Imobiliaria SPE LTDA" at bounding box center [363, 23] width 290 height 30
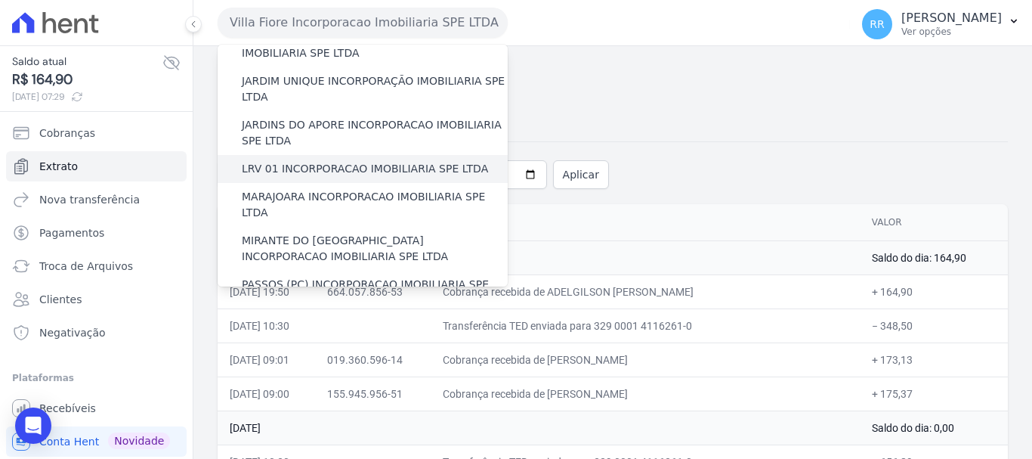
scroll to position [378, 0]
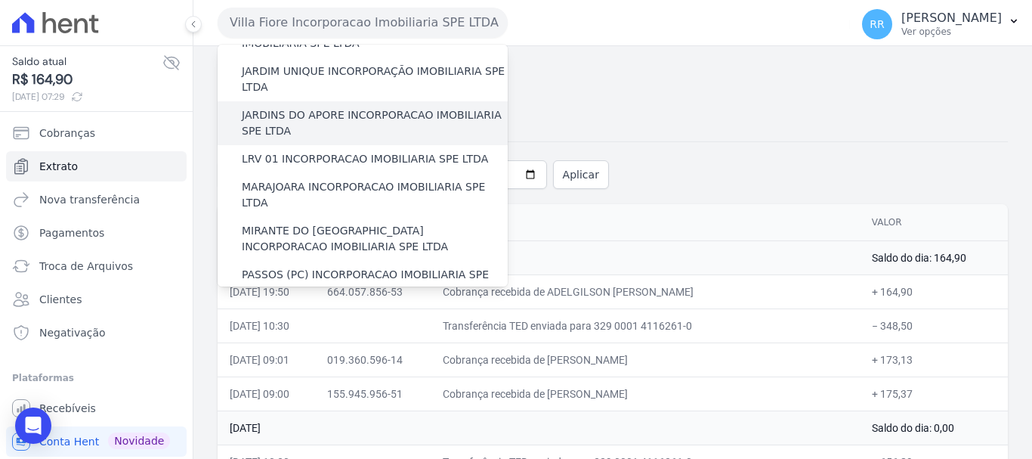
click at [357, 107] on label "JARDINS DO APORE INCORPORACAO IMOBILIARIA SPE LTDA" at bounding box center [375, 123] width 266 height 32
click at [0, 0] on input "JARDINS DO APORE INCORPORACAO IMOBILIARIA SPE LTDA" at bounding box center [0, 0] width 0 height 0
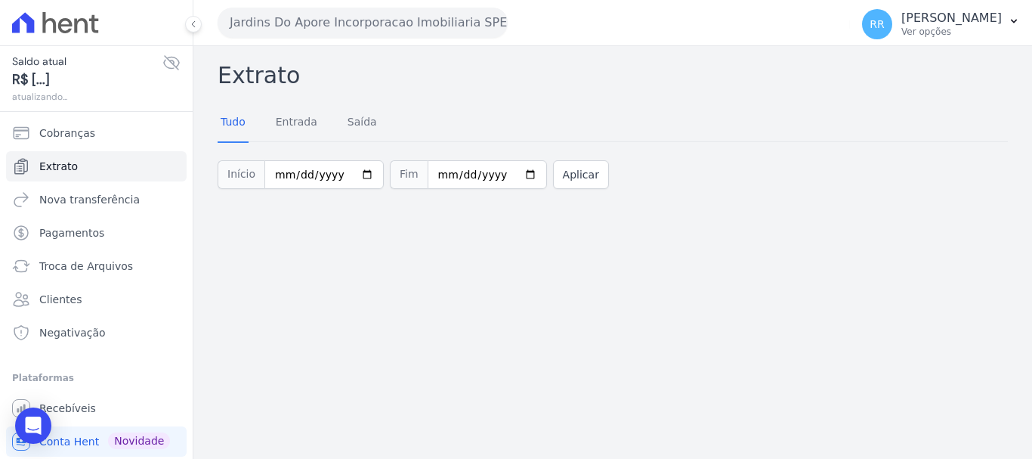
click at [360, 26] on button "Jardins Do Apore Incorporacao Imobiliaria SPE LTDA" at bounding box center [363, 23] width 290 height 30
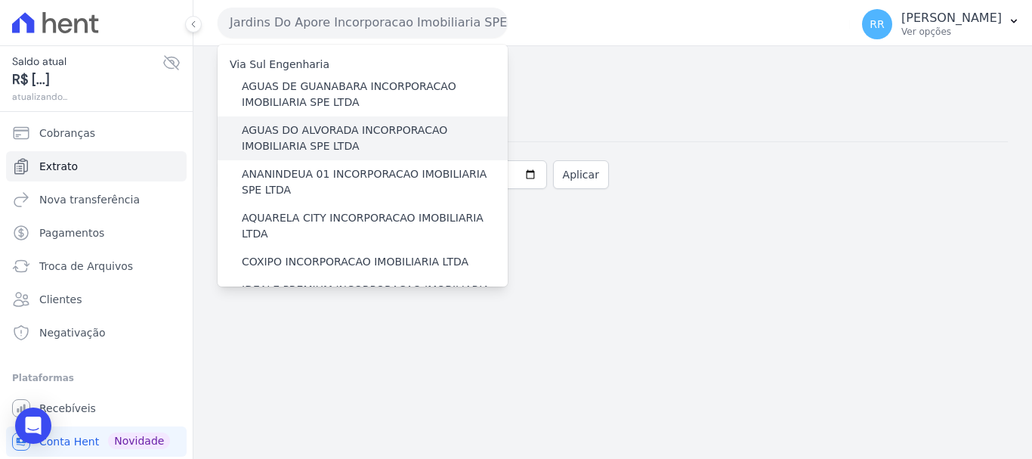
click at [330, 125] on label "AGUAS DO ALVORADA INCORPORACAO IMOBILIARIA SPE LTDA" at bounding box center [375, 138] width 266 height 32
click at [0, 0] on input "AGUAS DO ALVORADA INCORPORACAO IMOBILIARIA SPE LTDA" at bounding box center [0, 0] width 0 height 0
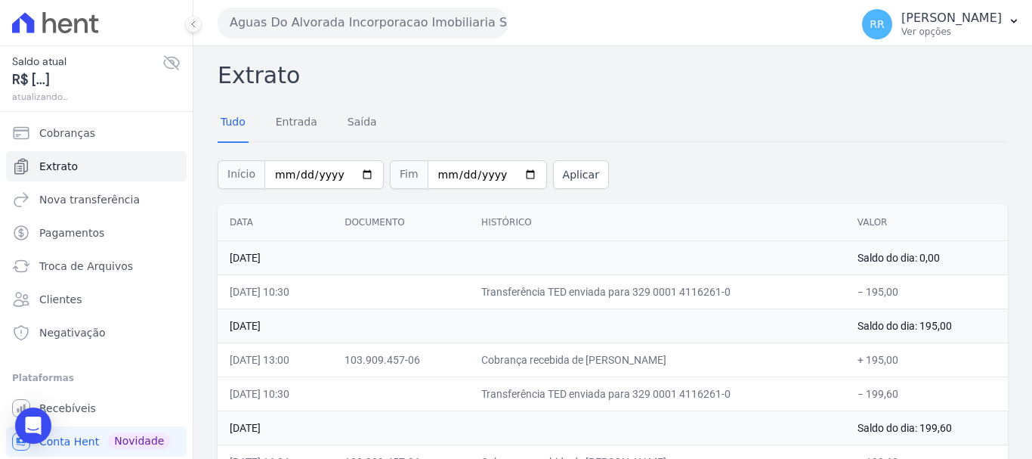
click at [327, 26] on button "Aguas Do Alvorada Incorporacao Imobiliaria SPE LTDA" at bounding box center [363, 23] width 290 height 30
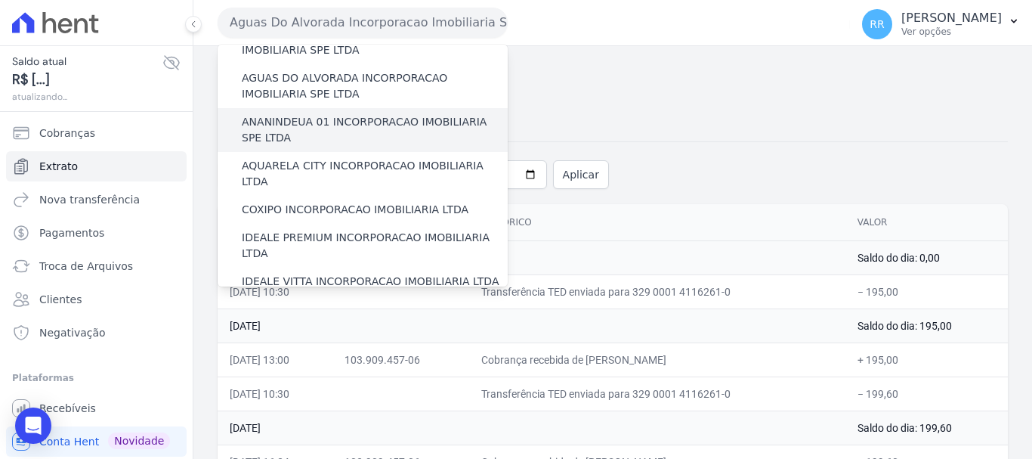
scroll to position [151, 0]
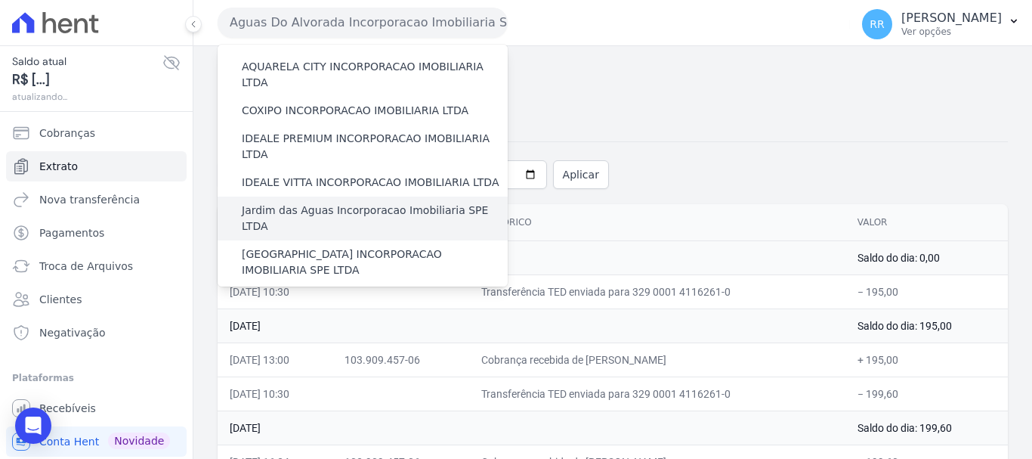
click at [311, 202] on label "Jardim das Aguas Incorporacao Imobiliaria SPE LTDA" at bounding box center [375, 218] width 266 height 32
click at [0, 0] on input "Jardim das Aguas Incorporacao Imobiliaria SPE LTDA" at bounding box center [0, 0] width 0 height 0
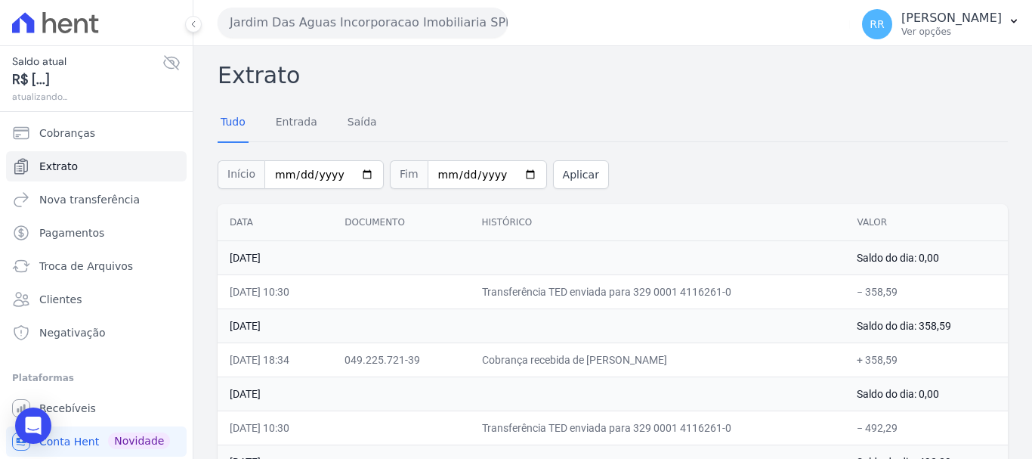
click at [340, 20] on button "Jardim Das Aguas Incorporacao Imobiliaria SPE LTDA" at bounding box center [363, 23] width 290 height 30
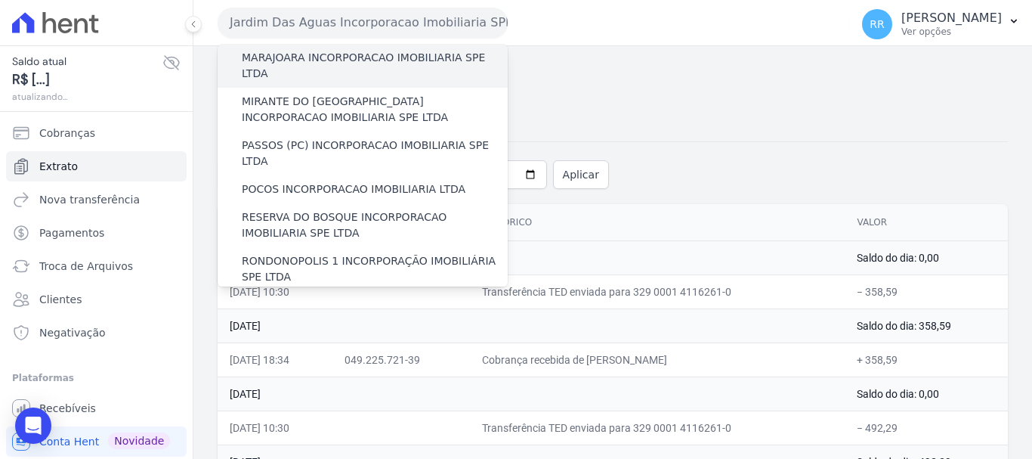
scroll to position [529, 0]
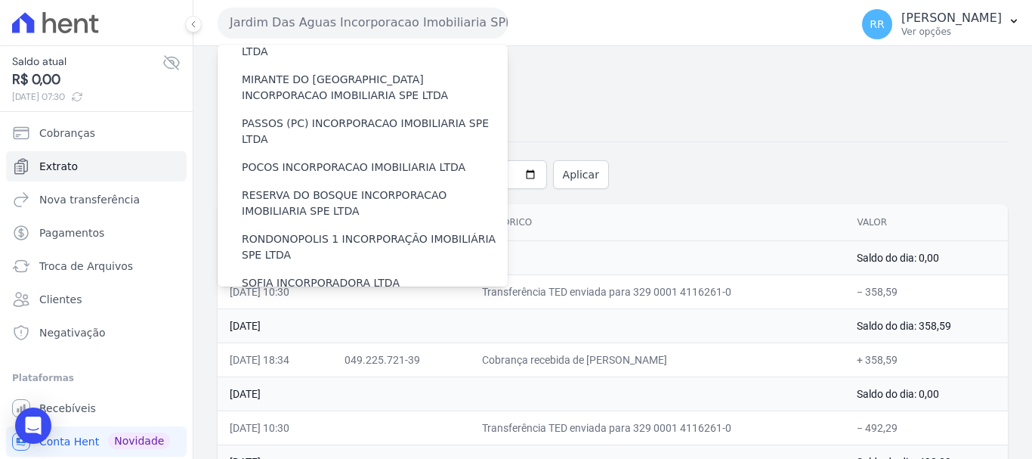
click at [323, 303] on label "VALE SUPREMO INCORPORACAO IMOBILIARIA SPE LTDA" at bounding box center [375, 319] width 266 height 32
click at [0, 0] on input "VALE SUPREMO INCORPORACAO IMOBILIARIA SPE LTDA" at bounding box center [0, 0] width 0 height 0
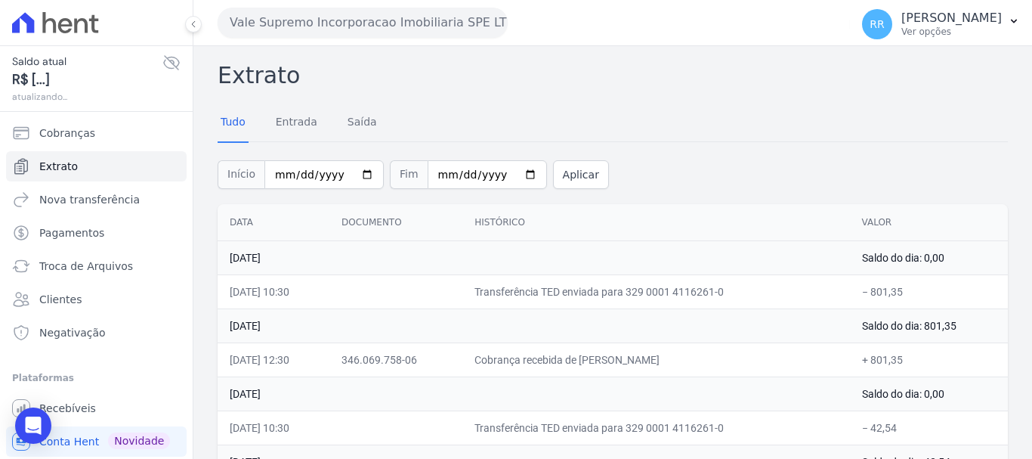
click at [288, 20] on button "Vale Supremo Incorporacao Imobiliaria SPE LTDA" at bounding box center [363, 23] width 290 height 30
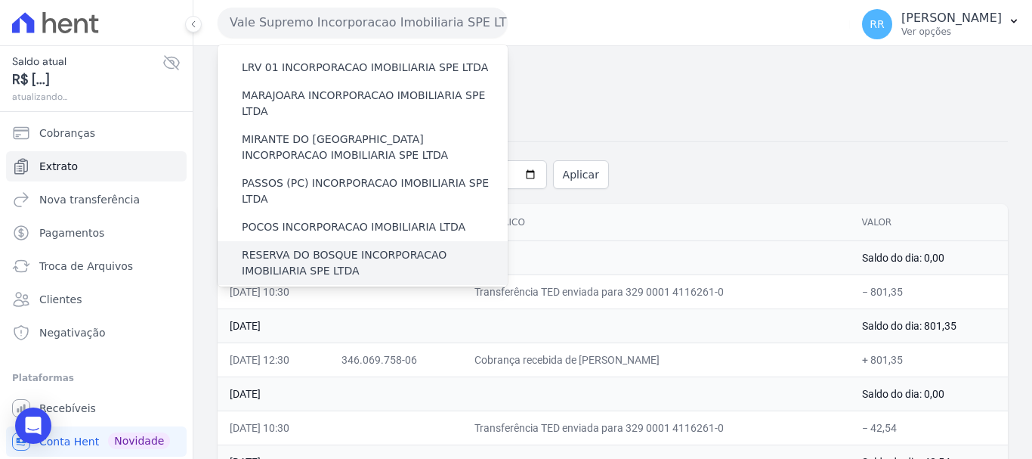
scroll to position [433, 0]
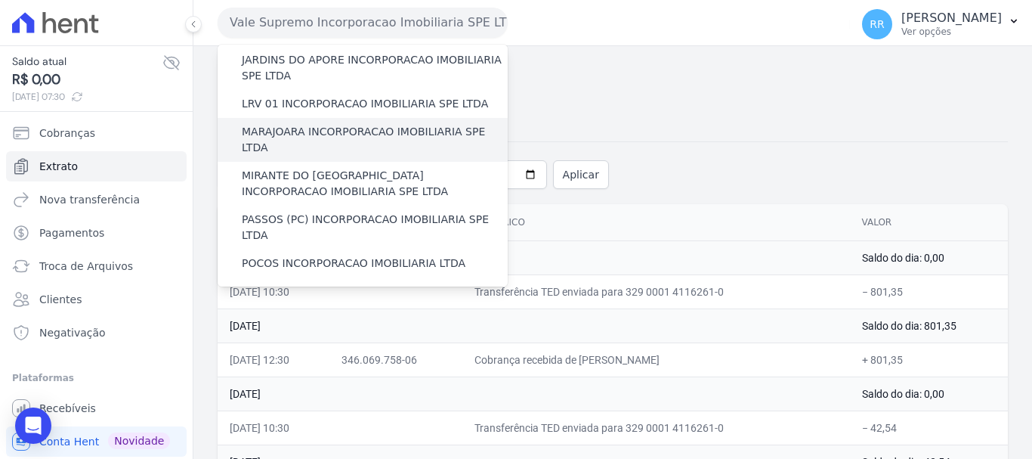
click at [320, 124] on label "MARAJOARA INCORPORACAO IMOBILIARIA SPE LTDA" at bounding box center [375, 140] width 266 height 32
click at [0, 0] on input "MARAJOARA INCORPORACAO IMOBILIARIA SPE LTDA" at bounding box center [0, 0] width 0 height 0
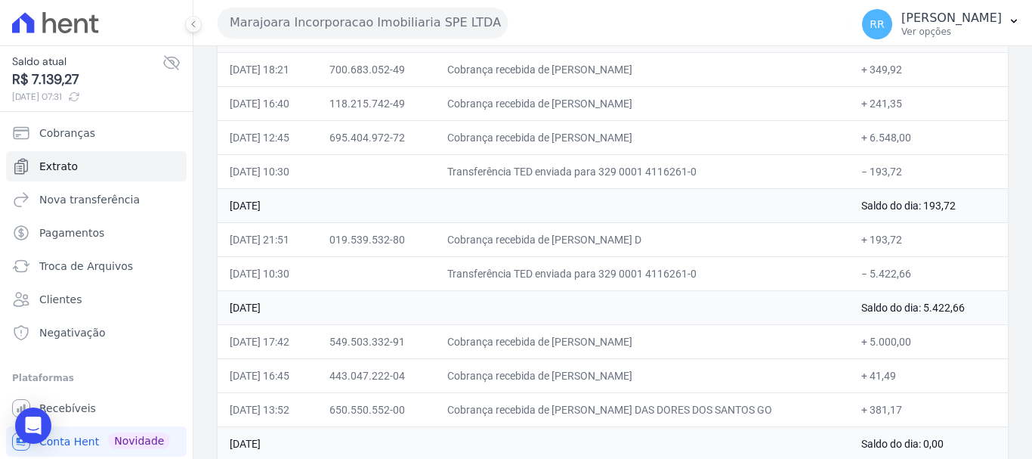
scroll to position [227, 0]
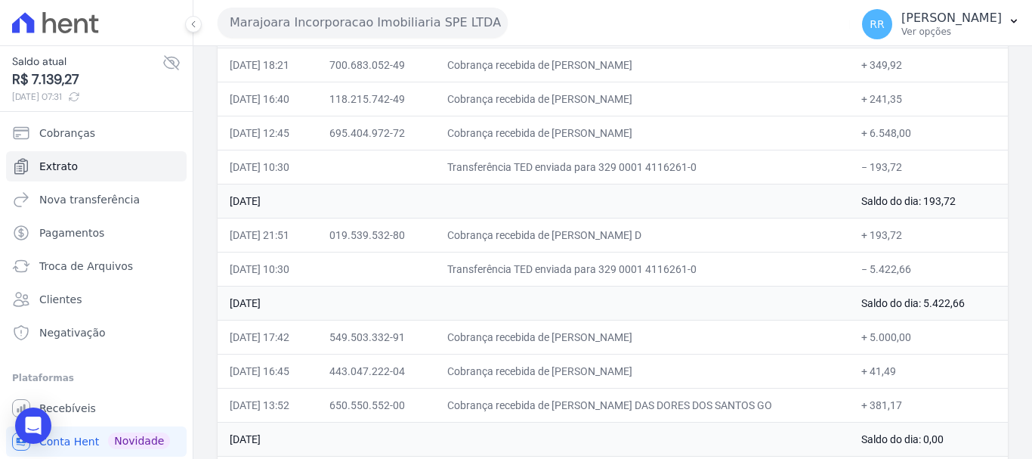
click at [388, 18] on button "Marajoara Incorporacao Imobiliaria SPE LTDA" at bounding box center [363, 23] width 290 height 30
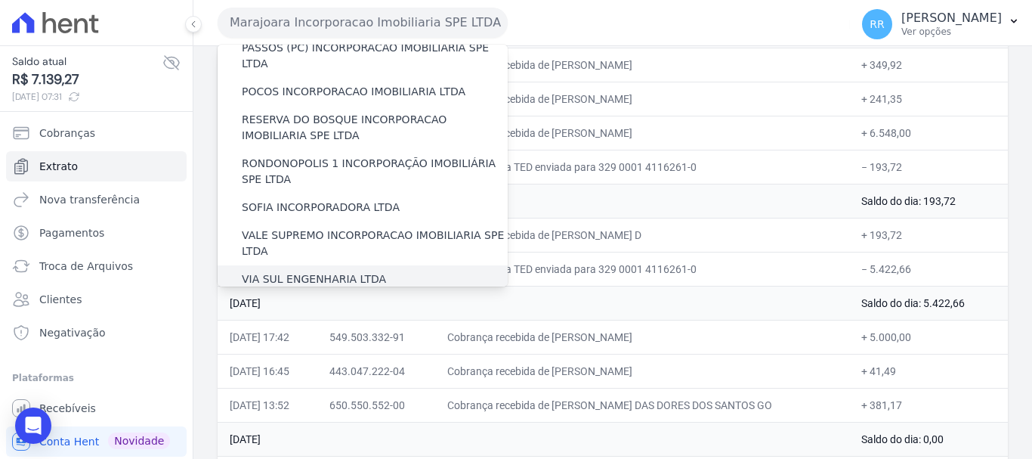
scroll to position [529, 0]
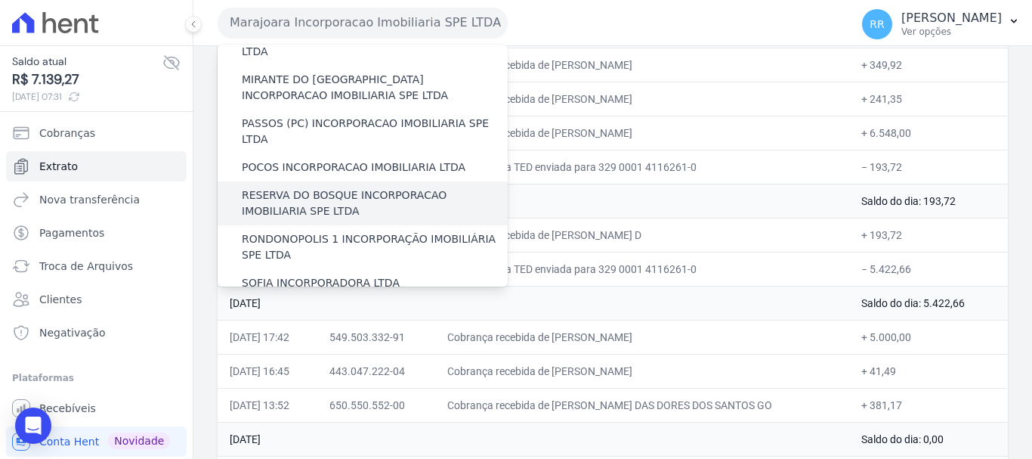
click at [303, 187] on label "RESERVA DO BOSQUE INCORPORACAO IMOBILIARIA SPE LTDA" at bounding box center [375, 203] width 266 height 32
click at [0, 0] on input "RESERVA DO BOSQUE INCORPORACAO IMOBILIARIA SPE LTDA" at bounding box center [0, 0] width 0 height 0
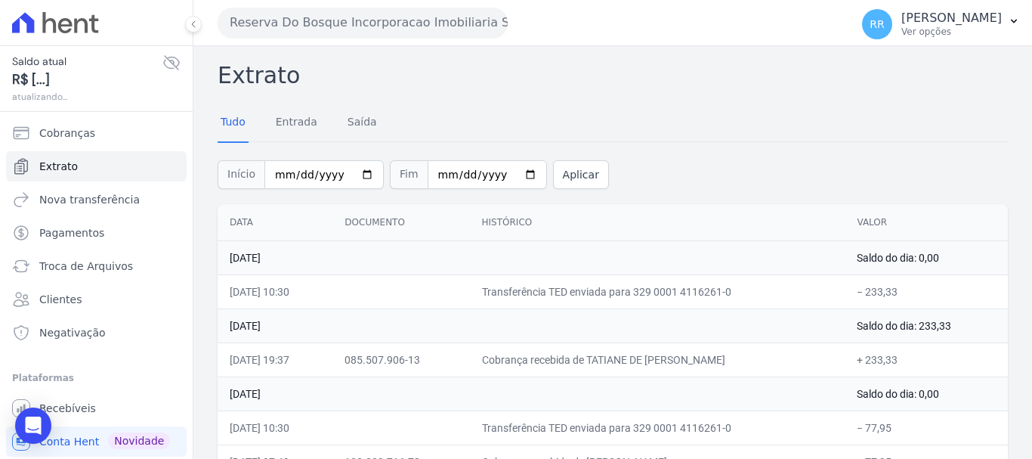
click at [323, 31] on button "Reserva Do Bosque Incorporacao Imobiliaria SPE LTDA" at bounding box center [363, 23] width 290 height 30
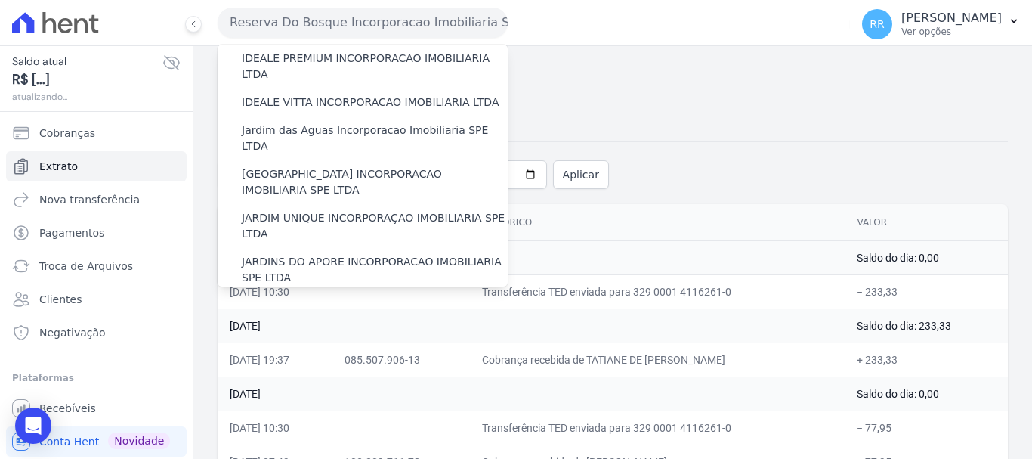
scroll to position [227, 0]
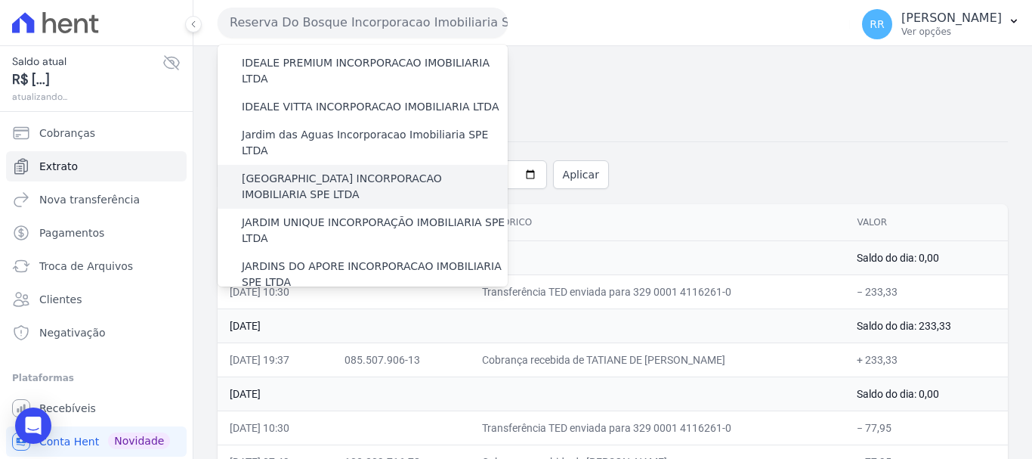
click at [329, 171] on label "[GEOGRAPHIC_DATA] INCORPORACAO IMOBILIARIA SPE LTDA" at bounding box center [375, 187] width 266 height 32
click at [0, 0] on input "[GEOGRAPHIC_DATA] INCORPORACAO IMOBILIARIA SPE LTDA" at bounding box center [0, 0] width 0 height 0
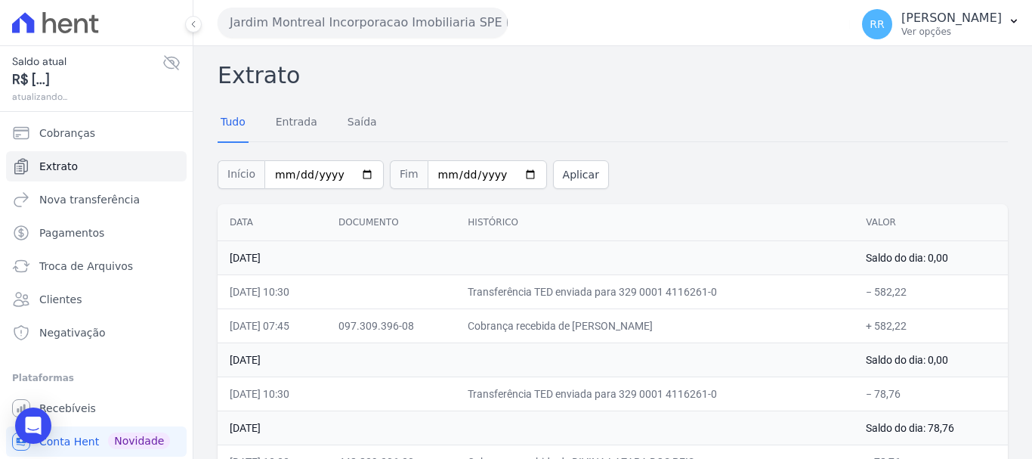
drag, startPoint x: 388, startPoint y: 20, endPoint x: 391, endPoint y: 33, distance: 13.2
click at [388, 20] on button "Jardim Montreal Incorporacao Imobiliaria SPE LTDA" at bounding box center [363, 23] width 290 height 30
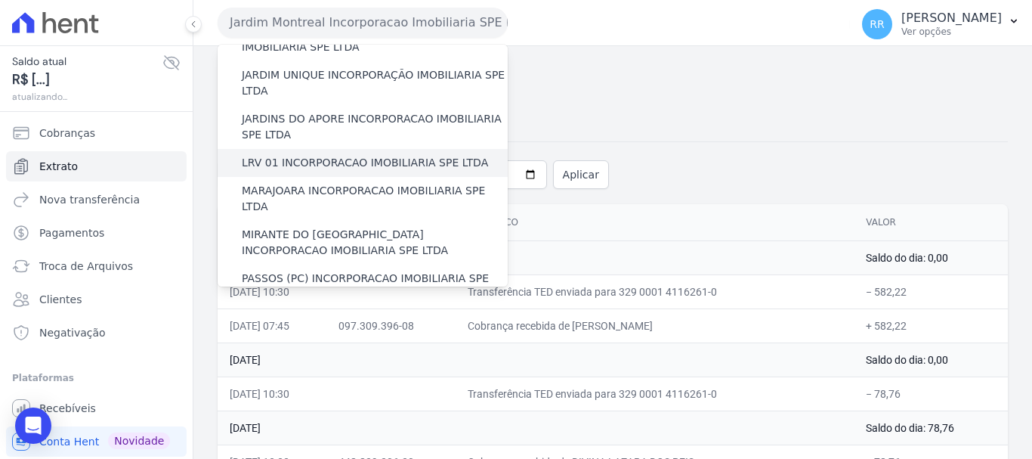
scroll to position [453, 0]
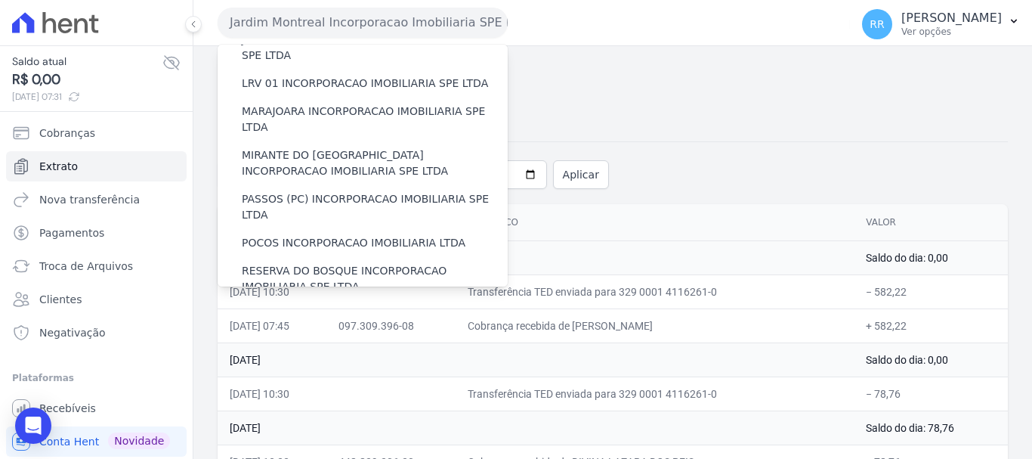
click at [304, 307] on label "RONDONOPOLIS 1 INCORPORAÇÃO IMOBILIÁRIA SPE LTDA" at bounding box center [375, 323] width 266 height 32
click at [0, 0] on input "RONDONOPOLIS 1 INCORPORAÇÃO IMOBILIÁRIA SPE LTDA" at bounding box center [0, 0] width 0 height 0
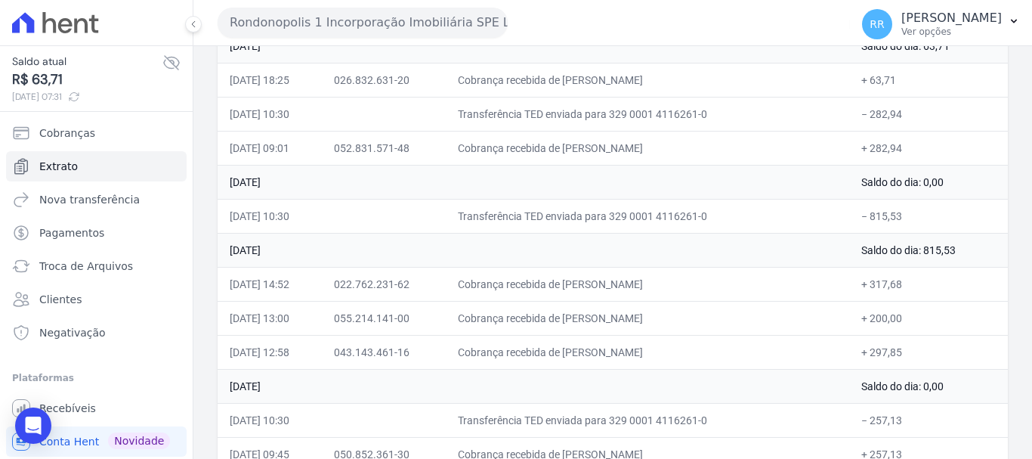
scroll to position [227, 0]
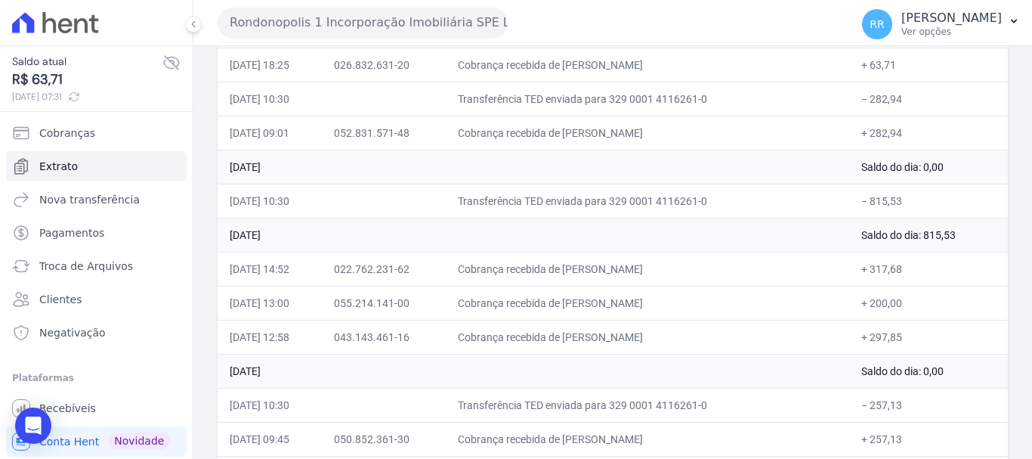
click at [679, 165] on td "23 de Agosto de 2025" at bounding box center [534, 167] width 632 height 34
click at [311, 35] on button "Rondonopolis 1 Incorporação Imobiliária SPE LTDA" at bounding box center [363, 23] width 290 height 30
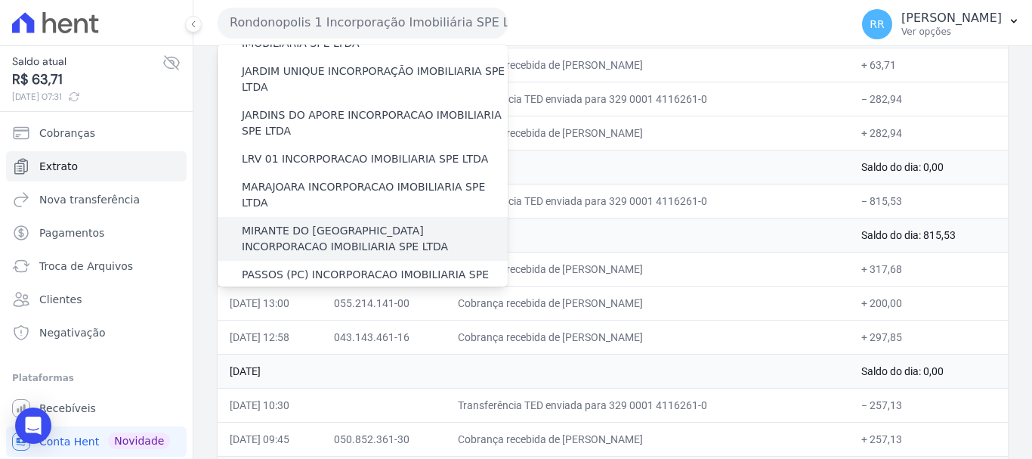
scroll to position [302, 0]
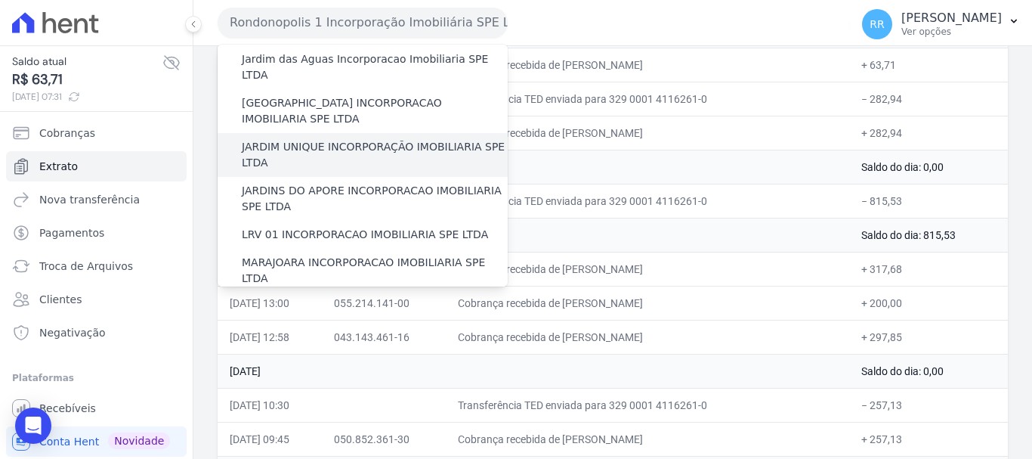
click at [322, 139] on label "JARDIM UNIQUE INCORPORAÇÃO IMOBILIARIA SPE LTDA" at bounding box center [375, 155] width 266 height 32
click at [0, 0] on input "JARDIM UNIQUE INCORPORAÇÃO IMOBILIARIA SPE LTDA" at bounding box center [0, 0] width 0 height 0
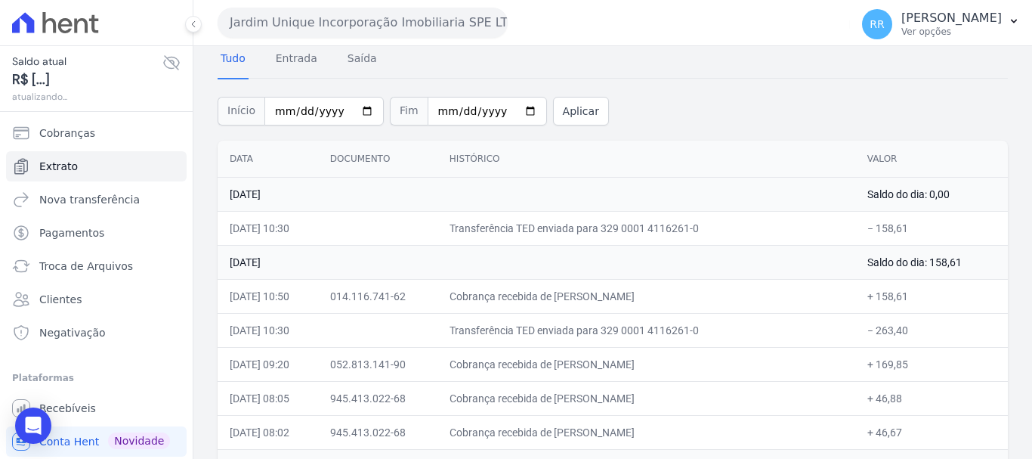
scroll to position [151, 0]
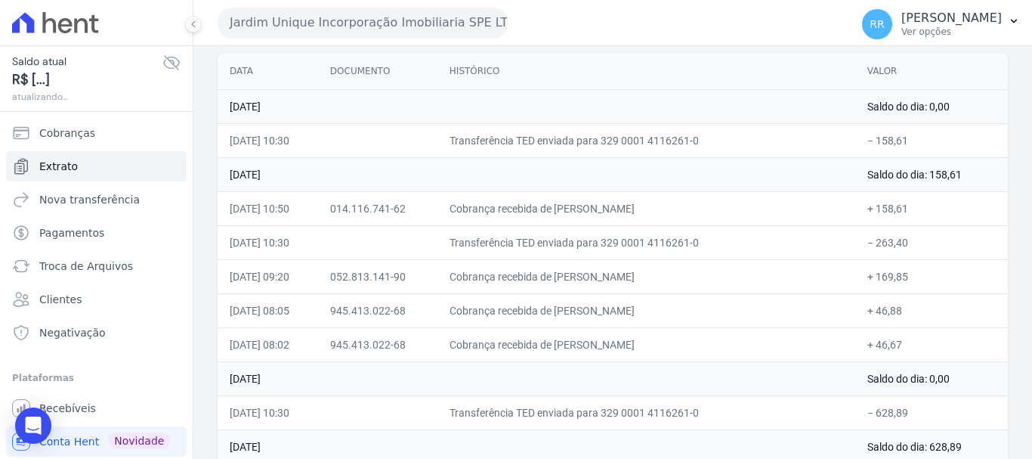
drag, startPoint x: 266, startPoint y: 18, endPoint x: 291, endPoint y: 32, distance: 28.8
click at [266, 18] on button "Jardim Unique Incorporação Imobiliaria SPE LTDA" at bounding box center [363, 23] width 290 height 30
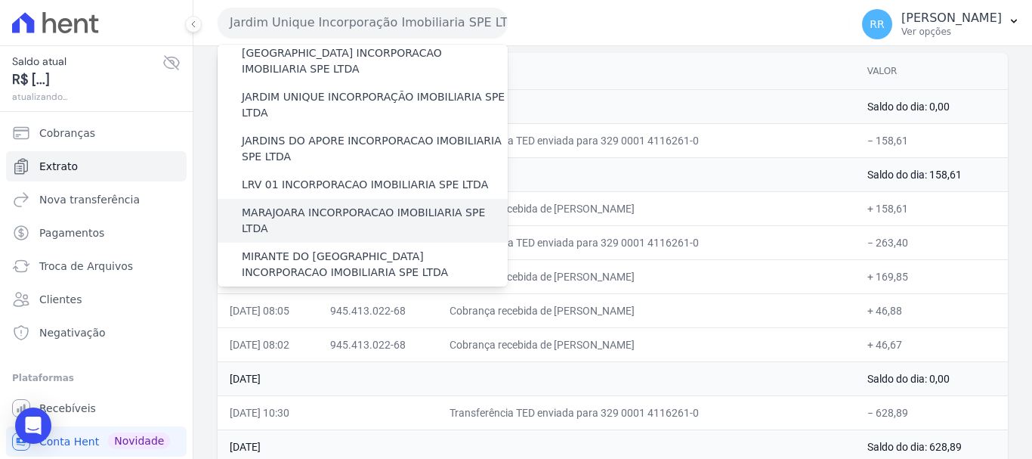
scroll to position [378, 0]
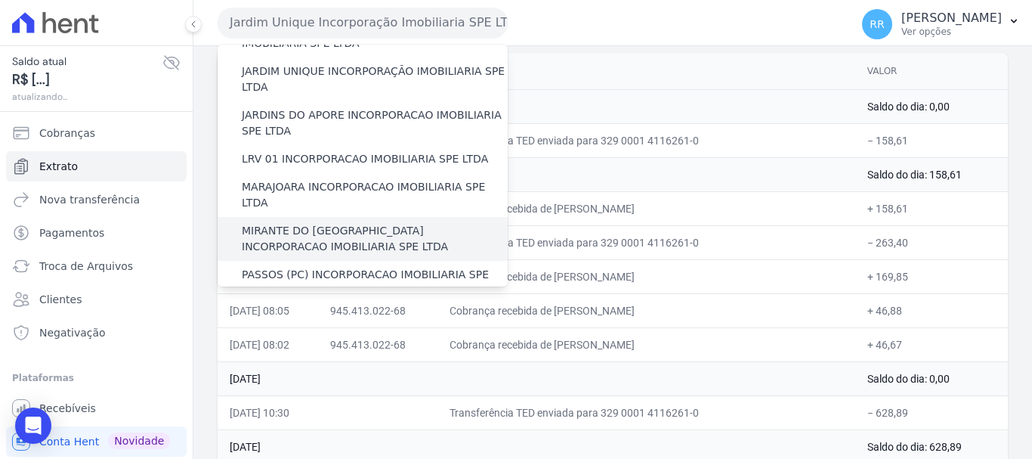
click at [324, 223] on label "MIRANTE DO [GEOGRAPHIC_DATA] INCORPORACAO IMOBILIARIA SPE LTDA" at bounding box center [375, 239] width 266 height 32
click at [0, 0] on input "MIRANTE DO [GEOGRAPHIC_DATA] INCORPORACAO IMOBILIARIA SPE LTDA" at bounding box center [0, 0] width 0 height 0
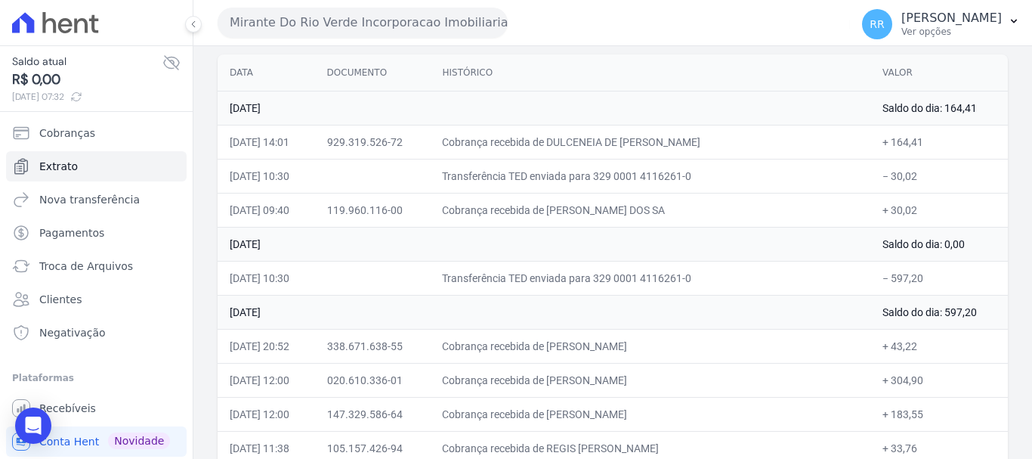
scroll to position [151, 0]
click at [591, 252] on td "26 de Agosto de 2025" at bounding box center [544, 242] width 653 height 34
click at [392, 11] on button "Mirante Do Rio Verde Incorporacao Imobiliaria SPE LTDA" at bounding box center [363, 23] width 290 height 30
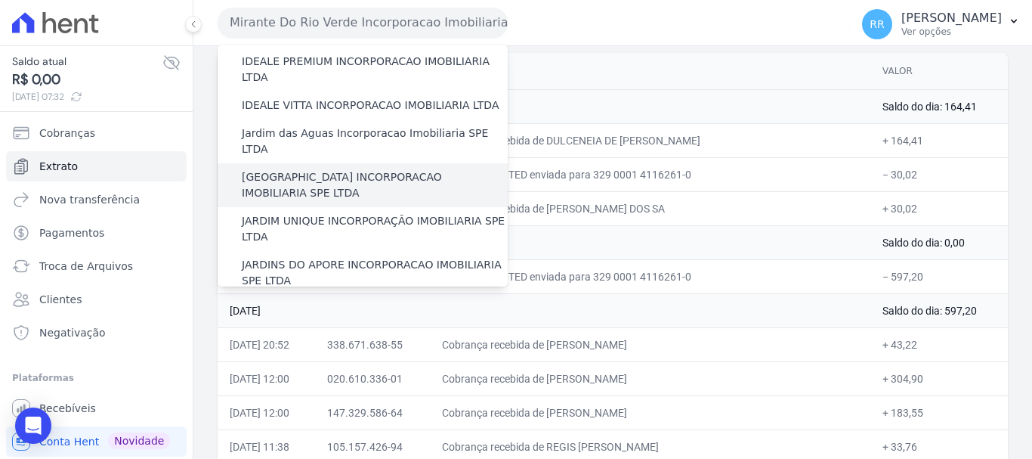
scroll to position [302, 0]
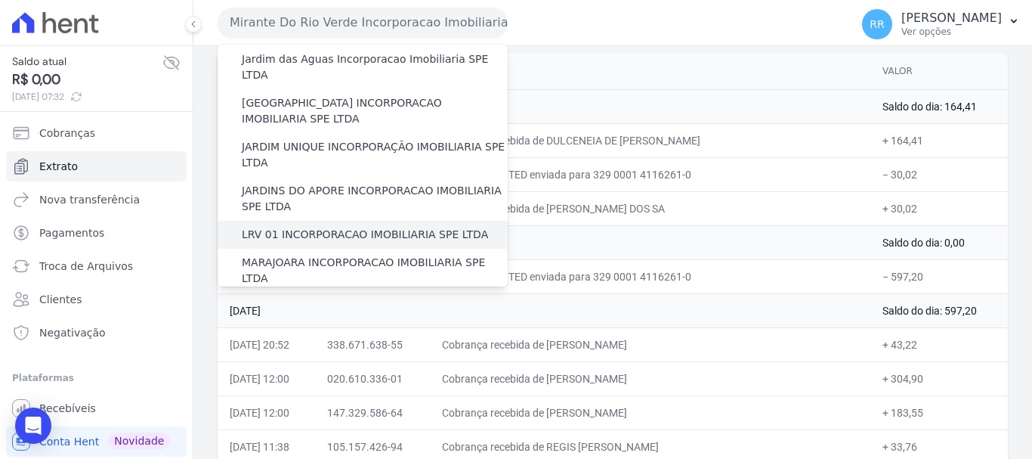
click at [316, 227] on label "LRV 01 INCORPORACAO IMOBILIARIA SPE LTDA" at bounding box center [365, 235] width 246 height 16
click at [0, 0] on input "LRV 01 INCORPORACAO IMOBILIARIA SPE LTDA" at bounding box center [0, 0] width 0 height 0
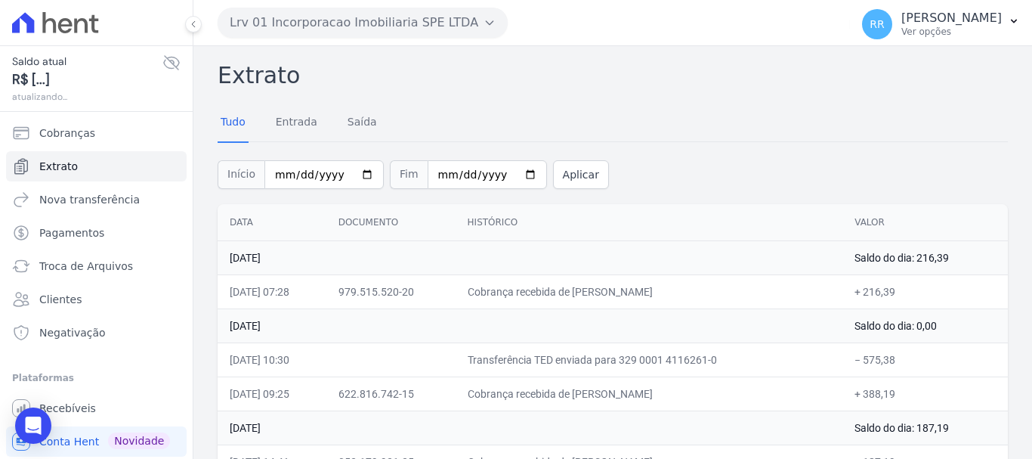
click at [162, 58] on icon at bounding box center [171, 63] width 18 height 18
click at [164, 57] on icon at bounding box center [171, 62] width 15 height 11
drag, startPoint x: 301, startPoint y: 22, endPoint x: 301, endPoint y: 30, distance: 8.3
click at [301, 22] on button "Lrv 01 Incorporacao Imobiliaria SPE LTDA" at bounding box center [363, 23] width 290 height 30
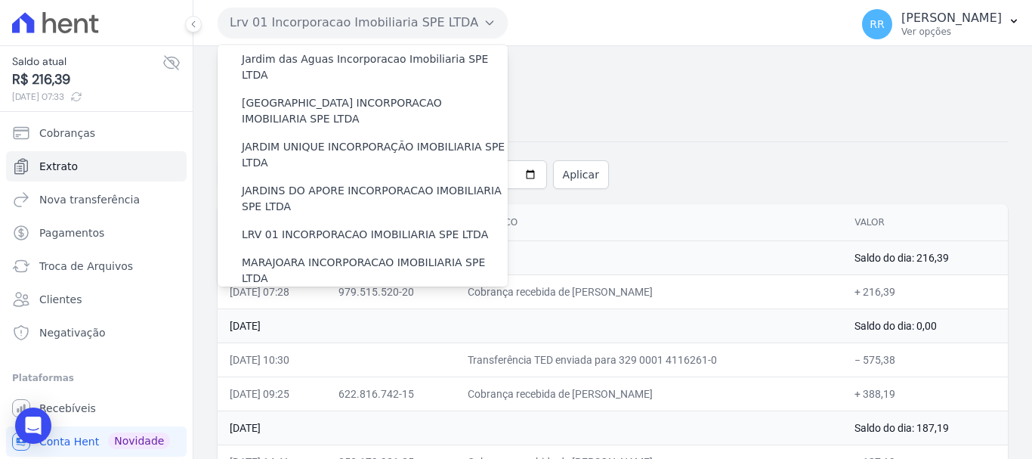
scroll to position [0, 0]
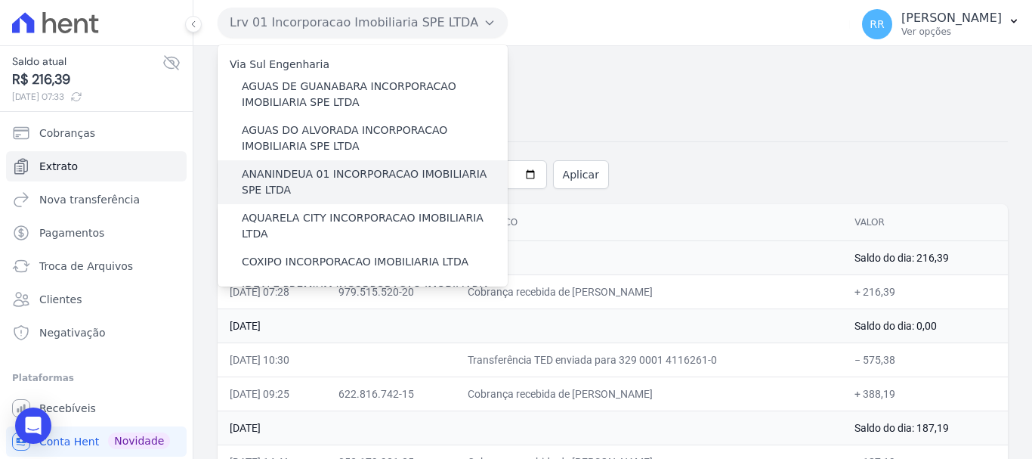
click at [291, 183] on label "ANANINDEUA 01 INCORPORACAO IMOBILIARIA SPE LTDA" at bounding box center [375, 182] width 266 height 32
click at [0, 0] on input "ANANINDEUA 01 INCORPORACAO IMOBILIARIA SPE LTDA" at bounding box center [0, 0] width 0 height 0
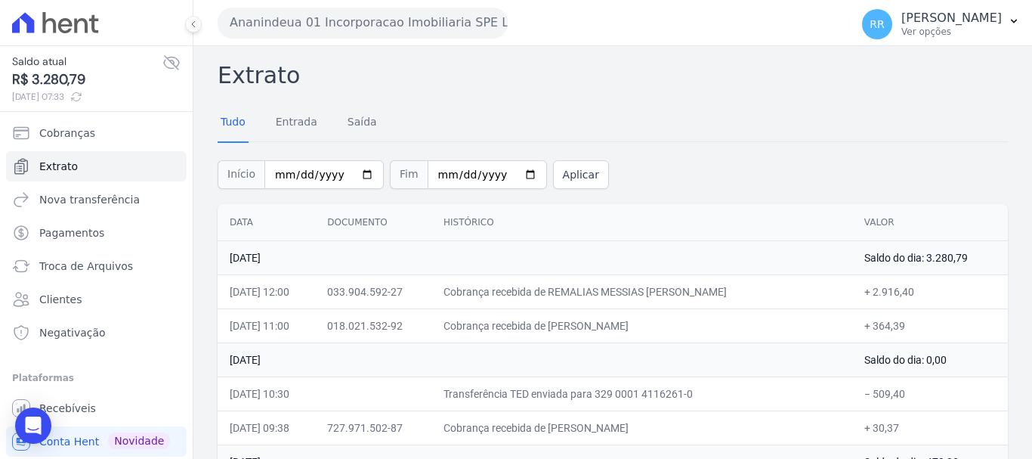
drag, startPoint x: 324, startPoint y: 14, endPoint x: 326, endPoint y: 28, distance: 14.4
click at [323, 14] on button "Ananindeua 01 Incorporacao Imobiliaria SPE LTDA" at bounding box center [363, 23] width 290 height 30
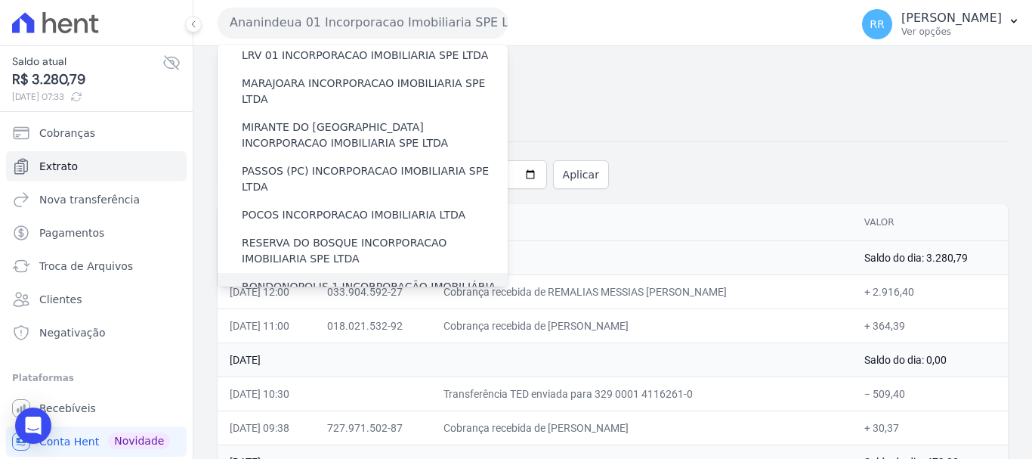
scroll to position [660, 0]
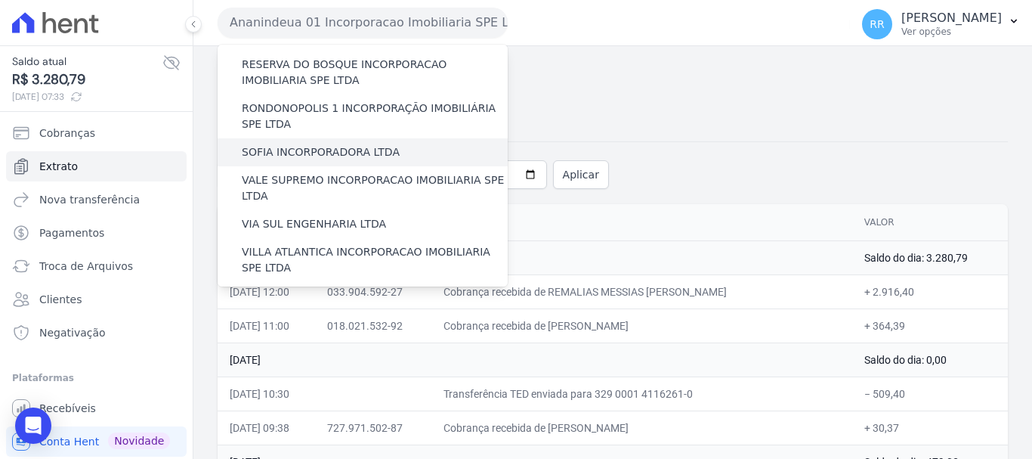
click at [354, 144] on label "SOFIA INCORPORADORA LTDA" at bounding box center [321, 152] width 158 height 16
click at [0, 0] on input "SOFIA INCORPORADORA LTDA" at bounding box center [0, 0] width 0 height 0
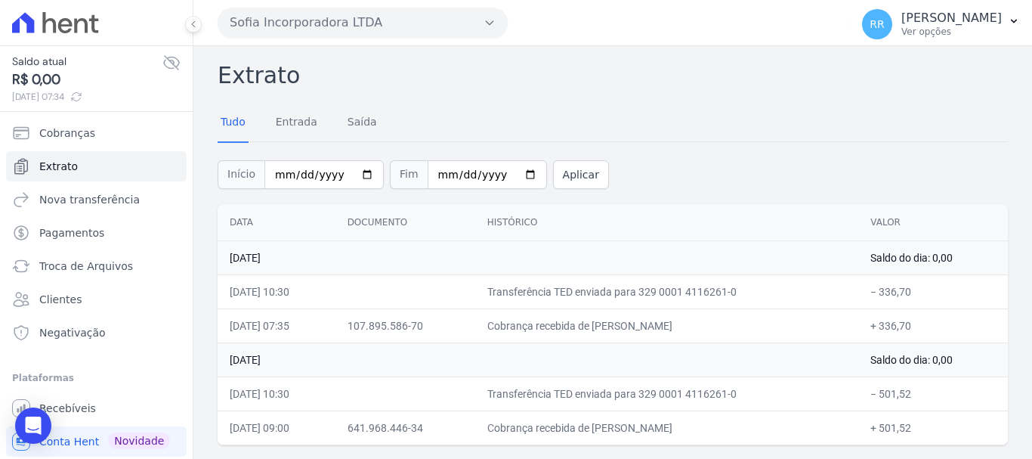
click at [161, 72] on div "Saldo atual R$ 0,00 28/08/2025, 07:34" at bounding box center [96, 79] width 168 height 50
click at [392, 20] on button "Sofia Incorporadora LTDA" at bounding box center [363, 23] width 290 height 30
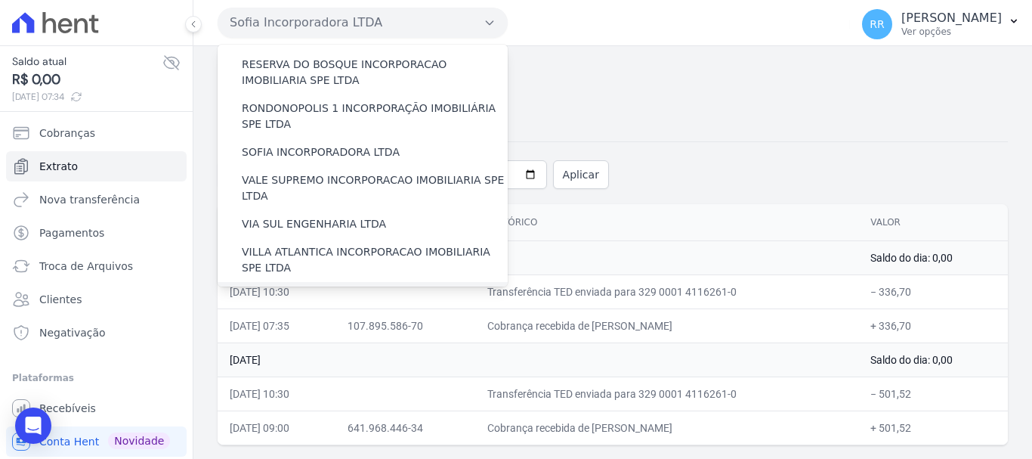
click at [333, 288] on label "[GEOGRAPHIC_DATA] INCORPORACAO IMOBILIARIA SPE LTDA" at bounding box center [375, 304] width 266 height 32
click at [0, 0] on input "[GEOGRAPHIC_DATA] INCORPORACAO IMOBILIARIA SPE LTDA" at bounding box center [0, 0] width 0 height 0
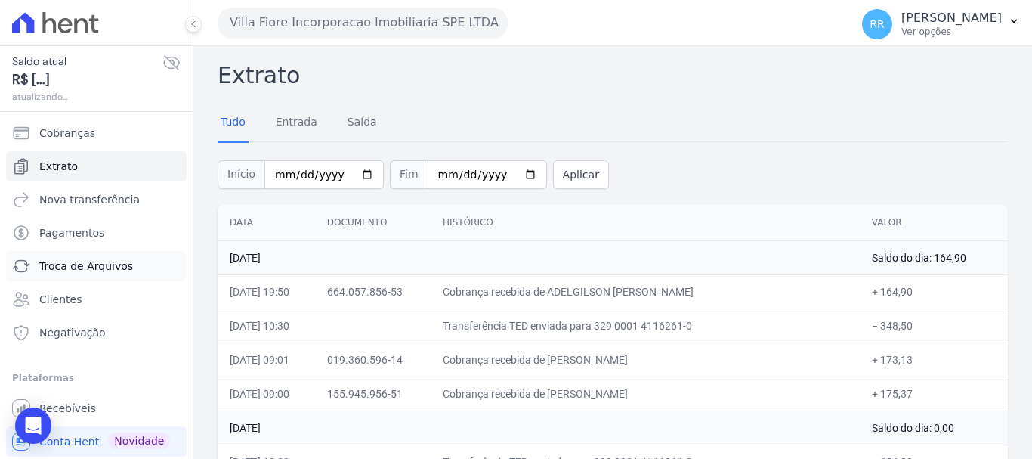
click at [82, 270] on span "Troca de Arquivos" at bounding box center [86, 265] width 94 height 15
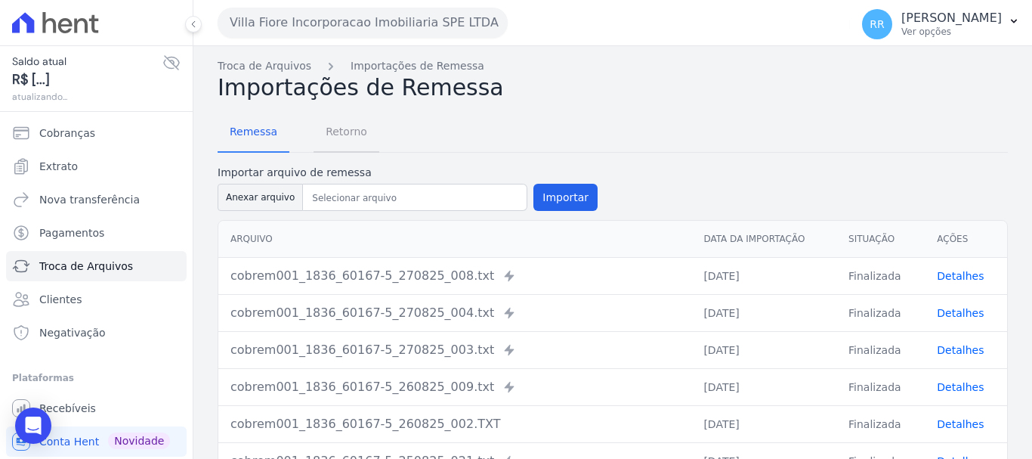
click at [350, 128] on span "Retorno" at bounding box center [347, 131] width 60 height 30
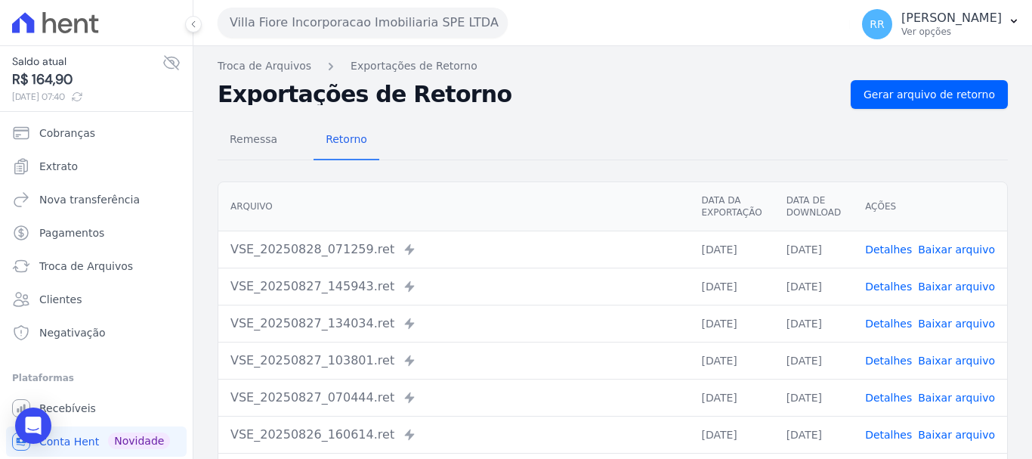
click at [888, 286] on link "Detalhes" at bounding box center [888, 286] width 47 height 12
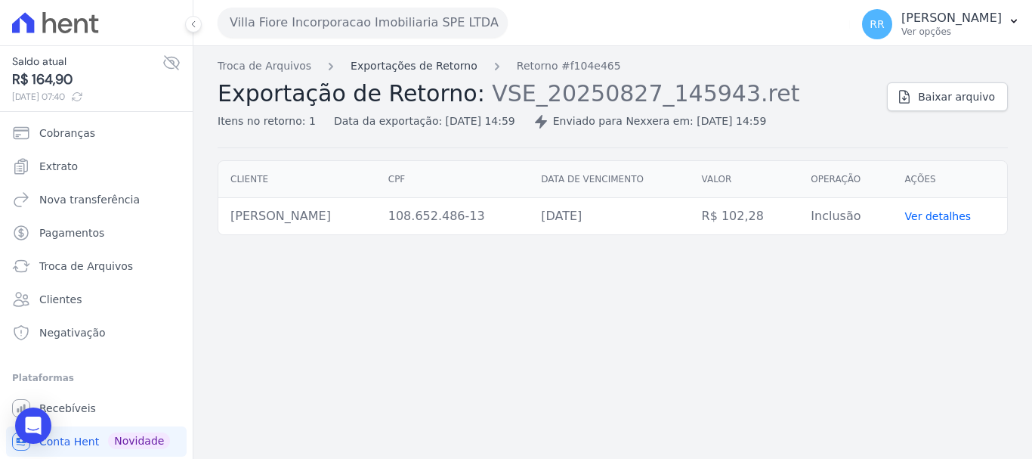
click at [437, 72] on link "Exportações de Retorno" at bounding box center [414, 66] width 127 height 16
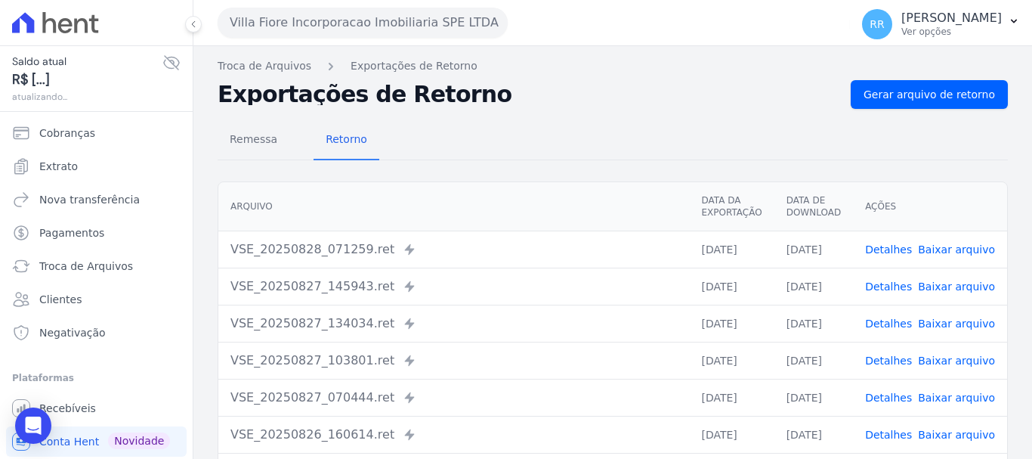
click at [883, 319] on link "Detalhes" at bounding box center [888, 323] width 47 height 12
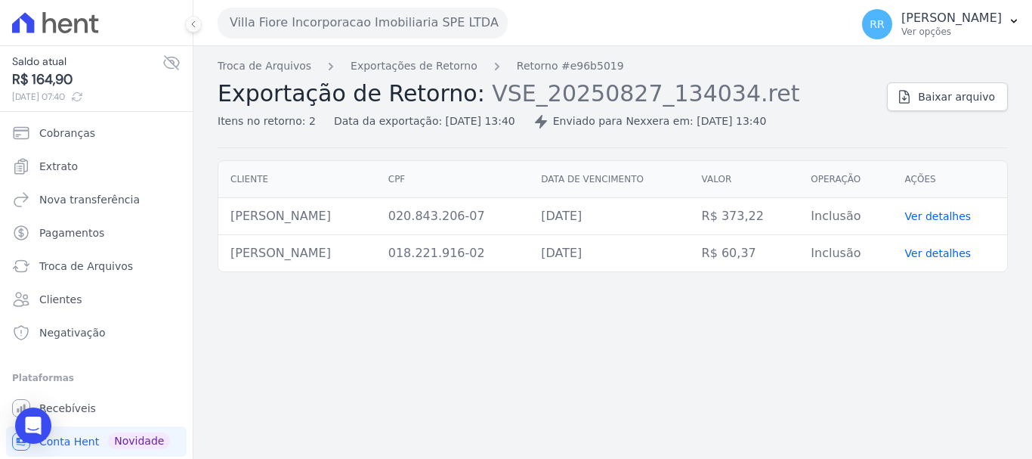
click at [430, 57] on div "Troca de Arquivos Exportações de Retorno Retorno #e96b5019 Exportação de Retorn…" at bounding box center [612, 252] width 839 height 413
click at [437, 68] on link "Exportações de Retorno" at bounding box center [414, 66] width 127 height 16
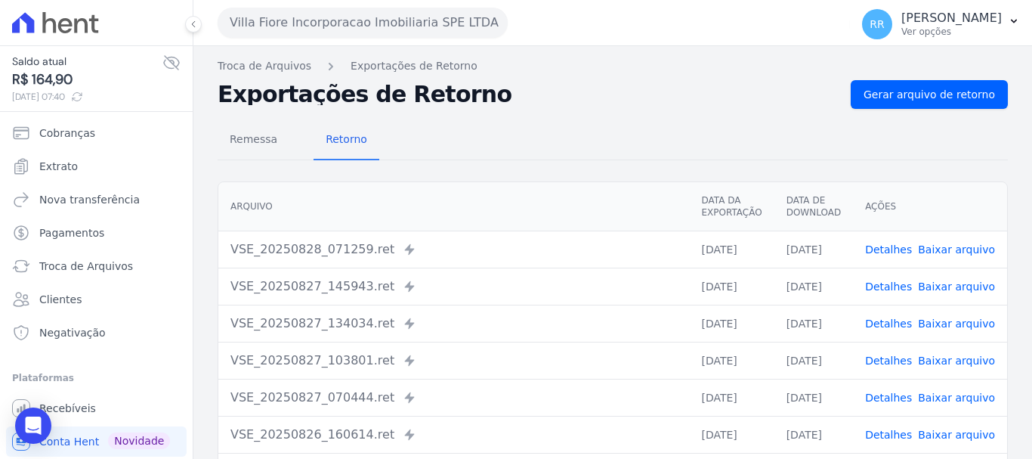
click at [898, 366] on link "Detalhes" at bounding box center [888, 360] width 47 height 12
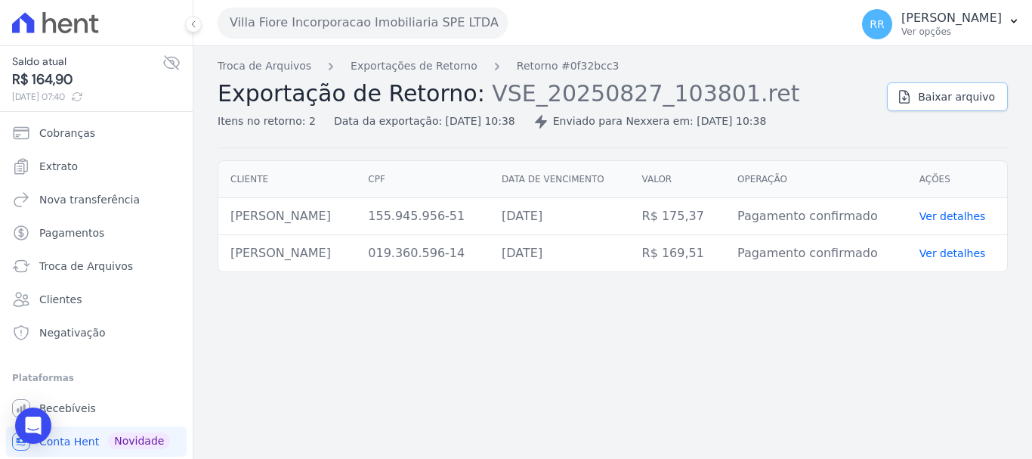
click at [967, 94] on span "Baixar arquivo" at bounding box center [956, 96] width 77 height 15
click at [603, 417] on div "Troca de Arquivos Exportações de Retorno Retorno #0f32bcc3 Exportação de Retorn…" at bounding box center [612, 252] width 839 height 413
click at [369, 17] on button "Villa Fiore Incorporacao Imobiliaria SPE LTDA" at bounding box center [363, 23] width 290 height 30
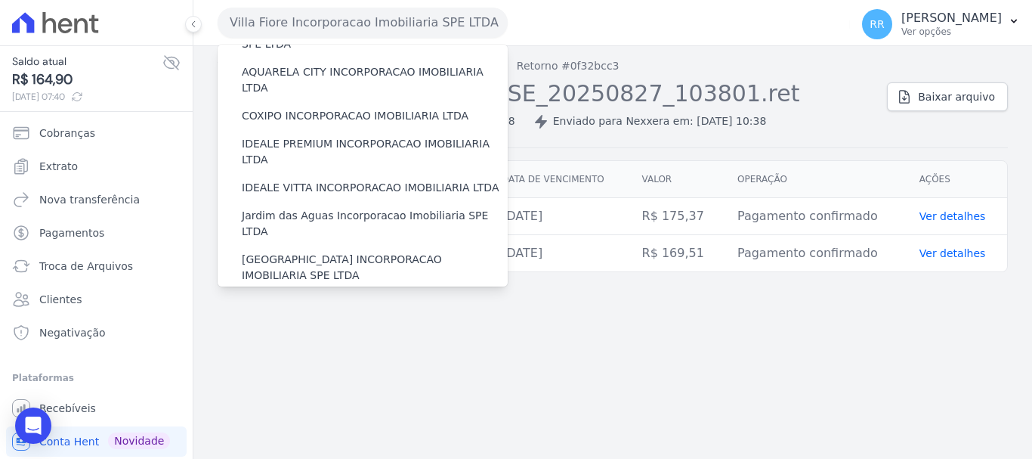
scroll to position [378, 0]
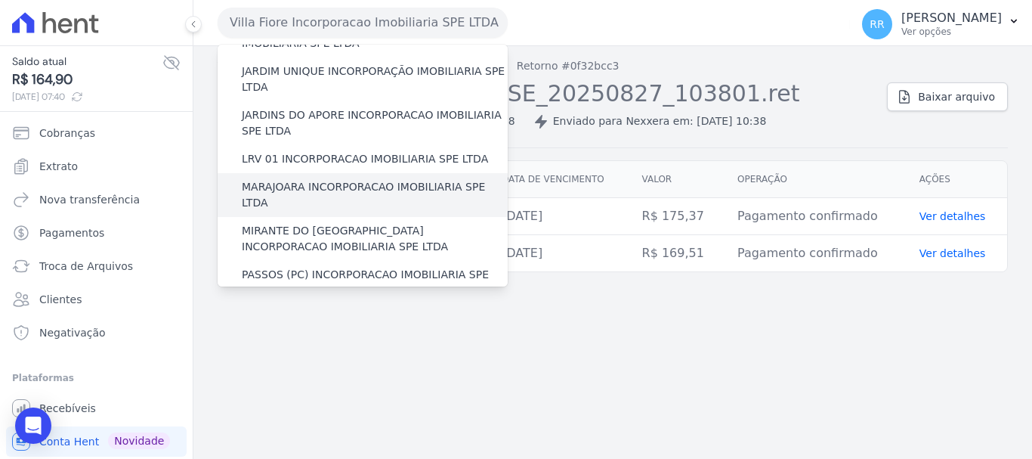
click at [301, 179] on label "MARAJOARA INCORPORACAO IMOBILIARIA SPE LTDA" at bounding box center [375, 195] width 266 height 32
click at [0, 0] on input "MARAJOARA INCORPORACAO IMOBILIARIA SPE LTDA" at bounding box center [0, 0] width 0 height 0
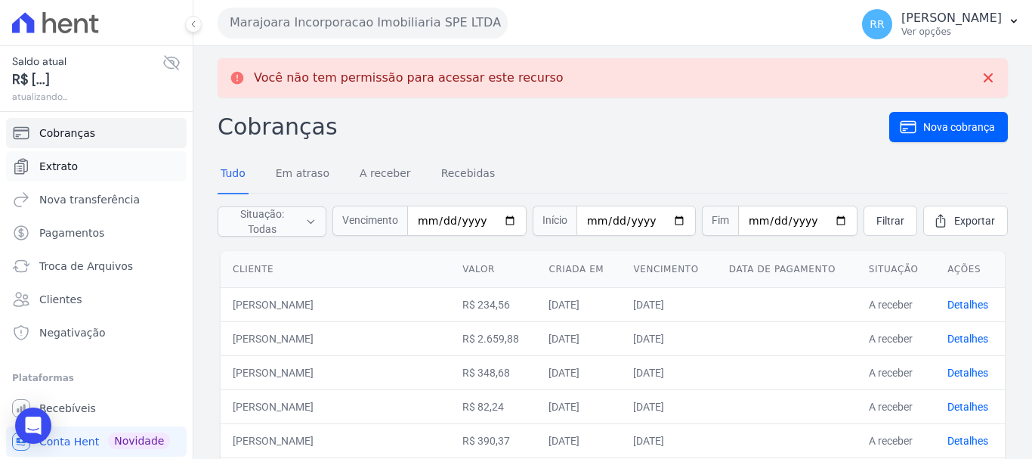
click at [70, 172] on span "Extrato" at bounding box center [58, 166] width 39 height 15
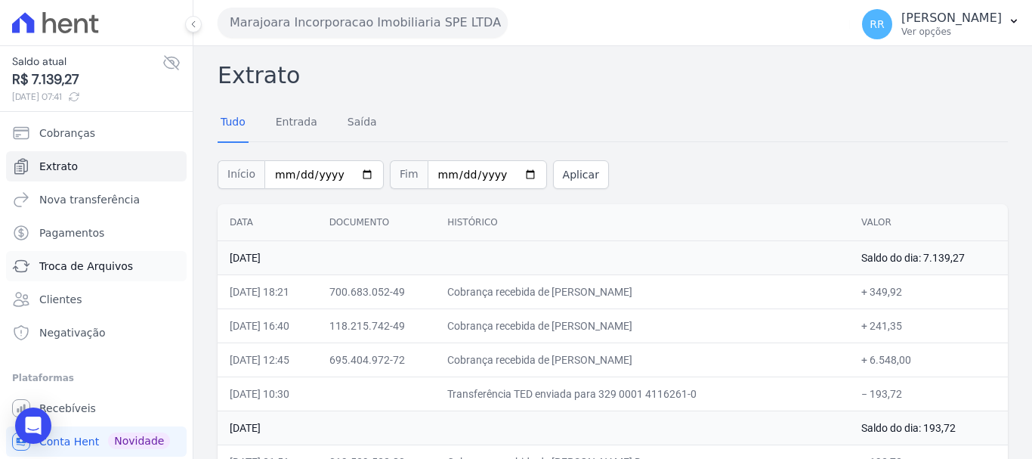
drag, startPoint x: 76, startPoint y: 265, endPoint x: 83, endPoint y: 213, distance: 52.7
click at [76, 265] on span "Troca de Arquivos" at bounding box center [86, 265] width 94 height 15
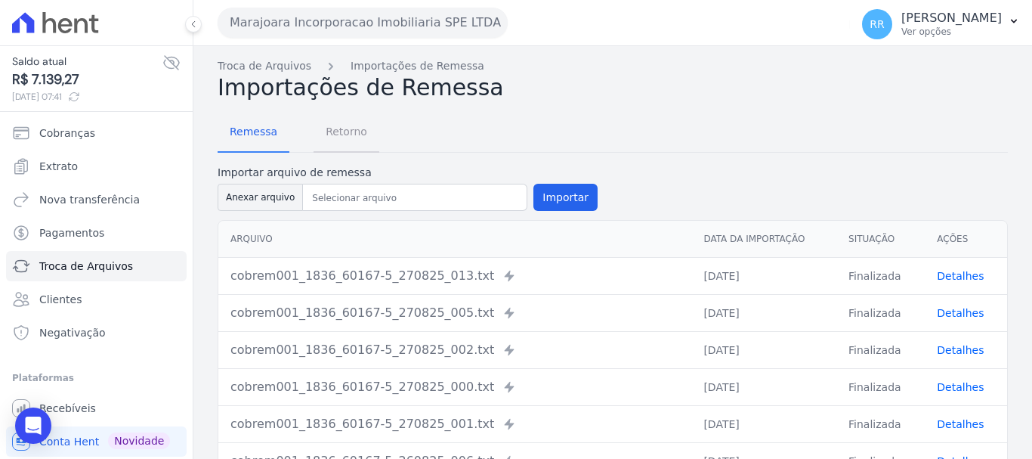
click at [338, 132] on span "Retorno" at bounding box center [347, 131] width 60 height 30
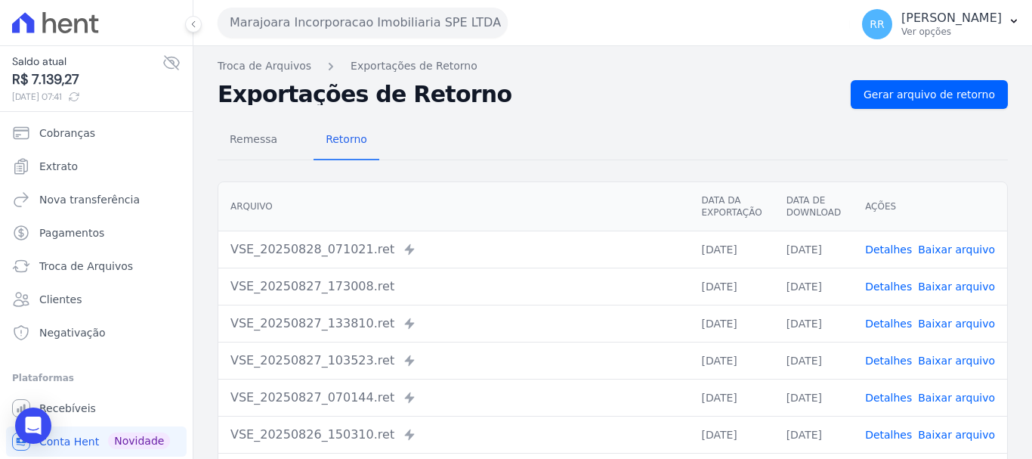
click at [891, 317] on link "Detalhes" at bounding box center [888, 323] width 47 height 12
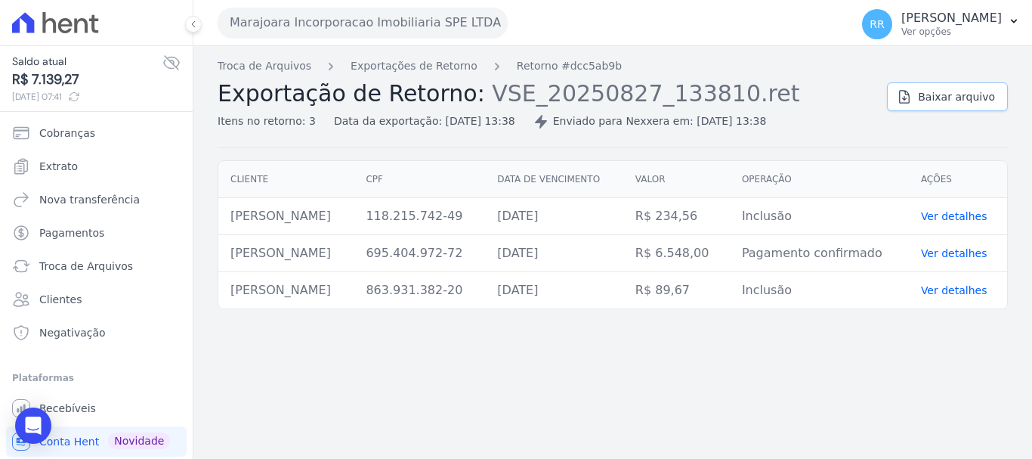
click at [961, 100] on span "Baixar arquivo" at bounding box center [956, 96] width 77 height 15
click at [448, 66] on link "Exportações de Retorno" at bounding box center [414, 66] width 127 height 16
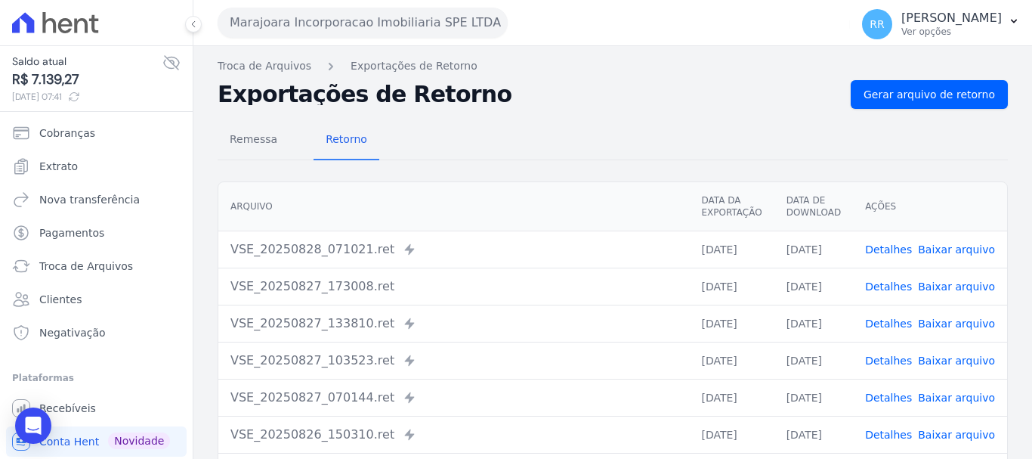
click at [893, 356] on link "Detalhes" at bounding box center [888, 360] width 47 height 12
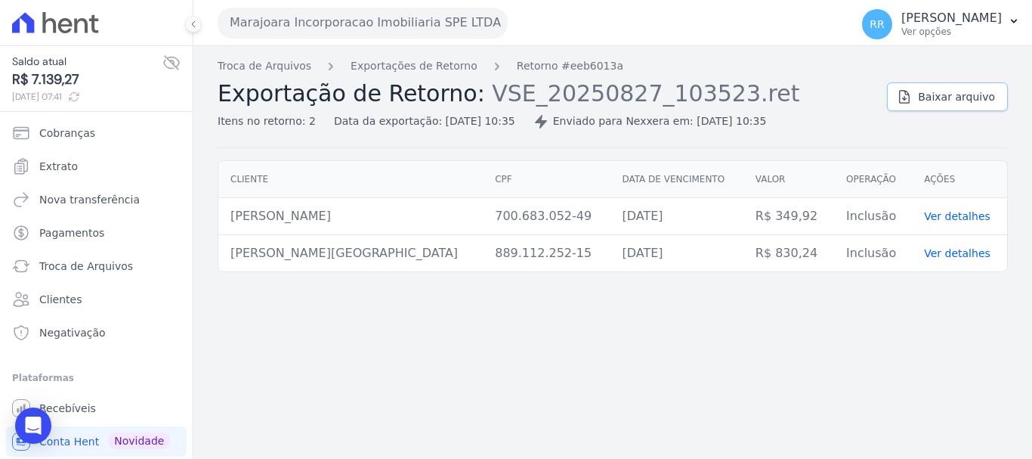
drag, startPoint x: 966, startPoint y: 98, endPoint x: 844, endPoint y: 132, distance: 126.3
click at [966, 98] on span "Baixar arquivo" at bounding box center [956, 96] width 77 height 15
click at [506, 160] on div "Cliente CPF Data de vencimento Valor Operação Ações MÁRCIA CRISTINA DE LIMA ARA…" at bounding box center [613, 216] width 790 height 112
click at [450, 71] on link "Exportações de Retorno" at bounding box center [414, 66] width 127 height 16
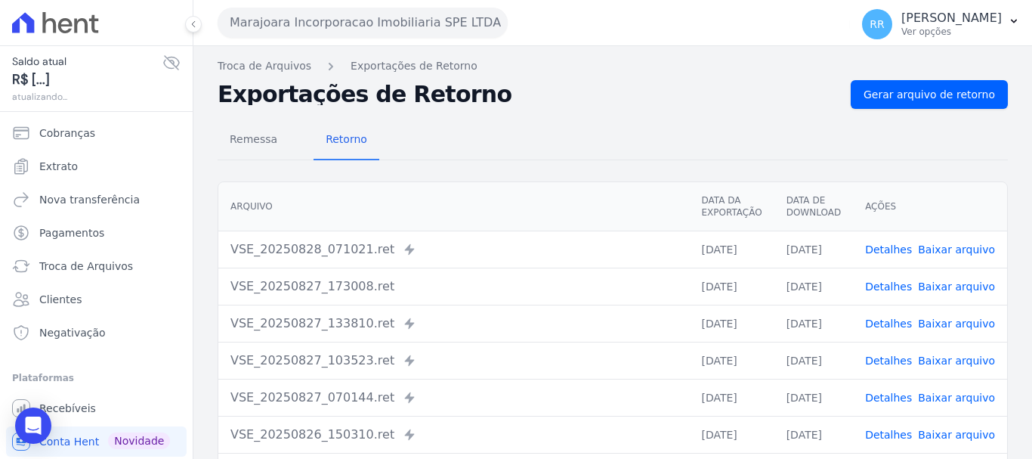
click at [878, 280] on link "Detalhes" at bounding box center [888, 286] width 47 height 12
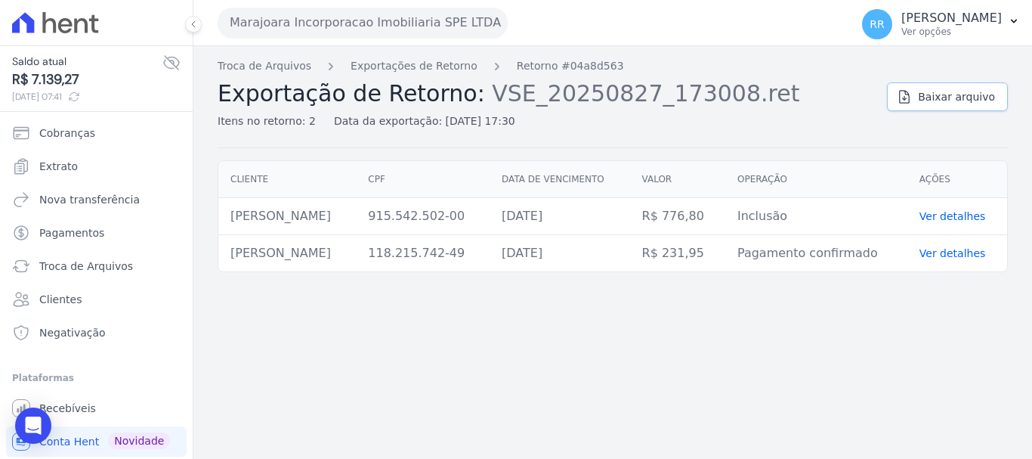
click at [923, 98] on link "Baixar arquivo" at bounding box center [947, 96] width 121 height 29
click at [433, 70] on link "Exportações de Retorno" at bounding box center [414, 66] width 127 height 16
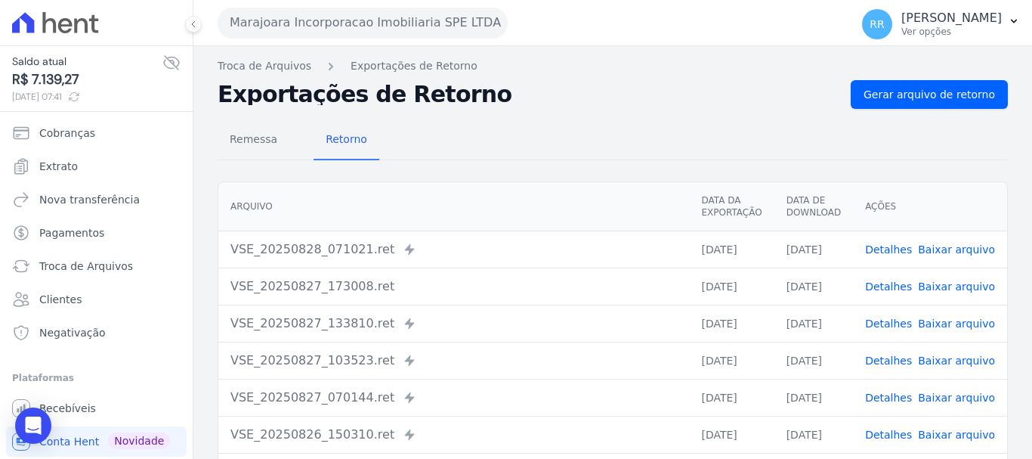
click at [892, 406] on td "Detalhes Baixar arquivo" at bounding box center [930, 397] width 154 height 37
click at [891, 394] on link "Detalhes" at bounding box center [888, 397] width 47 height 12
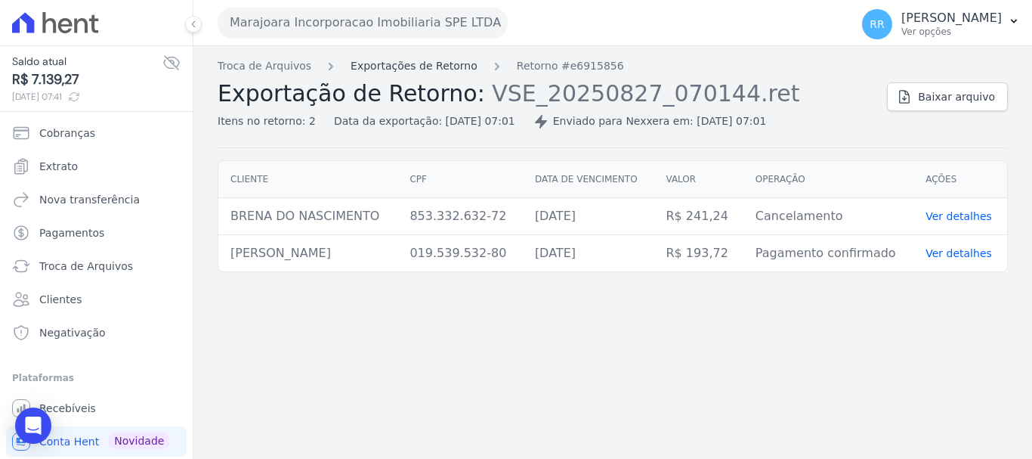
click at [410, 68] on link "Exportações de Retorno" at bounding box center [414, 66] width 127 height 16
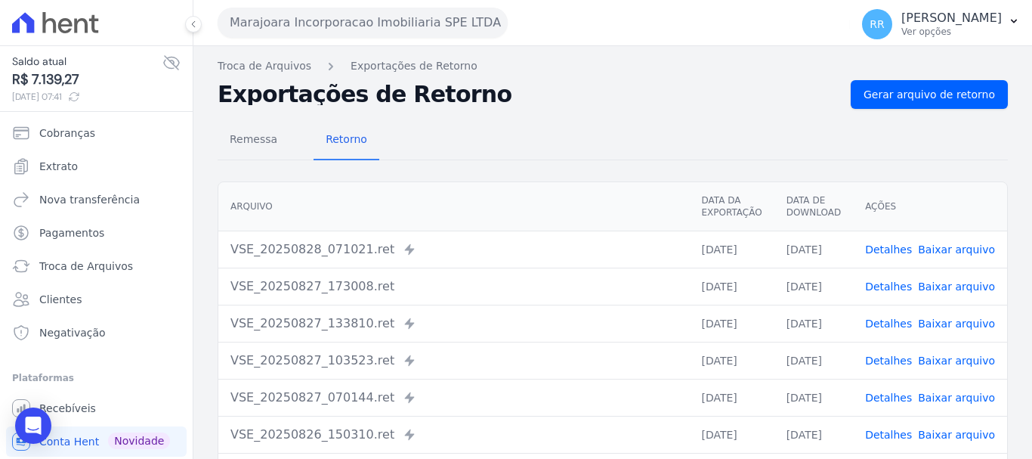
click at [898, 359] on link "Detalhes" at bounding box center [888, 360] width 47 height 12
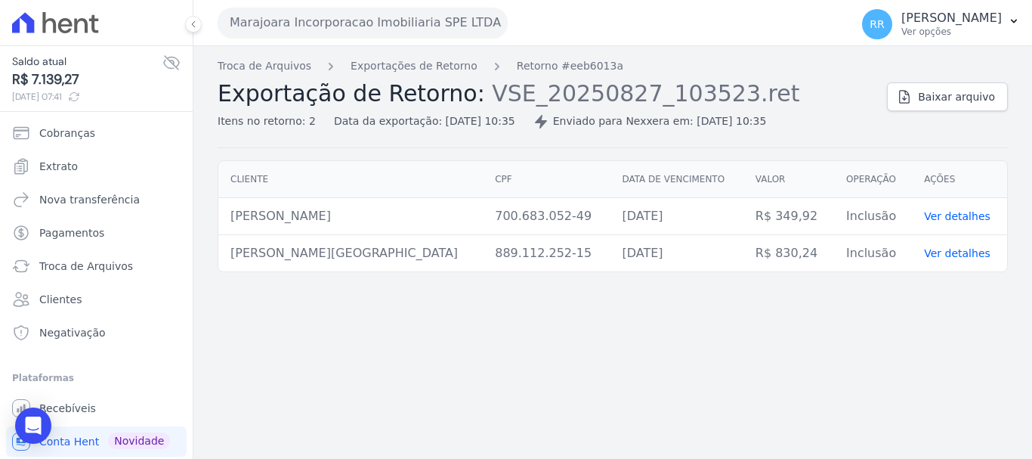
drag, startPoint x: 396, startPoint y: 23, endPoint x: 392, endPoint y: 57, distance: 33.5
click at [396, 23] on button "Marajoara Incorporacao Imobiliaria SPE LTDA" at bounding box center [363, 23] width 290 height 30
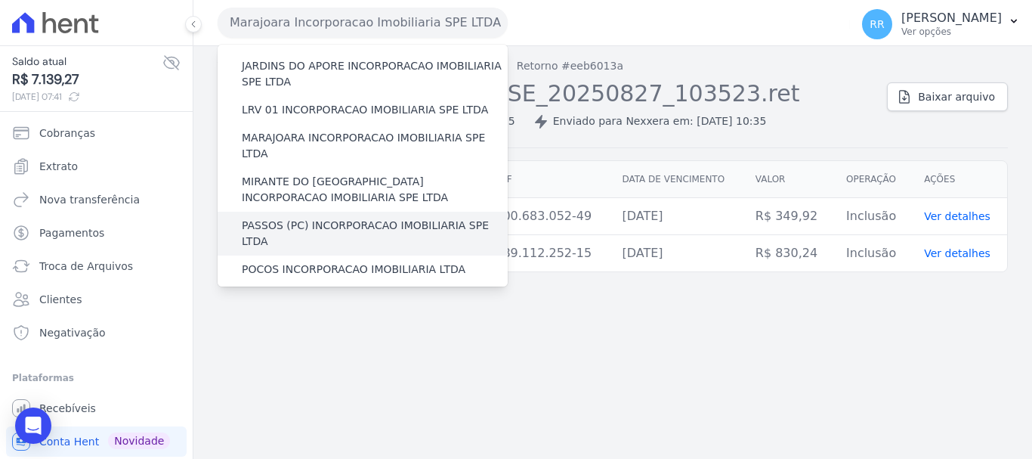
scroll to position [453, 0]
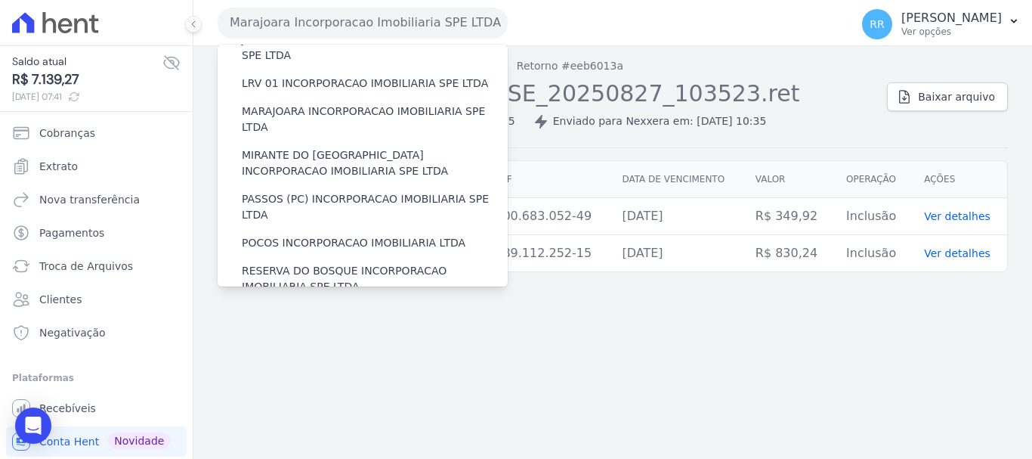
click at [267, 307] on label "RONDONOPOLIS 1 INCORPORAÇÃO IMOBILIÁRIA SPE LTDA" at bounding box center [375, 323] width 266 height 32
click at [0, 0] on input "RONDONOPOLIS 1 INCORPORAÇÃO IMOBILIÁRIA SPE LTDA" at bounding box center [0, 0] width 0 height 0
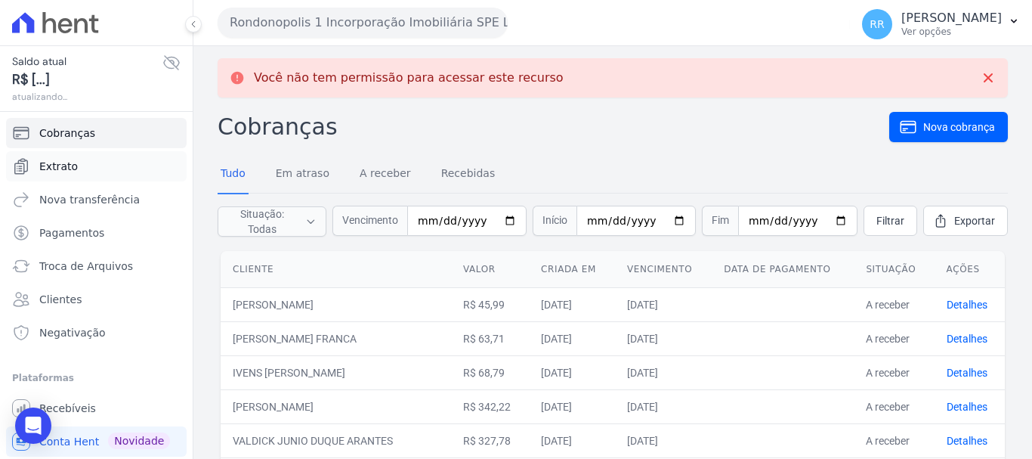
click at [62, 169] on span "Extrato" at bounding box center [58, 166] width 39 height 15
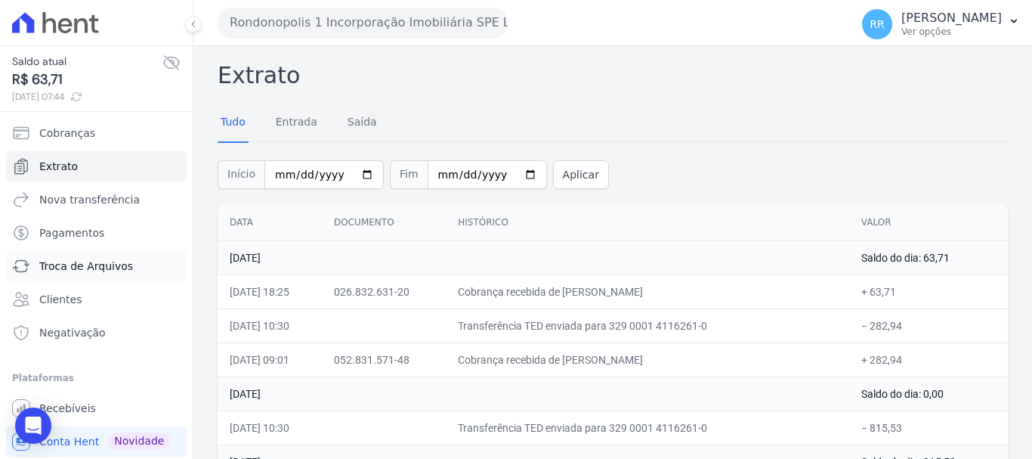
click at [60, 256] on link "Troca de Arquivos" at bounding box center [96, 266] width 181 height 30
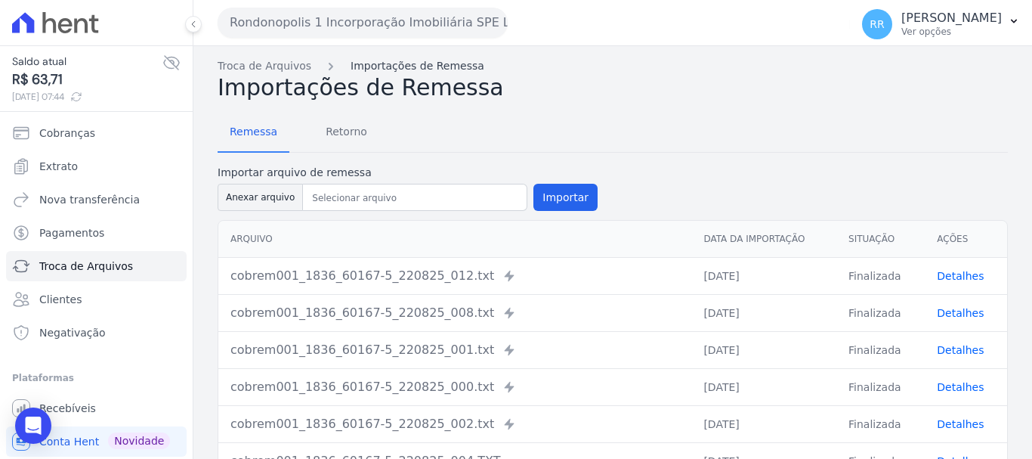
click at [396, 72] on link "Importações de Remessa" at bounding box center [418, 66] width 134 height 16
click at [328, 134] on span "Retorno" at bounding box center [347, 131] width 60 height 30
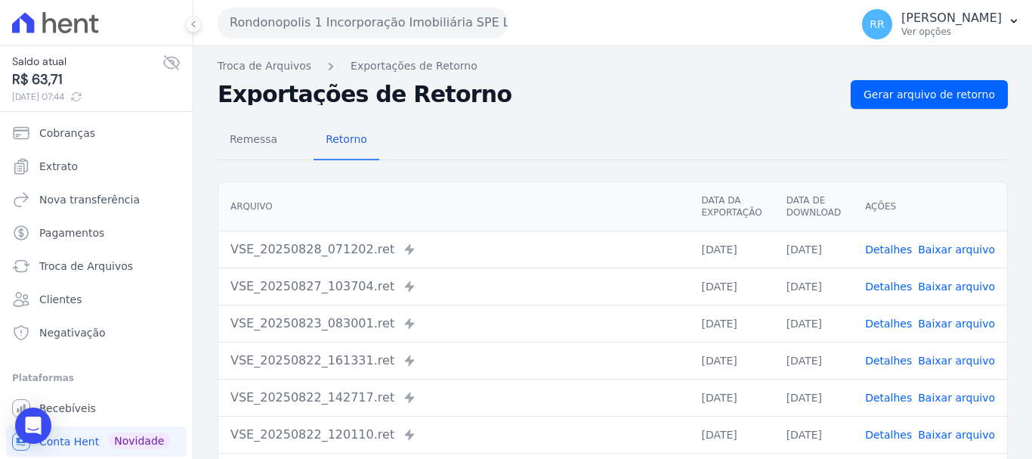
click at [886, 285] on link "Detalhes" at bounding box center [888, 286] width 47 height 12
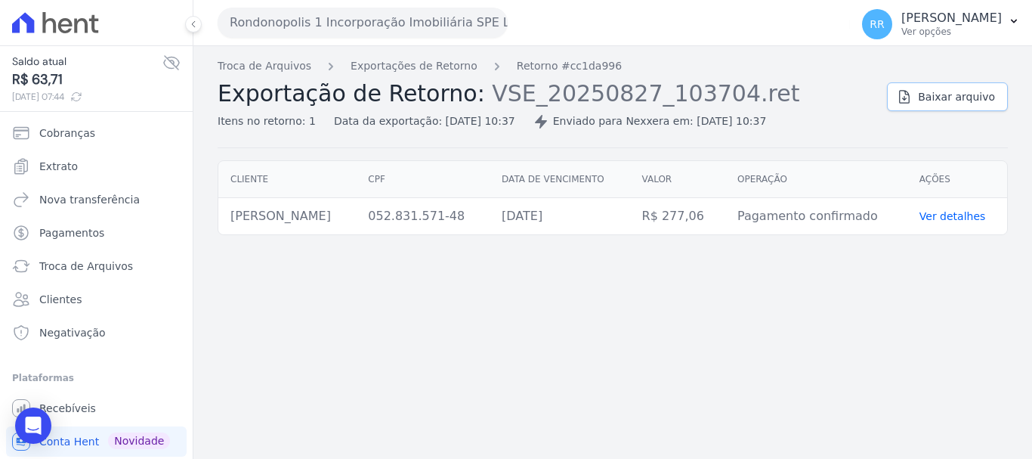
click at [941, 91] on link "Baixar arquivo" at bounding box center [947, 96] width 121 height 29
click at [64, 163] on span "Extrato" at bounding box center [58, 166] width 39 height 15
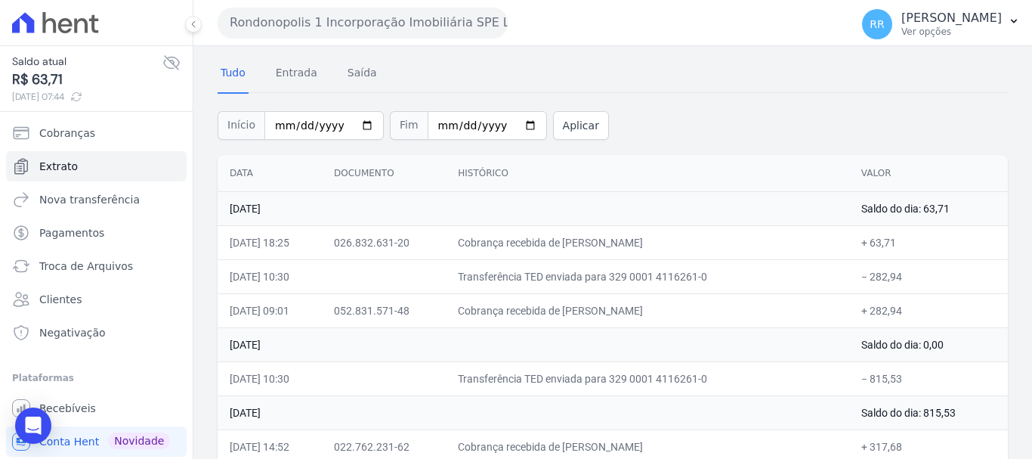
scroll to position [76, 0]
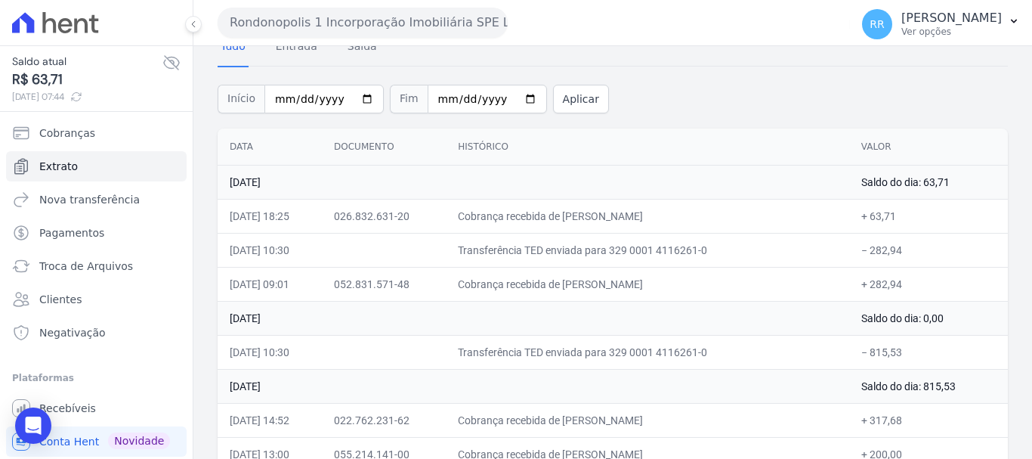
click at [441, 20] on button "Rondonopolis 1 Incorporação Imobiliária SPE LTDA" at bounding box center [363, 23] width 290 height 30
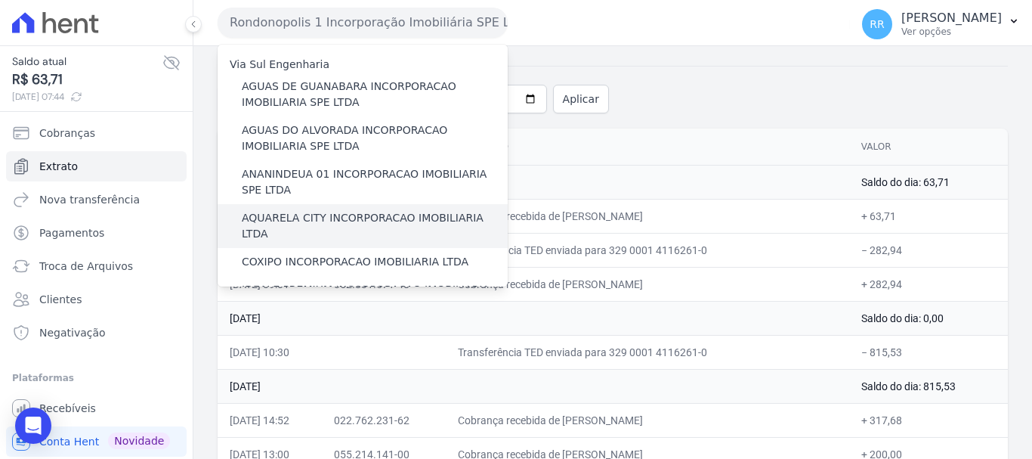
scroll to position [453, 0]
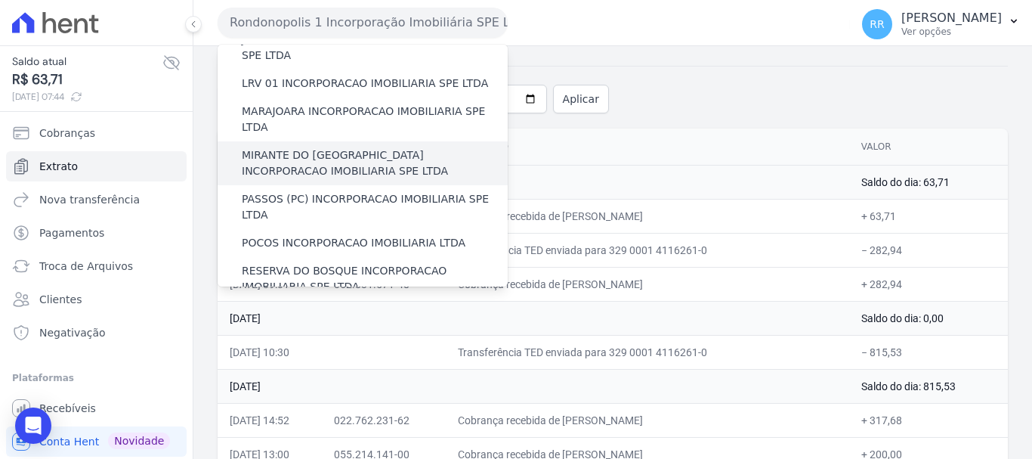
click at [344, 147] on label "MIRANTE DO [GEOGRAPHIC_DATA] INCORPORACAO IMOBILIARIA SPE LTDA" at bounding box center [375, 163] width 266 height 32
click at [0, 0] on input "MIRANTE DO [GEOGRAPHIC_DATA] INCORPORACAO IMOBILIARIA SPE LTDA" at bounding box center [0, 0] width 0 height 0
drag, startPoint x: 336, startPoint y: 105, endPoint x: 342, endPoint y: 117, distance: 13.2
click at [342, 141] on div "MIRANTE DO [GEOGRAPHIC_DATA] INCORPORACAO IMOBILIARIA SPE LTDA" at bounding box center [363, 163] width 290 height 44
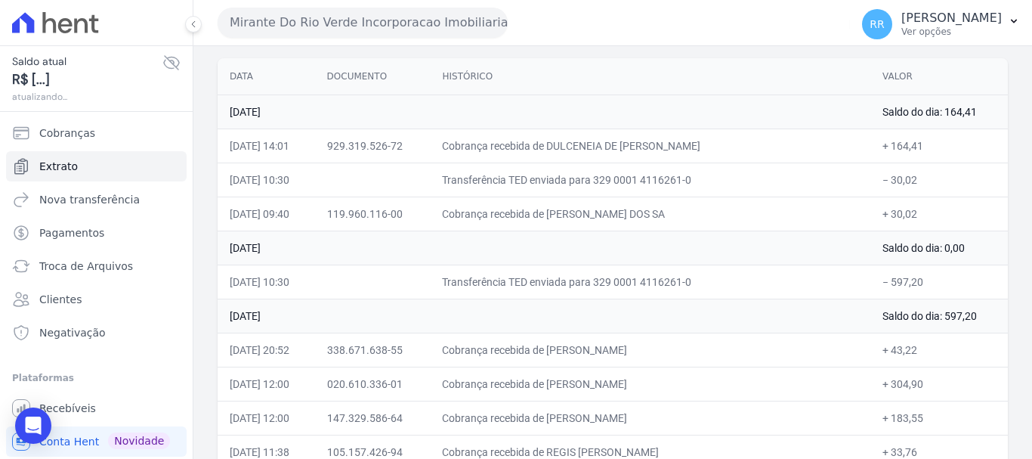
scroll to position [151, 0]
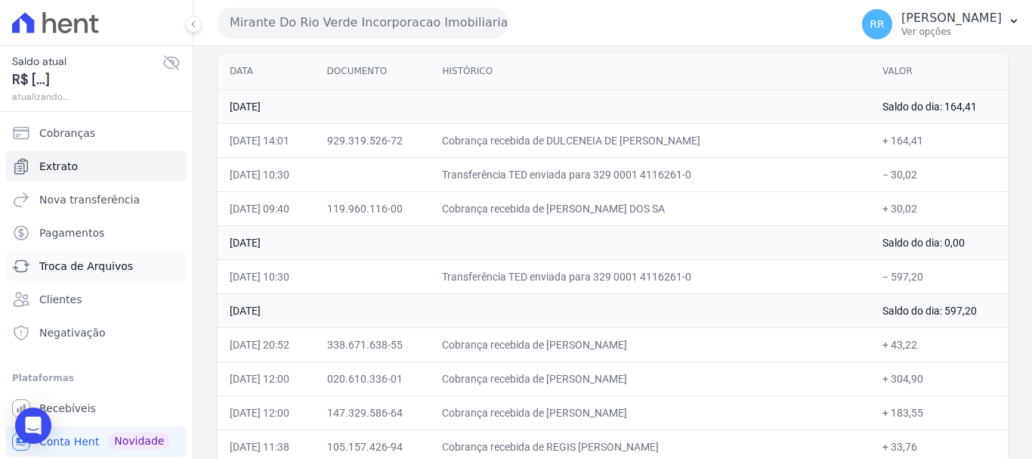
click at [57, 267] on span "Troca de Arquivos" at bounding box center [86, 265] width 94 height 15
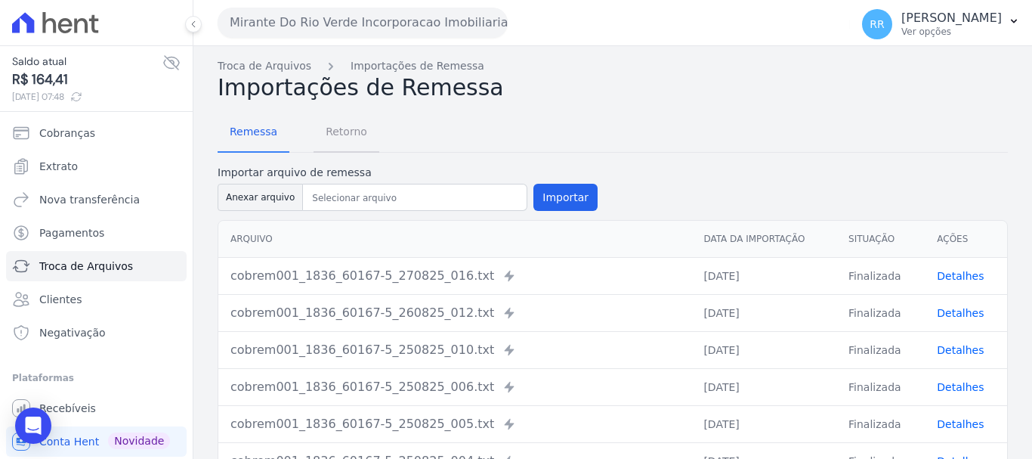
click at [340, 133] on span "Retorno" at bounding box center [347, 131] width 60 height 30
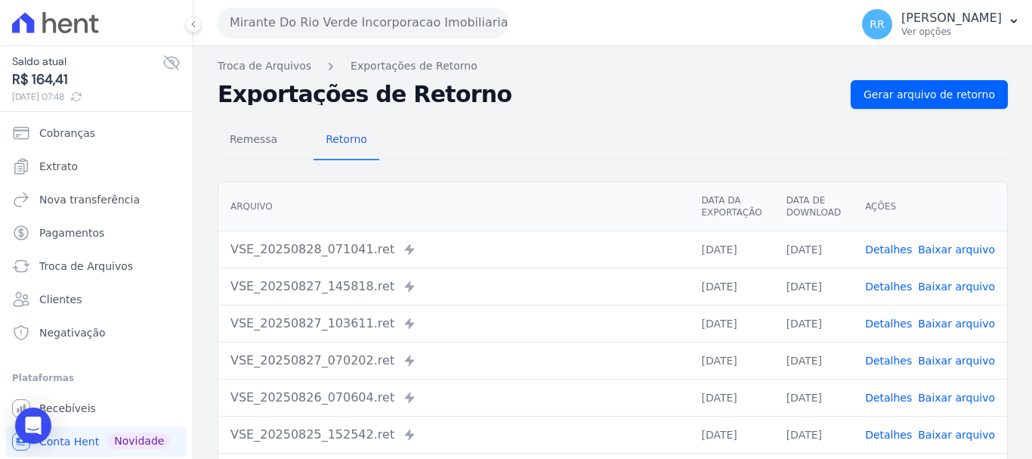
click at [895, 282] on link "Detalhes" at bounding box center [888, 286] width 47 height 12
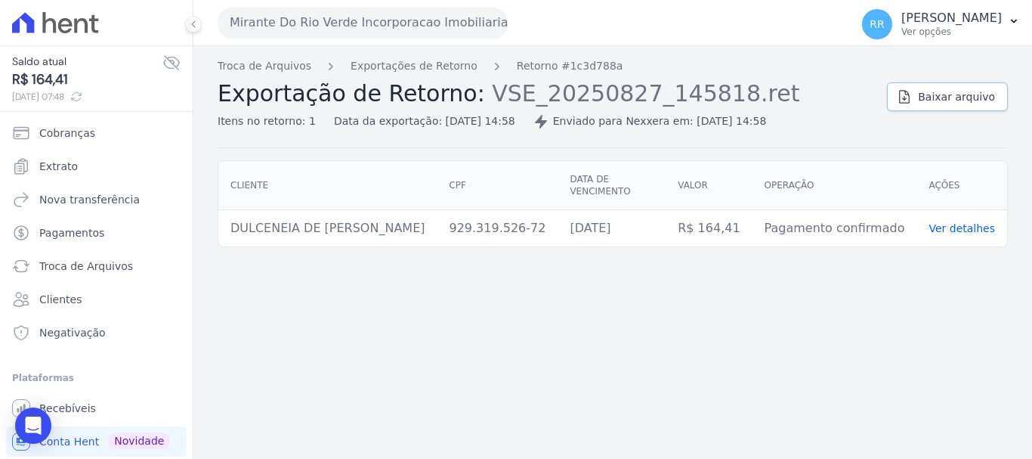
click at [945, 92] on span "Baixar arquivo" at bounding box center [956, 96] width 77 height 15
click at [552, 342] on div "Troca de Arquivos Exportações de Retorno Retorno #1c3d788a Exportação de Retorn…" at bounding box center [612, 252] width 839 height 413
click at [371, 21] on button "Mirante Do Rio Verde Incorporacao Imobiliaria SPE LTDA" at bounding box center [363, 23] width 290 height 30
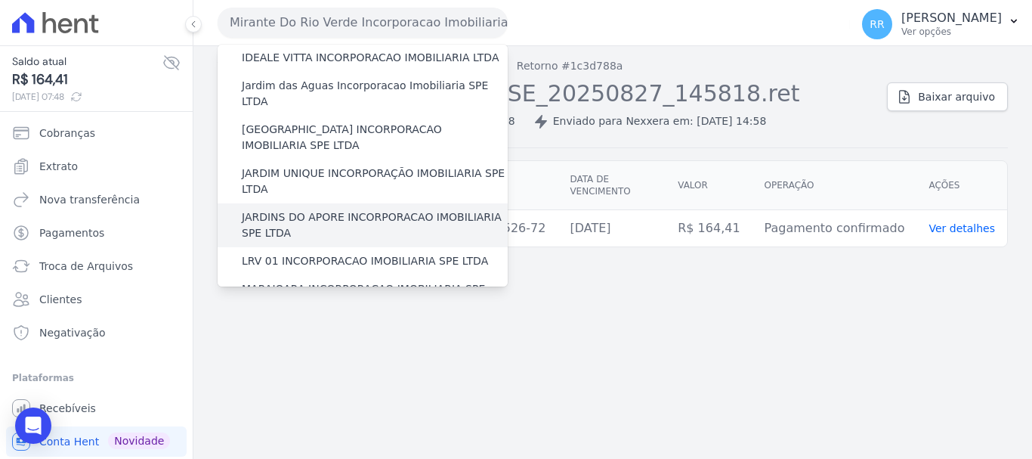
scroll to position [302, 0]
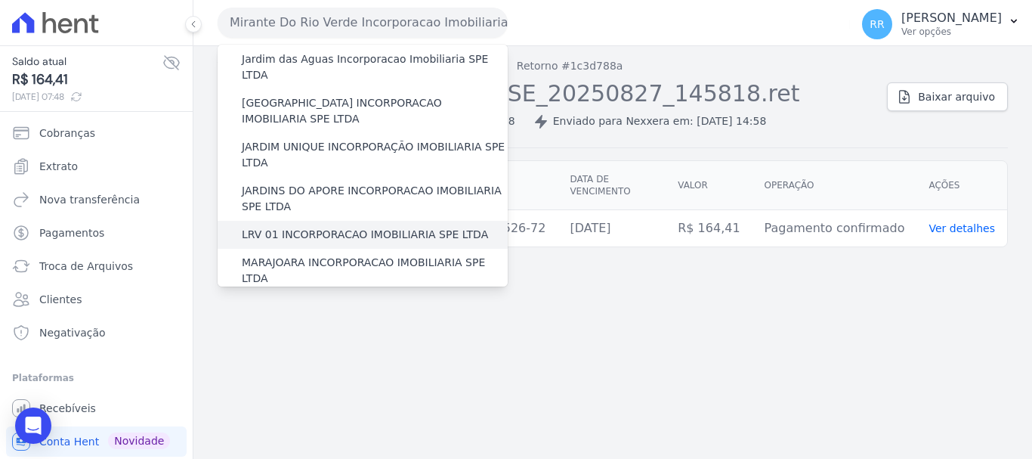
click at [324, 227] on label "LRV 01 INCORPORACAO IMOBILIARIA SPE LTDA" at bounding box center [365, 235] width 246 height 16
click at [0, 0] on input "LRV 01 INCORPORACAO IMOBILIARIA SPE LTDA" at bounding box center [0, 0] width 0 height 0
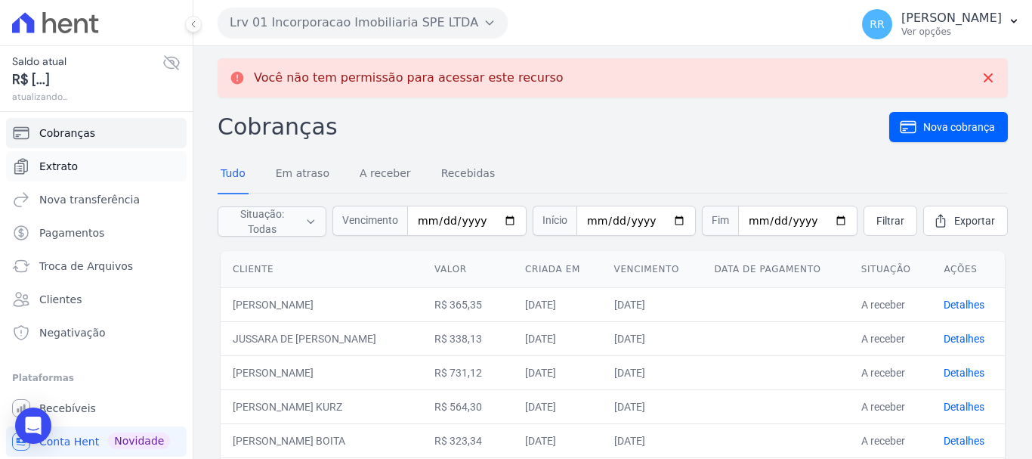
click at [49, 169] on span "Extrato" at bounding box center [58, 166] width 39 height 15
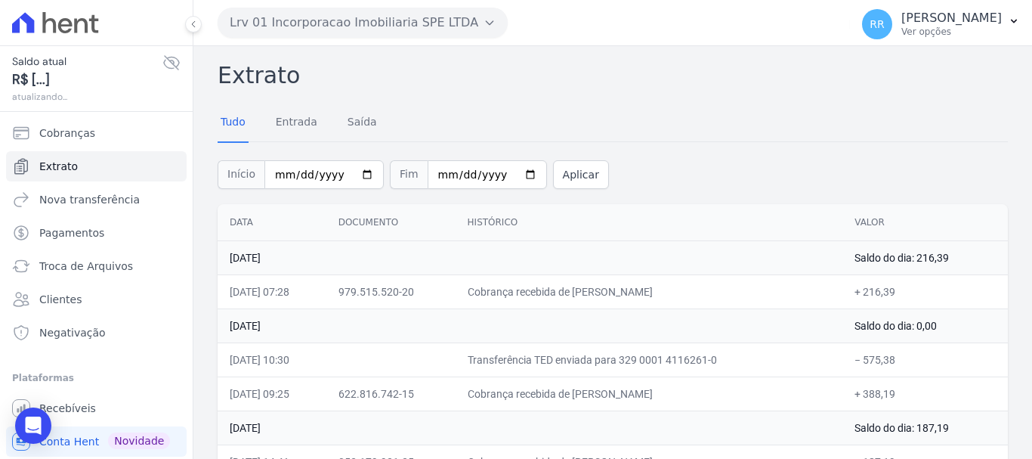
drag, startPoint x: 605, startPoint y: 397, endPoint x: 790, endPoint y: 394, distance: 184.4
click at [795, 397] on td "Cobrança recebida de MARCELO ANDRE BARROS DOS SANTO" at bounding box center [650, 393] width 388 height 34
click at [767, 388] on td "Cobrança recebida de MARCELO ANDRE BARROS DOS SANTO" at bounding box center [650, 393] width 388 height 34
click at [116, 260] on span "Troca de Arquivos" at bounding box center [86, 265] width 94 height 15
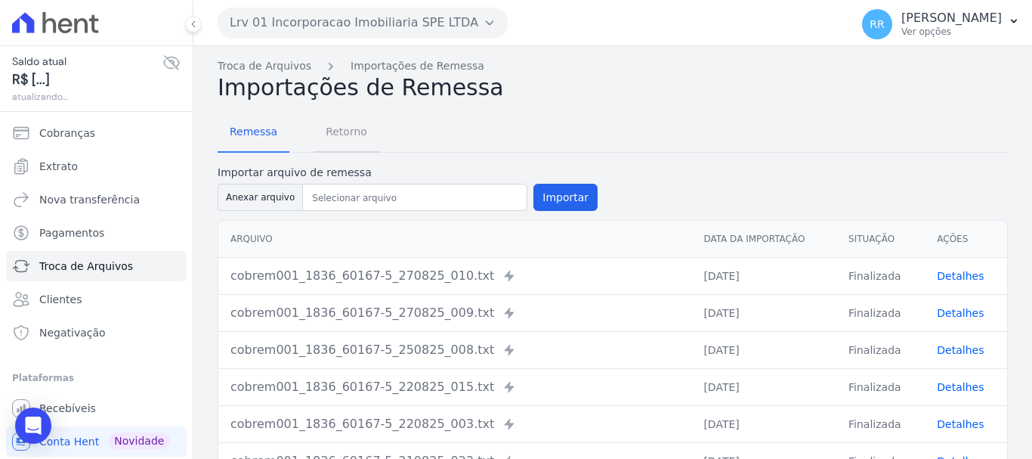
click at [329, 126] on span "Retorno" at bounding box center [347, 131] width 60 height 30
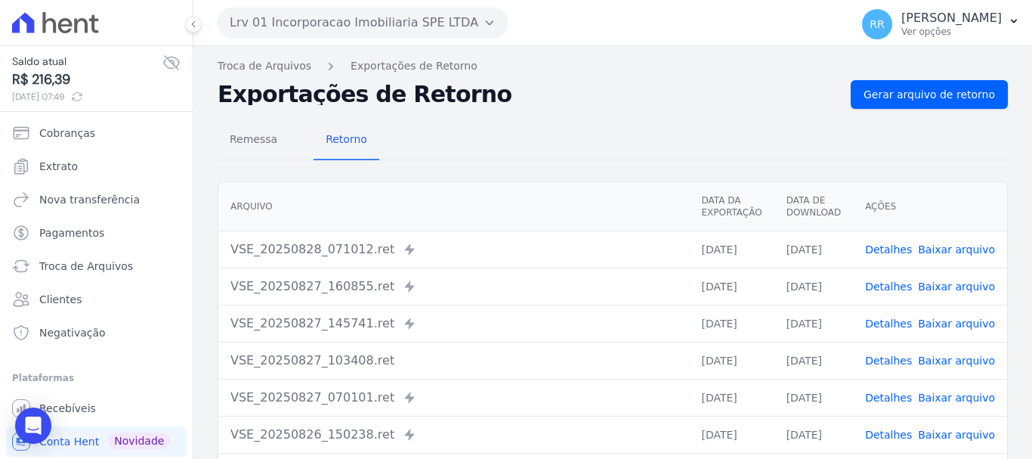
click at [886, 289] on link "Detalhes" at bounding box center [888, 286] width 47 height 12
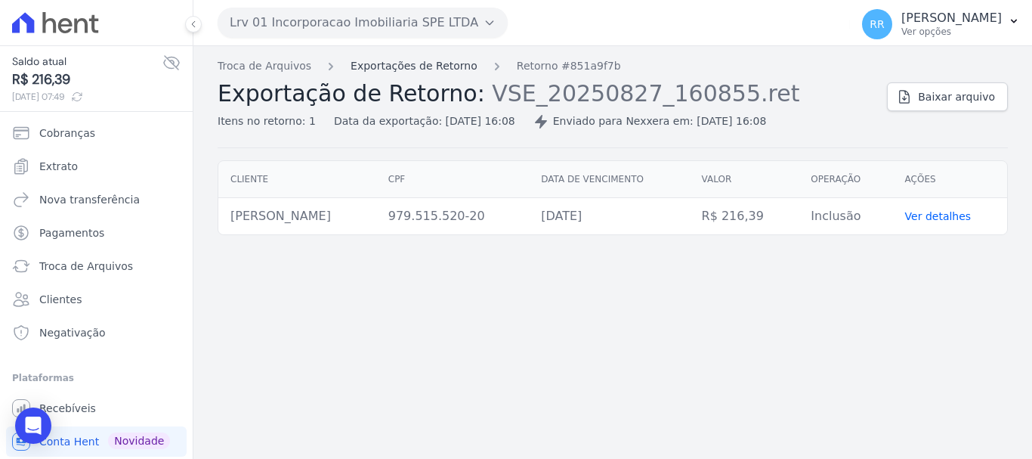
click at [434, 60] on link "Exportações de Retorno" at bounding box center [414, 66] width 127 height 16
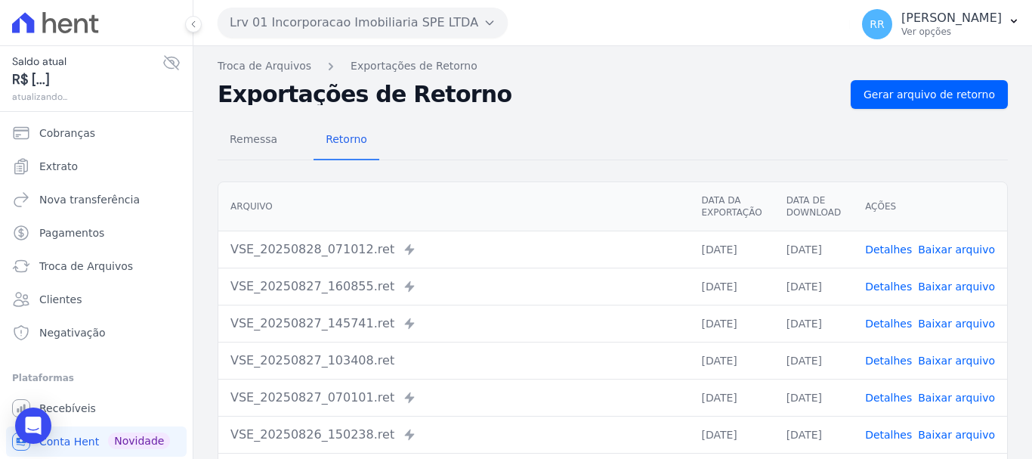
click at [895, 322] on link "Detalhes" at bounding box center [888, 323] width 47 height 12
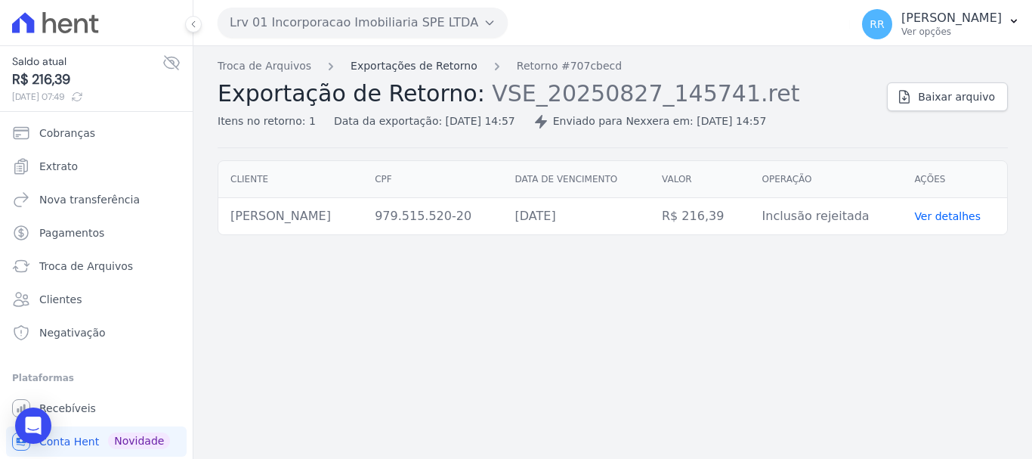
click at [408, 63] on link "Exportações de Retorno" at bounding box center [414, 66] width 127 height 16
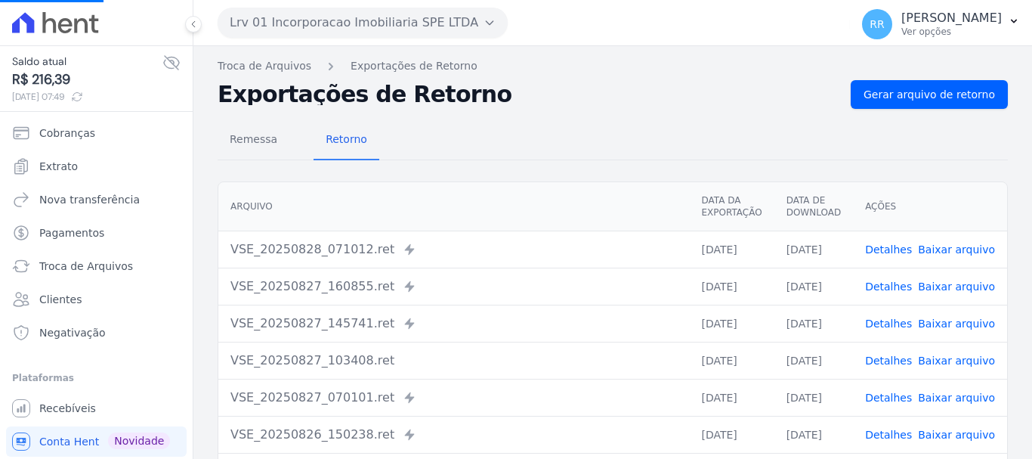
click at [896, 283] on link "Detalhes" at bounding box center [888, 286] width 47 height 12
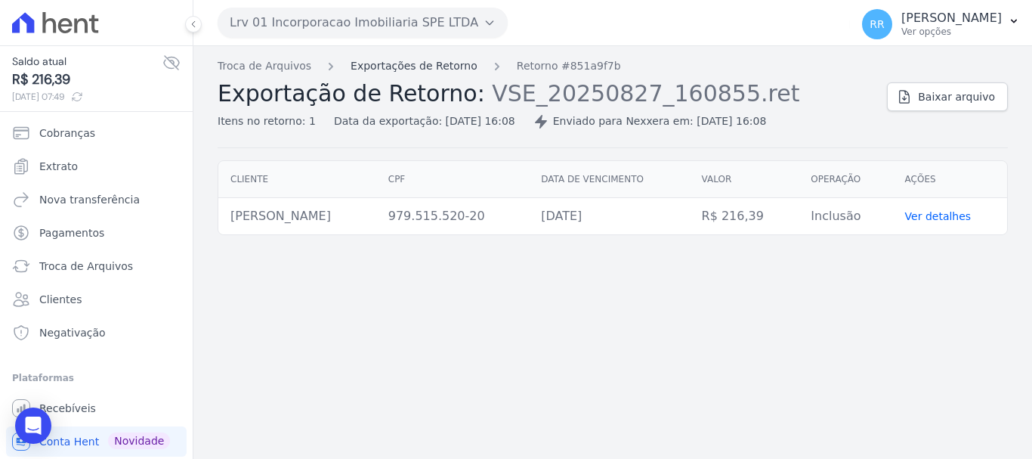
click at [413, 67] on link "Exportações de Retorno" at bounding box center [414, 66] width 127 height 16
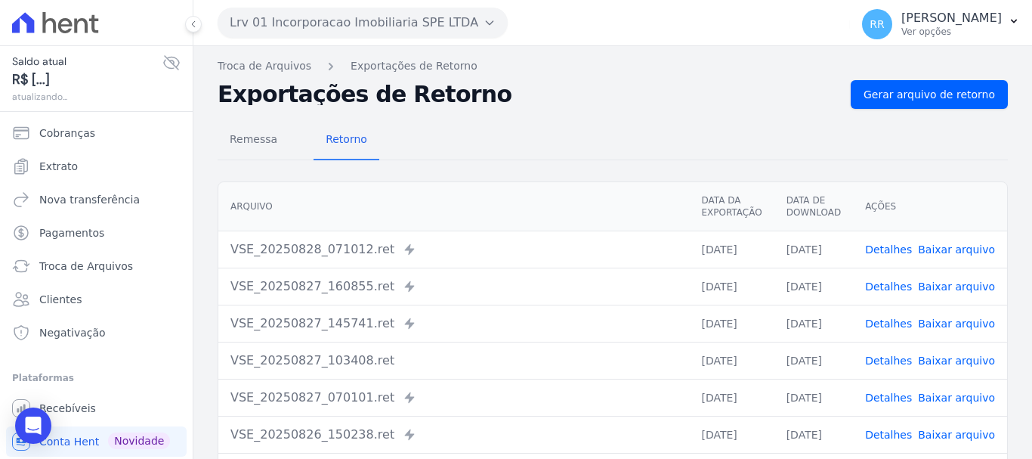
click at [905, 292] on link "Detalhes" at bounding box center [888, 286] width 47 height 12
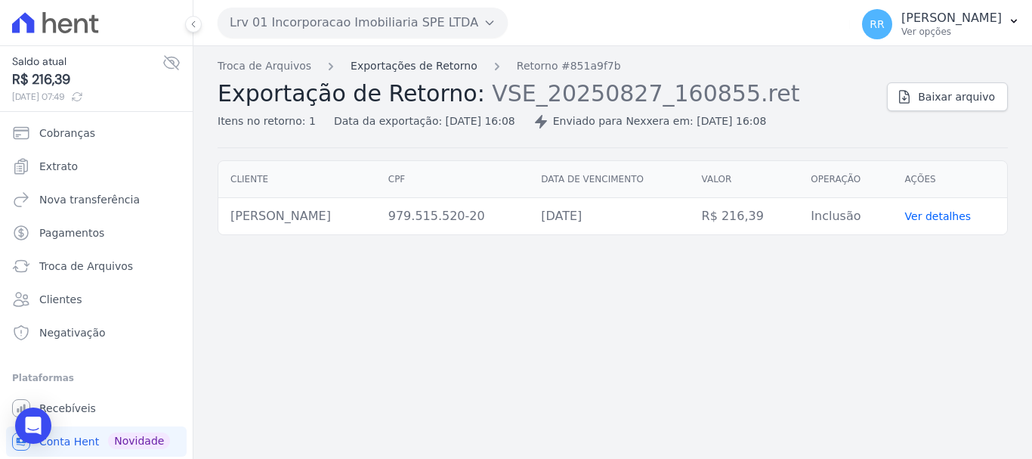
click at [416, 62] on link "Exportações de Retorno" at bounding box center [414, 66] width 127 height 16
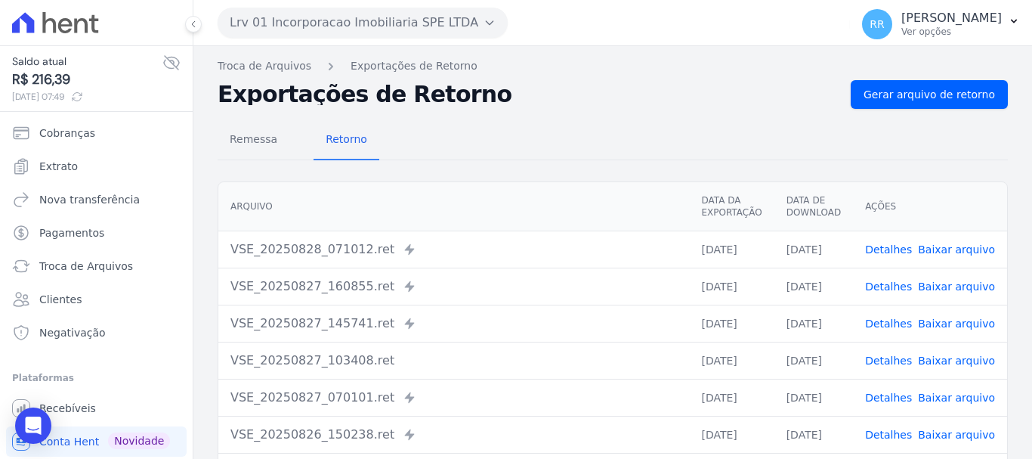
drag, startPoint x: 886, startPoint y: 360, endPoint x: 878, endPoint y: 363, distance: 9.1
click at [886, 360] on link "Detalhes" at bounding box center [888, 360] width 47 height 12
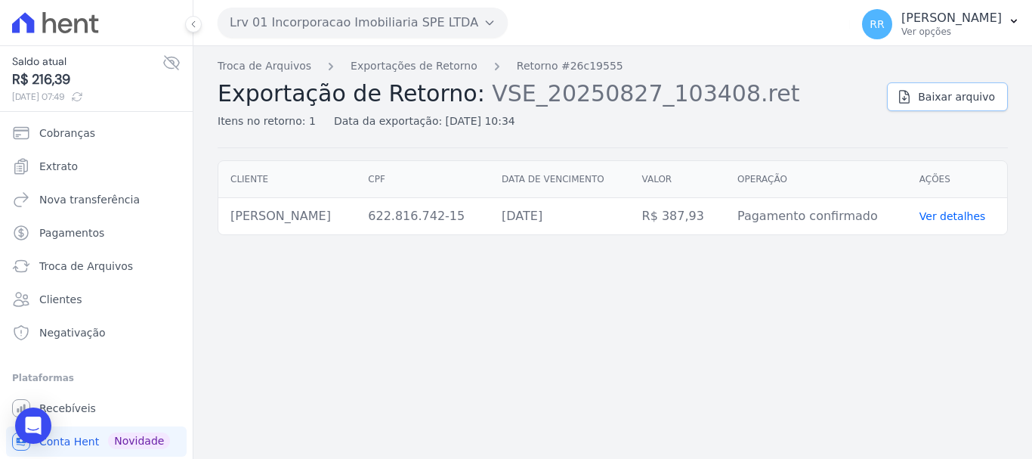
click at [969, 96] on span "Baixar arquivo" at bounding box center [956, 96] width 77 height 15
drag, startPoint x: 762, startPoint y: 249, endPoint x: 614, endPoint y: 261, distance: 147.8
click at [762, 251] on div "Troca de Arquivos Exportações de Retorno Retorno #26c19555 Exportação de Retorn…" at bounding box center [612, 252] width 839 height 413
click at [581, 224] on td "25/08/2025" at bounding box center [560, 216] width 140 height 37
drag, startPoint x: 961, startPoint y: 100, endPoint x: 760, endPoint y: 133, distance: 203.6
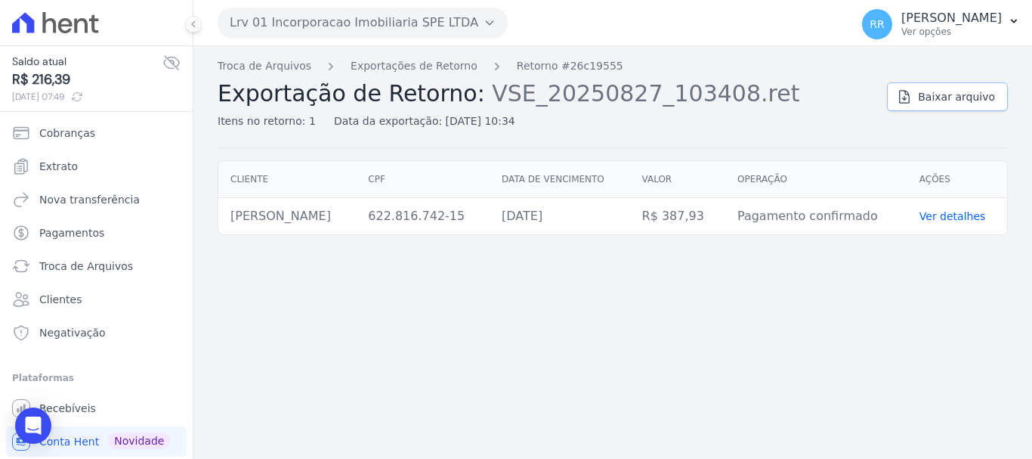
click at [961, 100] on span "Baixar arquivo" at bounding box center [956, 96] width 77 height 15
drag, startPoint x: 349, startPoint y: 301, endPoint x: 354, endPoint y: 208, distance: 93.0
click at [349, 301] on div "Troca de Arquivos Exportações de Retorno Retorno #26c19555 Exportação de Retorn…" at bounding box center [612, 252] width 839 height 413
click at [289, 28] on button "Lrv 01 Incorporacao Imobiliaria SPE LTDA" at bounding box center [363, 23] width 290 height 30
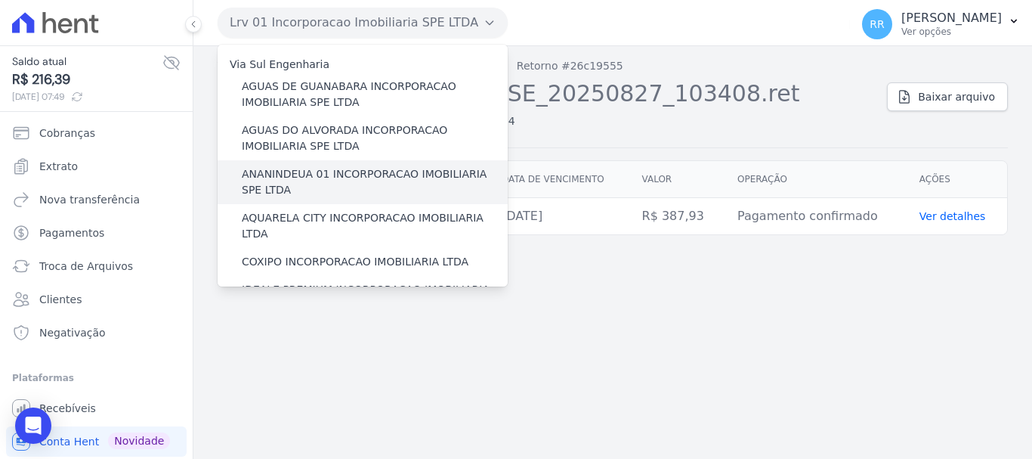
drag, startPoint x: 302, startPoint y: 186, endPoint x: 292, endPoint y: 190, distance: 10.5
click at [302, 186] on label "ANANINDEUA 01 INCORPORACAO IMOBILIARIA SPE LTDA" at bounding box center [375, 182] width 266 height 32
click at [0, 0] on input "ANANINDEUA 01 INCORPORACAO IMOBILIARIA SPE LTDA" at bounding box center [0, 0] width 0 height 0
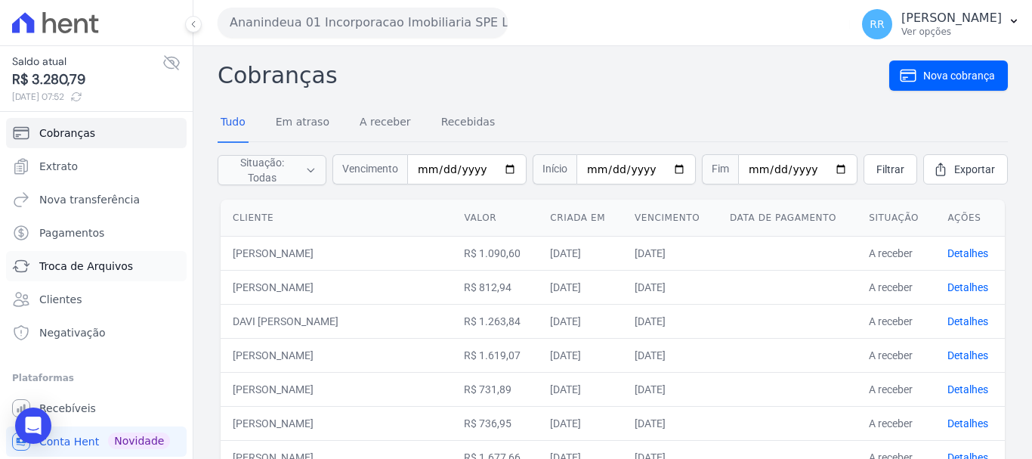
click at [110, 267] on span "Troca de Arquivos" at bounding box center [86, 265] width 94 height 15
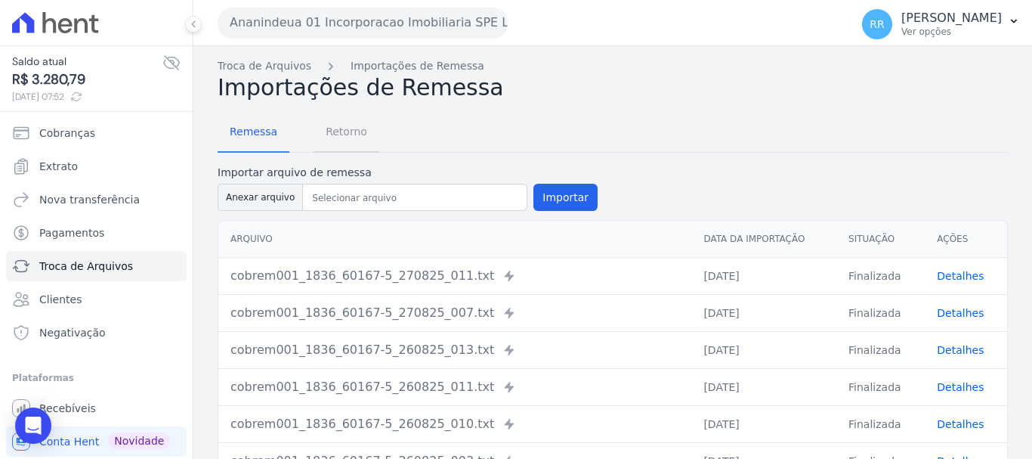
click at [334, 125] on span "Retorno" at bounding box center [347, 131] width 60 height 30
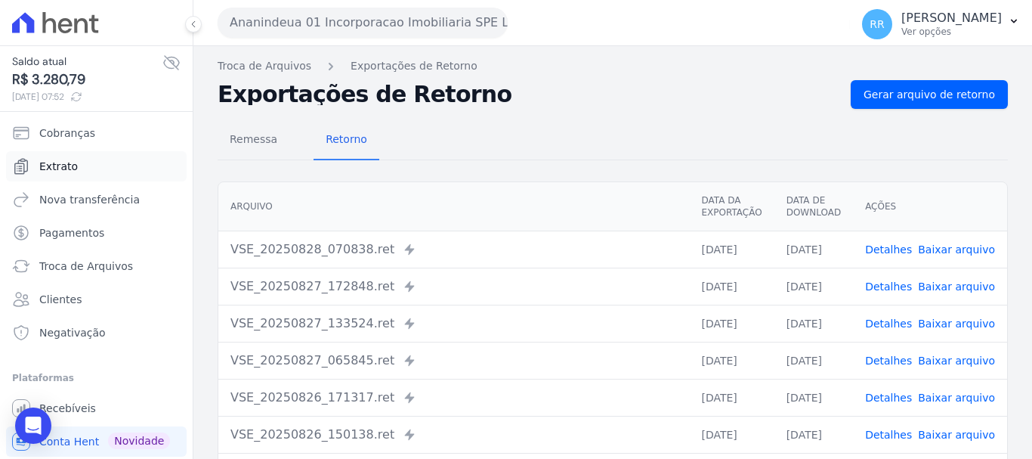
click at [70, 164] on span "Extrato" at bounding box center [58, 166] width 39 height 15
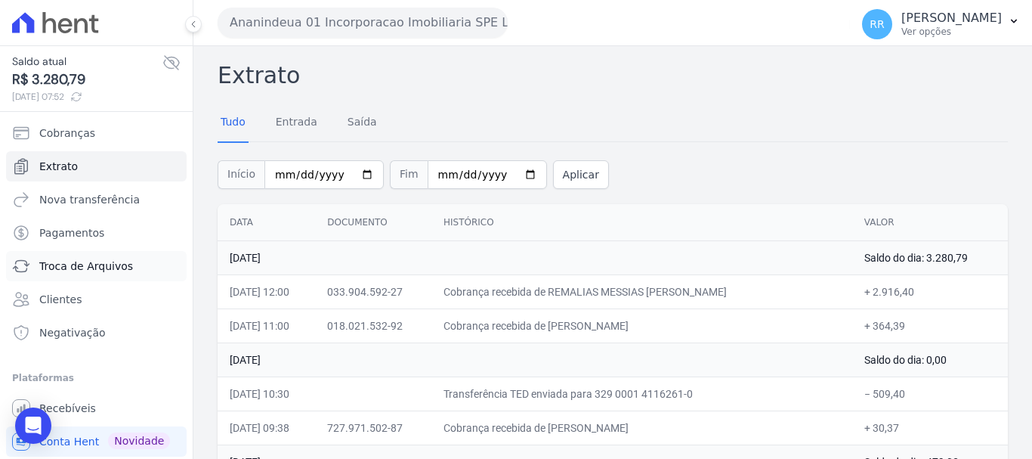
click at [48, 260] on span "Troca de Arquivos" at bounding box center [86, 265] width 94 height 15
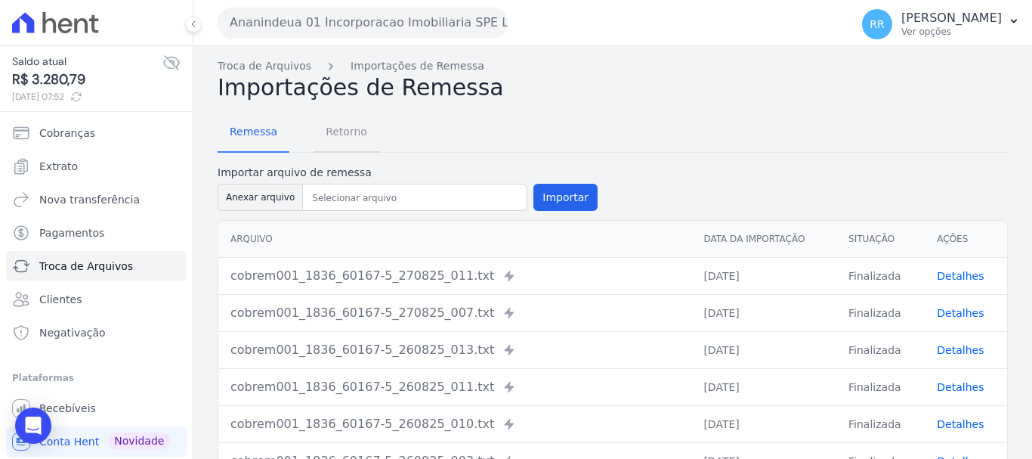
click at [328, 133] on span "Retorno" at bounding box center [347, 131] width 60 height 30
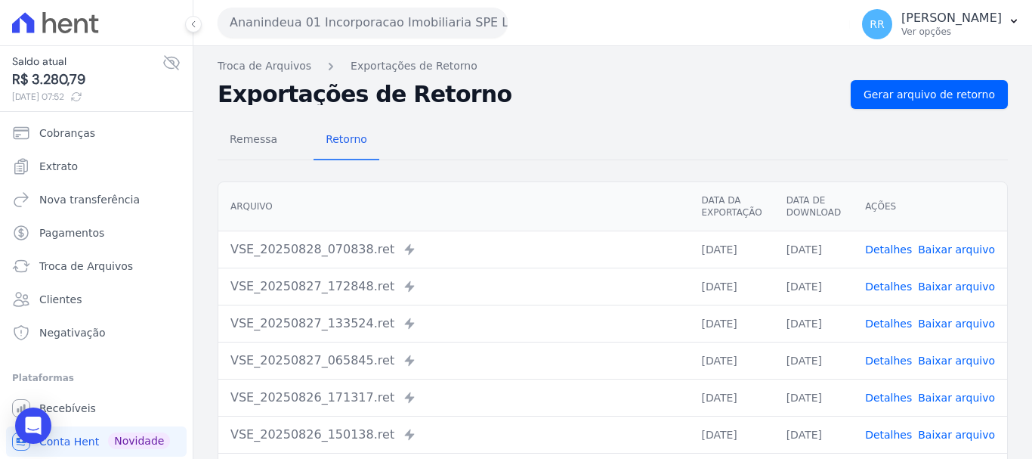
click at [884, 292] on link "Detalhes" at bounding box center [888, 286] width 47 height 12
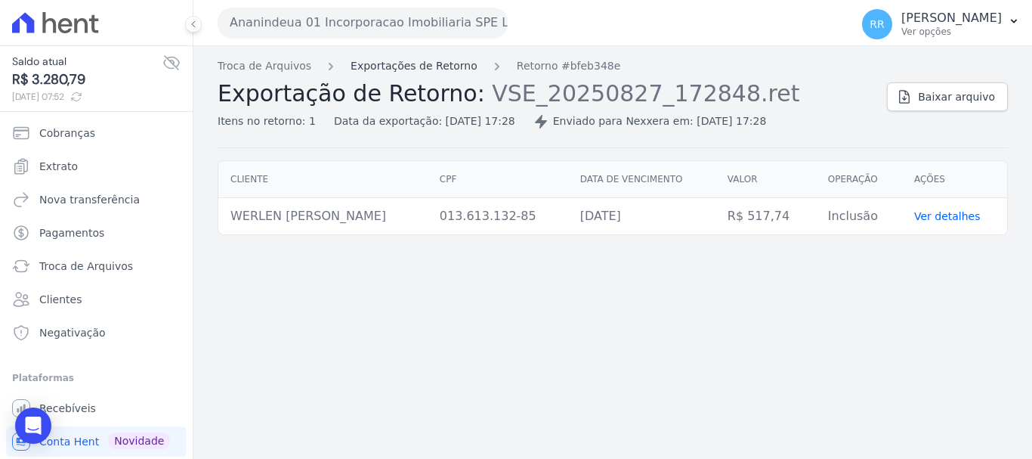
click at [455, 69] on link "Exportações de Retorno" at bounding box center [414, 66] width 127 height 16
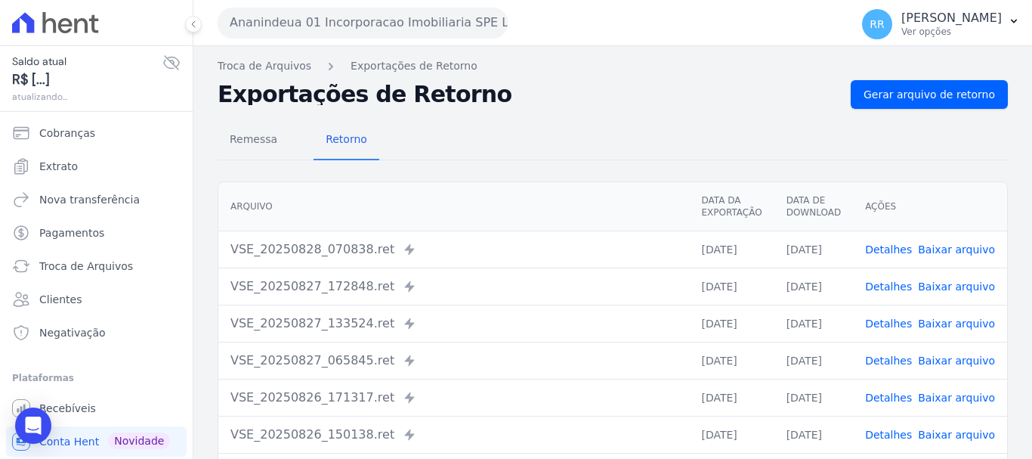
click at [876, 323] on link "Detalhes" at bounding box center [888, 323] width 47 height 12
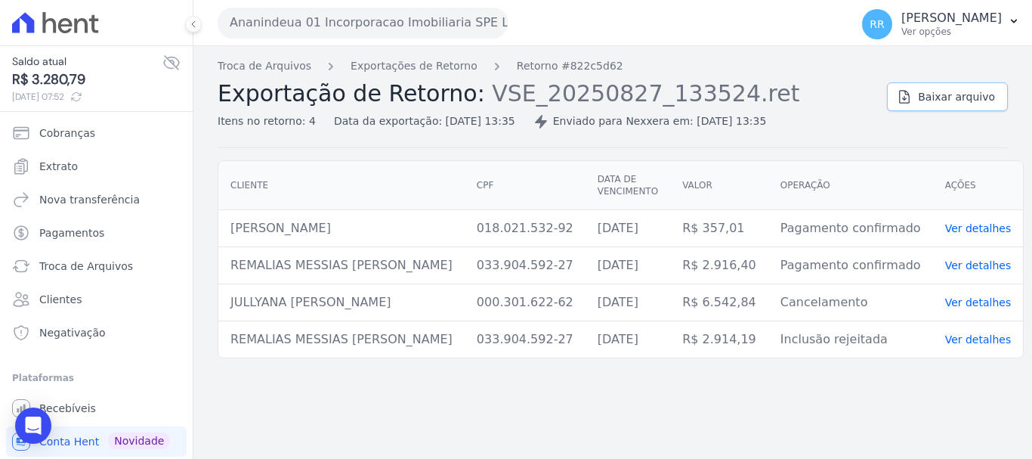
drag, startPoint x: 952, startPoint y: 93, endPoint x: 696, endPoint y: 142, distance: 260.8
click at [951, 92] on span "Baixar arquivo" at bounding box center [956, 96] width 77 height 15
click at [963, 91] on span "Baixar arquivo" at bounding box center [956, 96] width 77 height 15
drag, startPoint x: 873, startPoint y: 133, endPoint x: 688, endPoint y: 117, distance: 185.8
click at [873, 134] on div "Troca de Arquivos Exportações de Retorno Retorno #822c5d62 Exportação de Retorn…" at bounding box center [613, 103] width 790 height 90
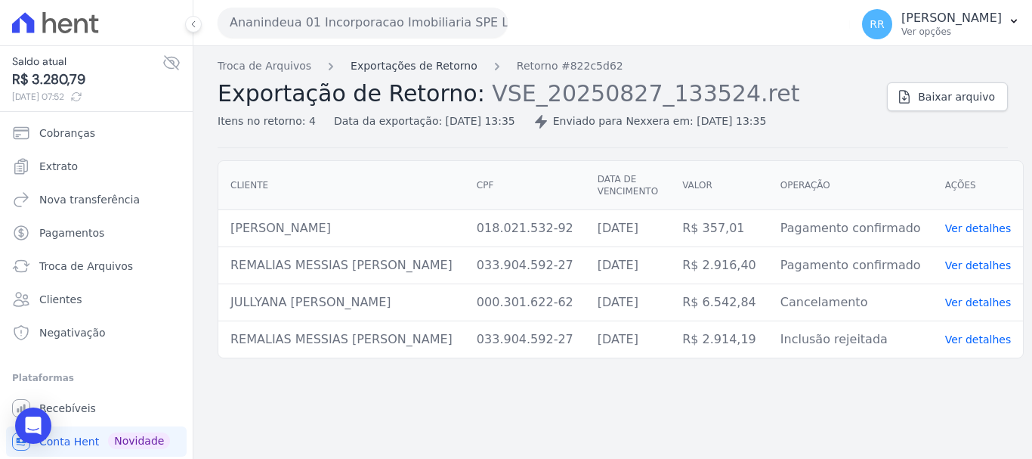
click at [400, 64] on link "Exportações de Retorno" at bounding box center [414, 66] width 127 height 16
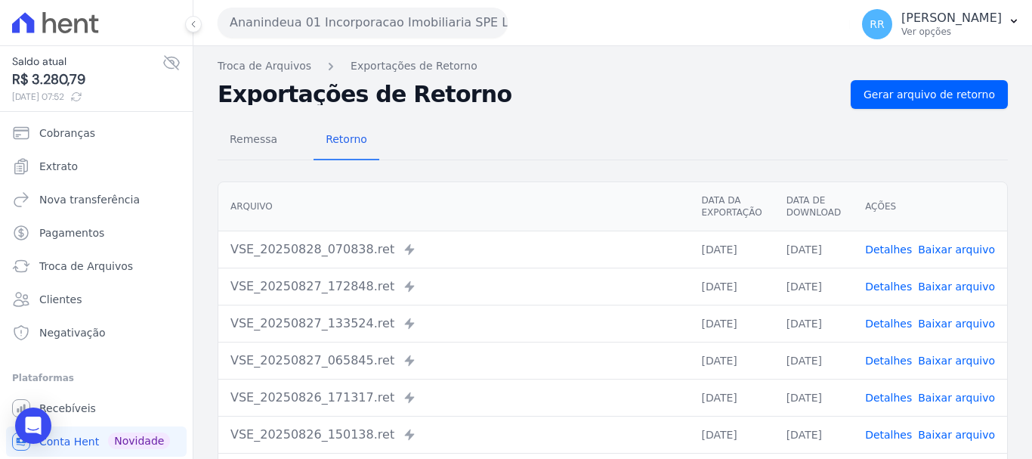
click at [885, 283] on link "Detalhes" at bounding box center [888, 286] width 47 height 12
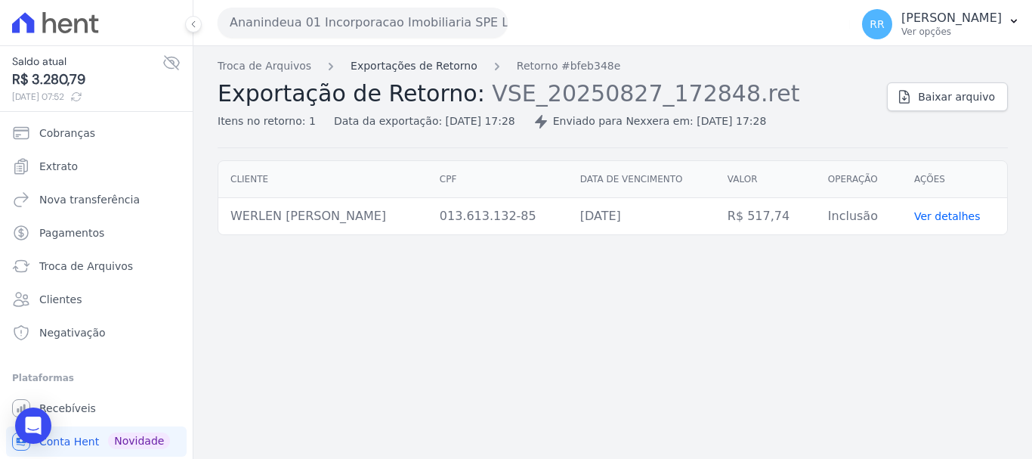
click at [372, 63] on link "Exportações de Retorno" at bounding box center [414, 66] width 127 height 16
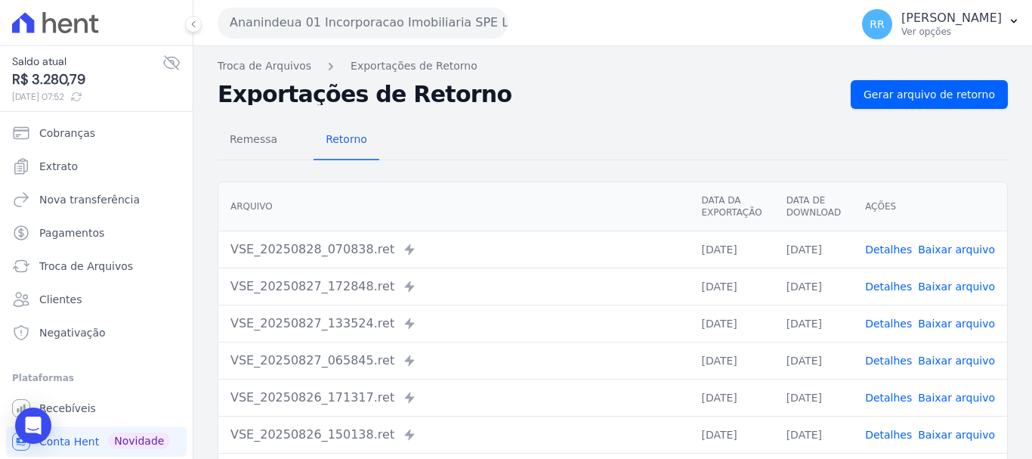
click at [899, 324] on link "Detalhes" at bounding box center [888, 323] width 47 height 12
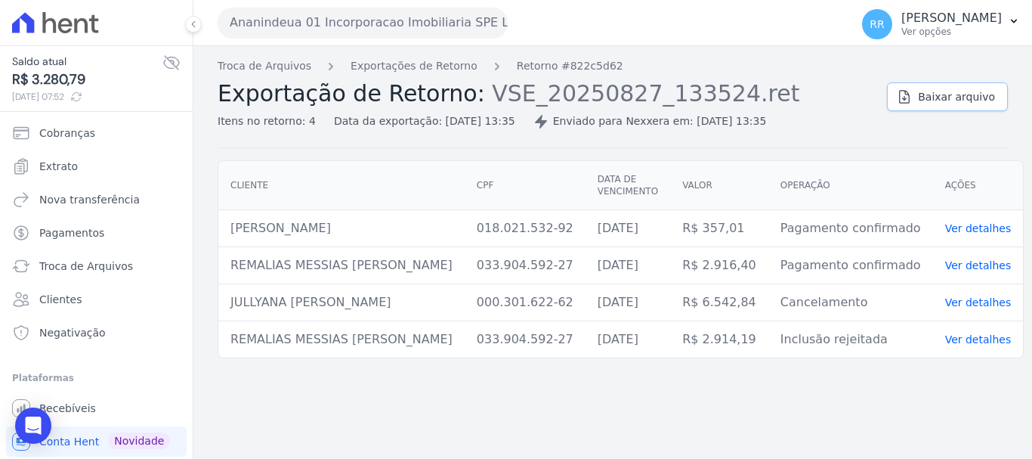
click at [951, 94] on span "Baixar arquivo" at bounding box center [956, 96] width 77 height 15
click at [940, 105] on link "Baixar arquivo" at bounding box center [947, 96] width 121 height 29
click at [409, 70] on link "Exportações de Retorno" at bounding box center [414, 66] width 127 height 16
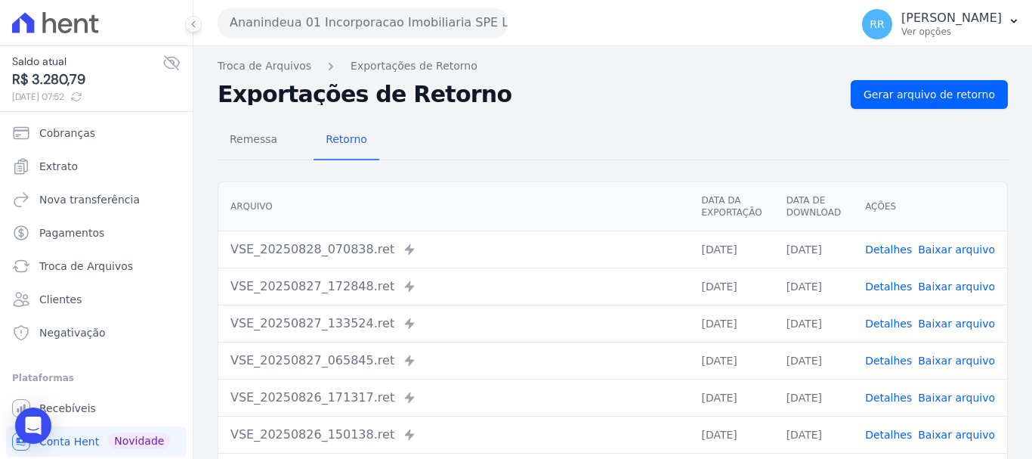
click at [898, 354] on link "Detalhes" at bounding box center [888, 360] width 47 height 12
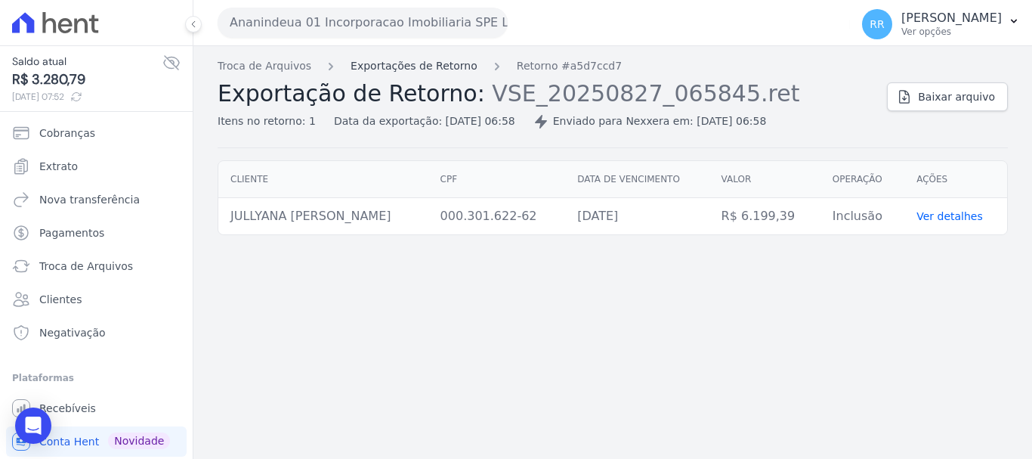
click at [439, 66] on link "Exportações de Retorno" at bounding box center [414, 66] width 127 height 16
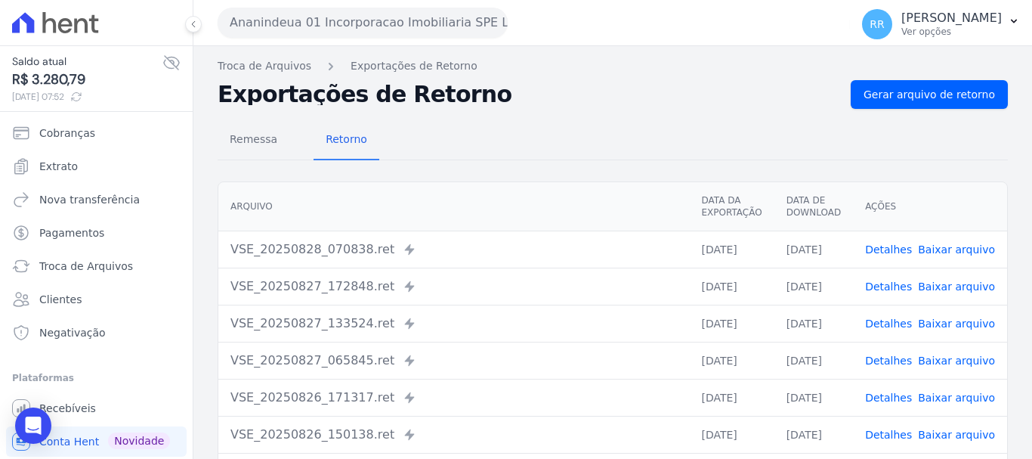
drag, startPoint x: 342, startPoint y: 19, endPoint x: 329, endPoint y: 45, distance: 28.7
click at [342, 19] on button "Ananindeua 01 Incorporacao Imobiliaria SPE LTDA" at bounding box center [363, 23] width 290 height 30
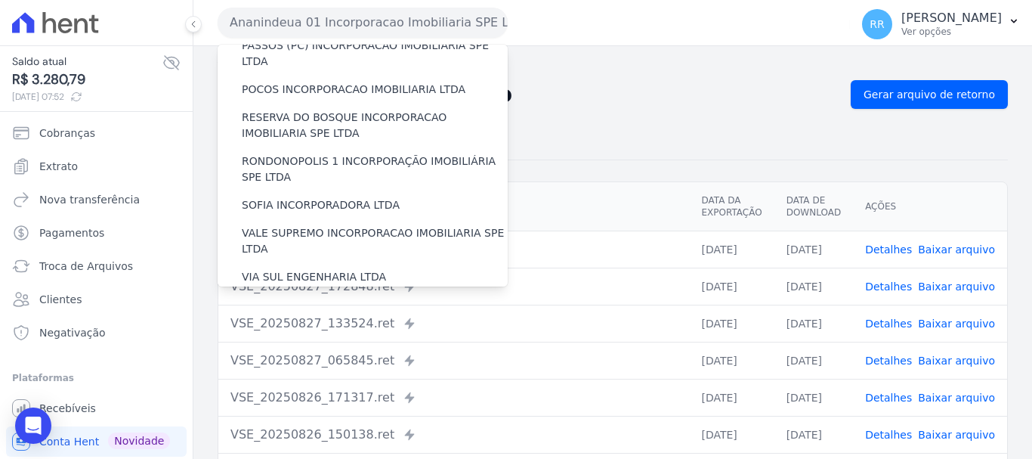
scroll to position [584, 0]
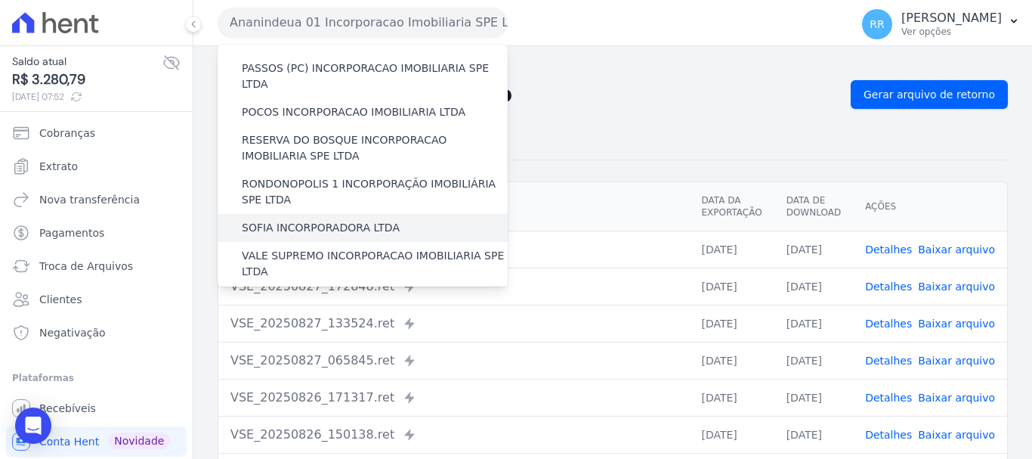
click at [323, 220] on label "SOFIA INCORPORADORA LTDA" at bounding box center [321, 228] width 158 height 16
click at [0, 0] on input "SOFIA INCORPORADORA LTDA" at bounding box center [0, 0] width 0 height 0
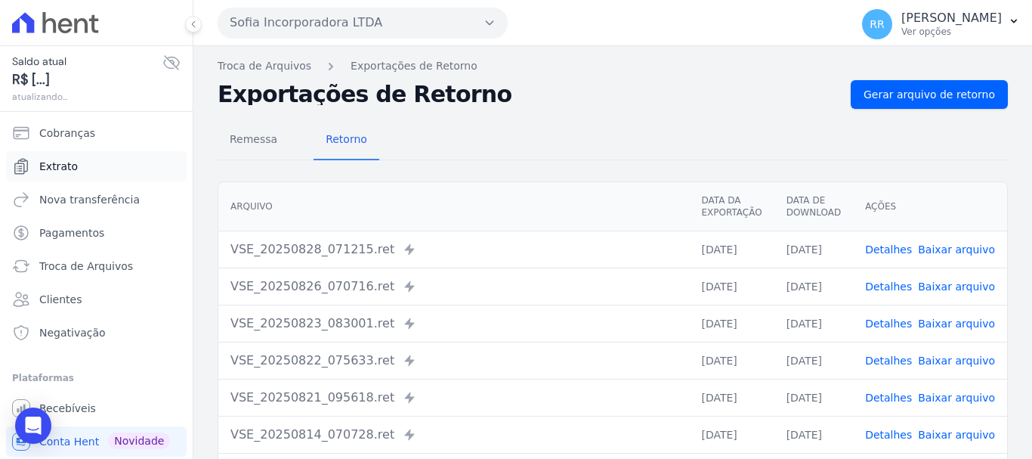
drag, startPoint x: 47, startPoint y: 162, endPoint x: 71, endPoint y: 156, distance: 24.9
click at [47, 162] on span "Extrato" at bounding box center [58, 166] width 39 height 15
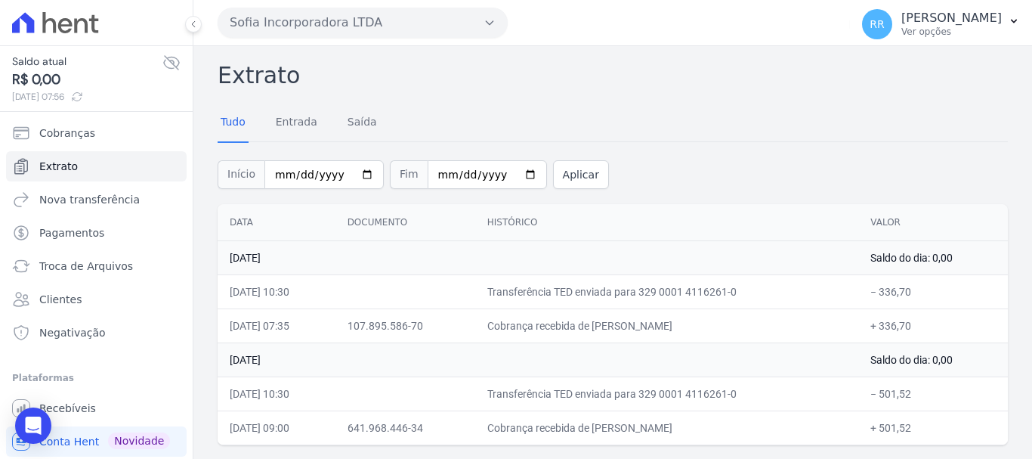
click at [910, 224] on th "Valor" at bounding box center [933, 222] width 150 height 37
